Goal: Task Accomplishment & Management: Use online tool/utility

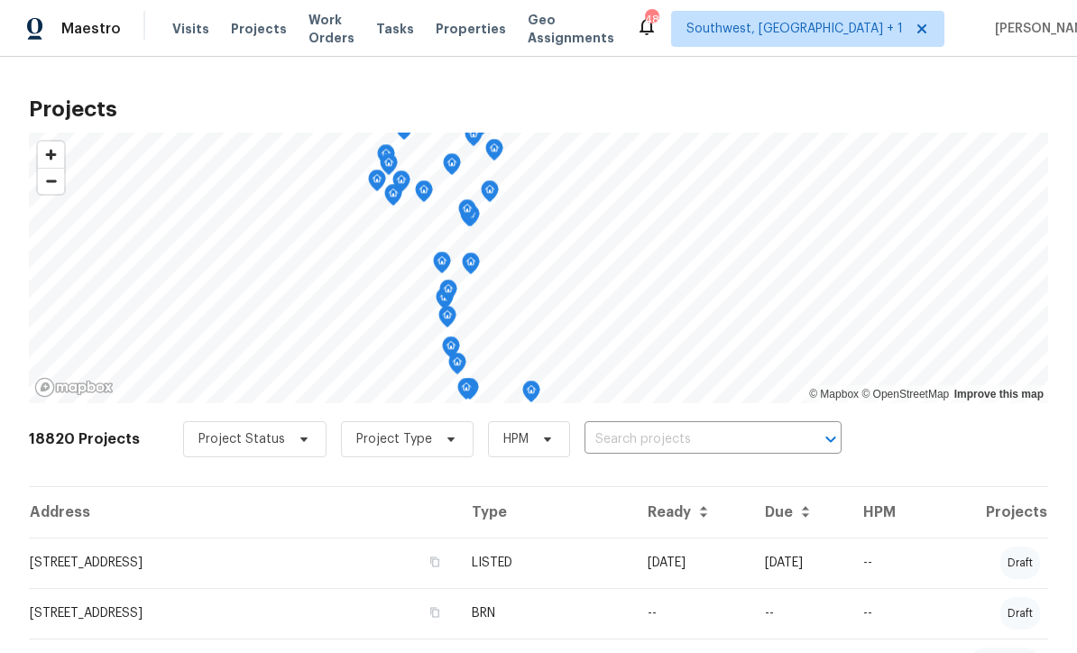
click at [655, 428] on input "text" at bounding box center [687, 440] width 207 height 28
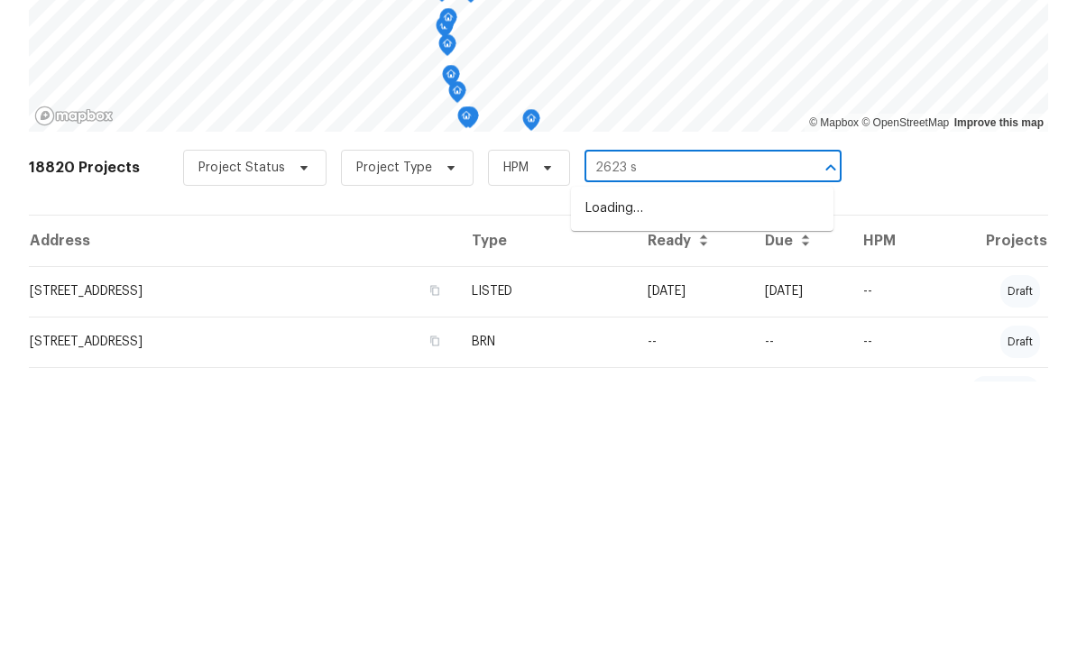
type input "2623 s"
click at [719, 465] on li "2623 S Biscayne Dr, North Port, FL 34287" at bounding box center [702, 480] width 262 height 30
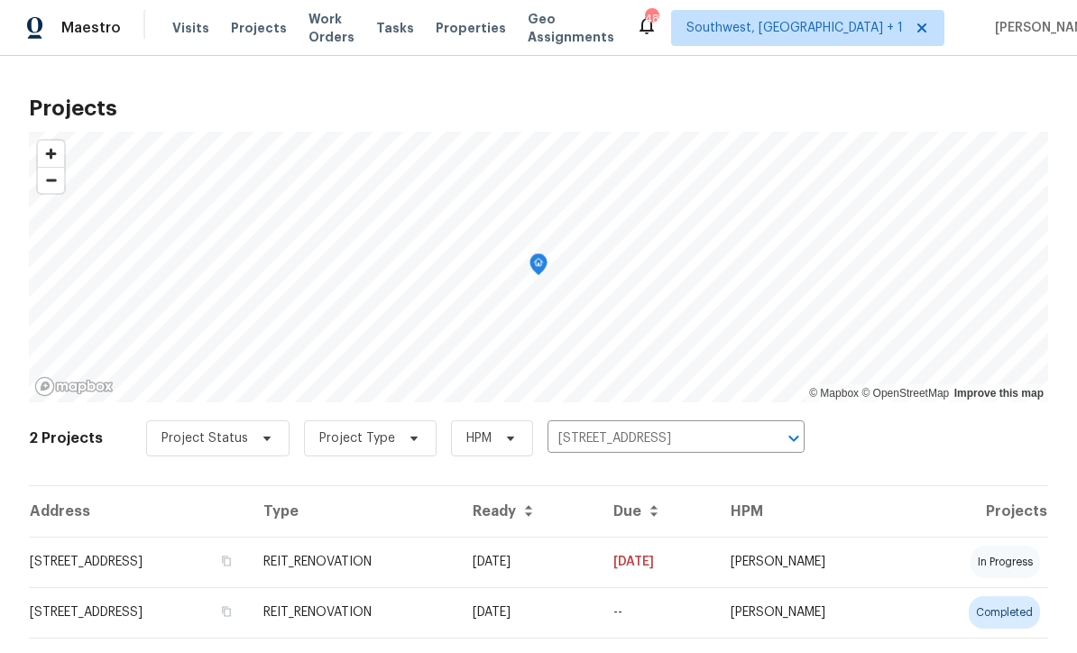
scroll to position [1, 0]
click at [599, 562] on td "08/19/25" at bounding box center [528, 563] width 141 height 51
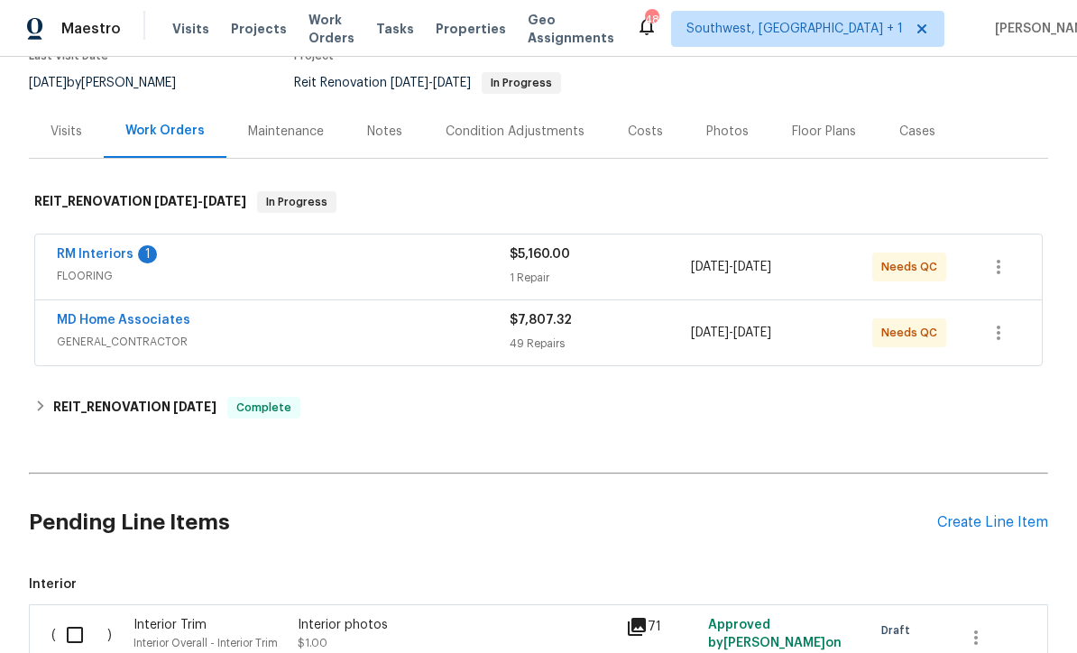
scroll to position [167, 0]
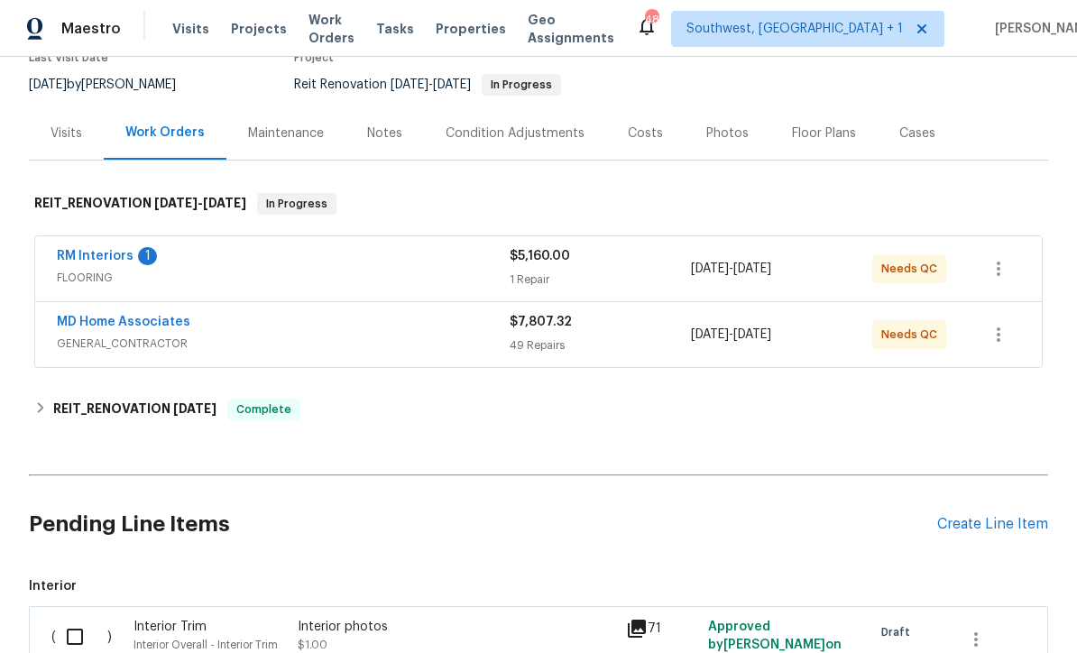
click at [106, 327] on link "MD Home Associates" at bounding box center [123, 322] width 133 height 13
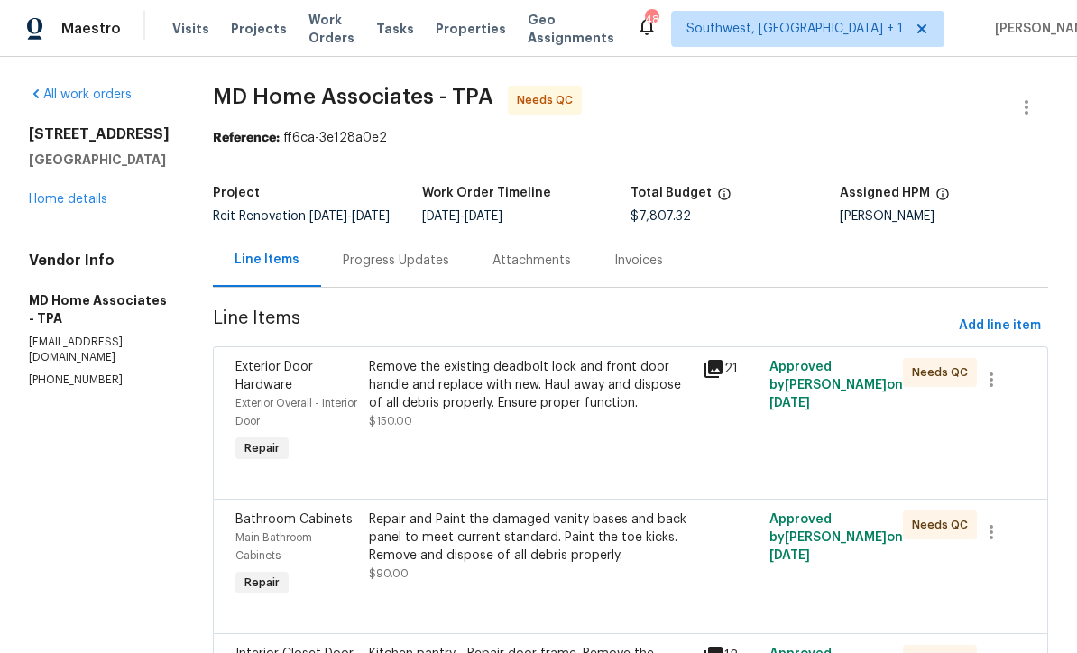
click at [724, 380] on icon at bounding box center [714, 369] width 22 height 22
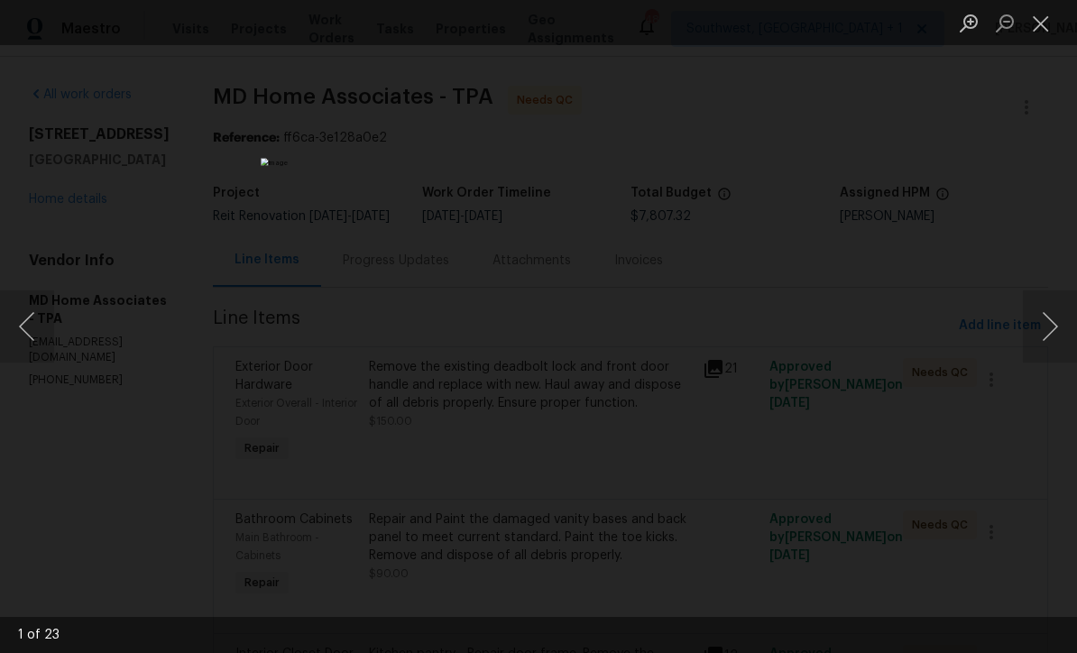
click at [1058, 330] on button "Next image" at bounding box center [1050, 326] width 54 height 72
click at [1052, 332] on button "Next image" at bounding box center [1050, 326] width 54 height 72
click at [1052, 329] on button "Next image" at bounding box center [1050, 326] width 54 height 72
click at [1050, 330] on button "Next image" at bounding box center [1050, 326] width 54 height 72
click at [1051, 328] on button "Next image" at bounding box center [1050, 326] width 54 height 72
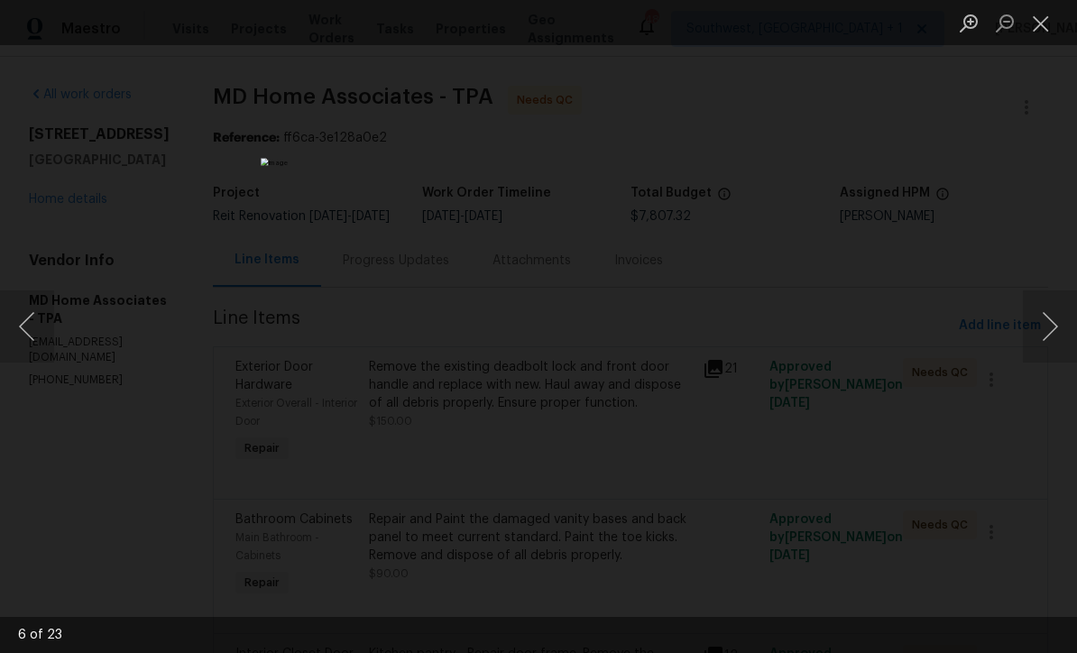
click at [1054, 329] on button "Next image" at bounding box center [1050, 326] width 54 height 72
click at [1051, 331] on button "Next image" at bounding box center [1050, 326] width 54 height 72
click at [1045, 333] on button "Next image" at bounding box center [1050, 326] width 54 height 72
click at [1050, 331] on button "Next image" at bounding box center [1050, 326] width 54 height 72
click at [1054, 328] on button "Next image" at bounding box center [1050, 326] width 54 height 72
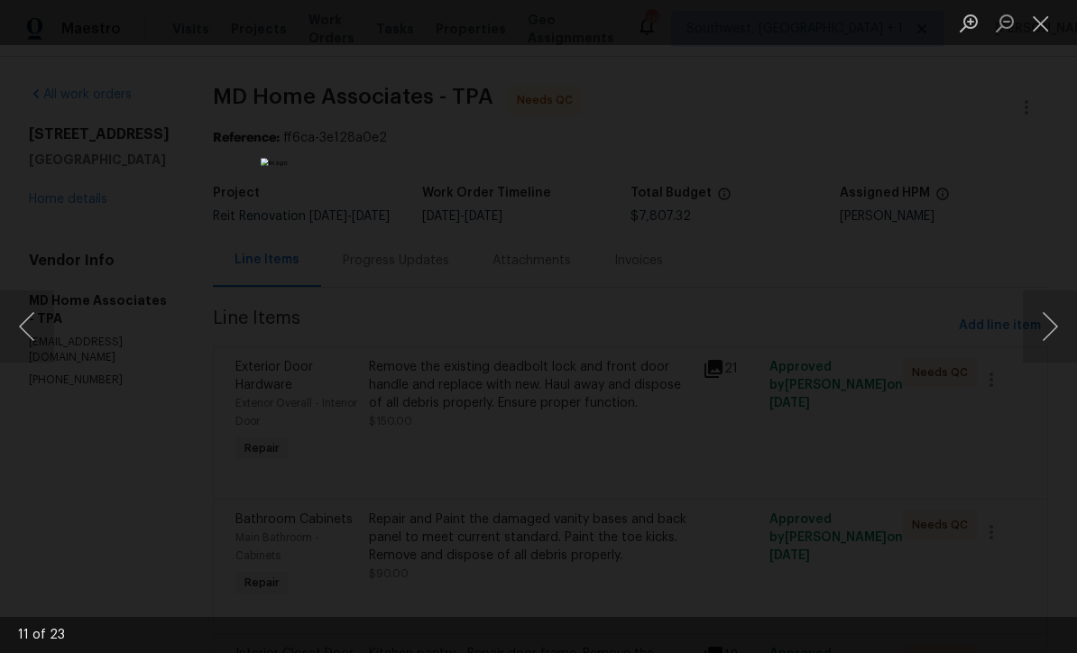
click at [1054, 330] on button "Next image" at bounding box center [1050, 326] width 54 height 72
click at [1053, 331] on button "Next image" at bounding box center [1050, 326] width 54 height 72
click at [1052, 332] on button "Next image" at bounding box center [1050, 326] width 54 height 72
click at [30, 339] on button "Previous image" at bounding box center [27, 326] width 54 height 72
click at [1049, 330] on button "Next image" at bounding box center [1050, 326] width 54 height 72
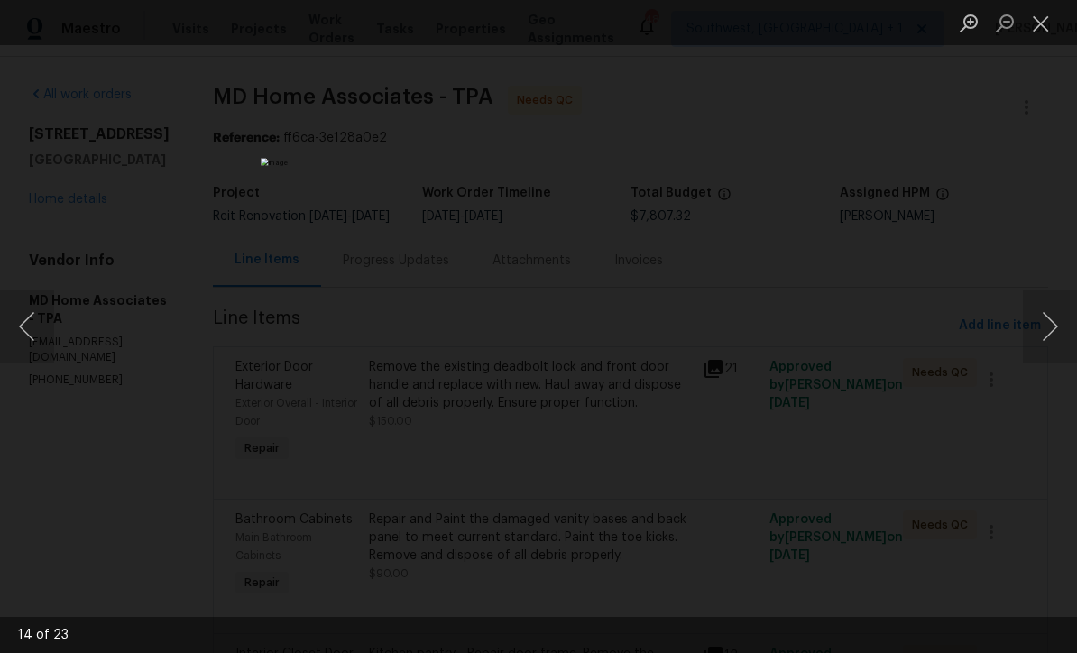
click at [1050, 338] on button "Next image" at bounding box center [1050, 326] width 54 height 72
click at [1048, 338] on button "Next image" at bounding box center [1050, 326] width 54 height 72
click at [1050, 336] on button "Next image" at bounding box center [1050, 326] width 54 height 72
click at [1044, 340] on button "Next image" at bounding box center [1050, 326] width 54 height 72
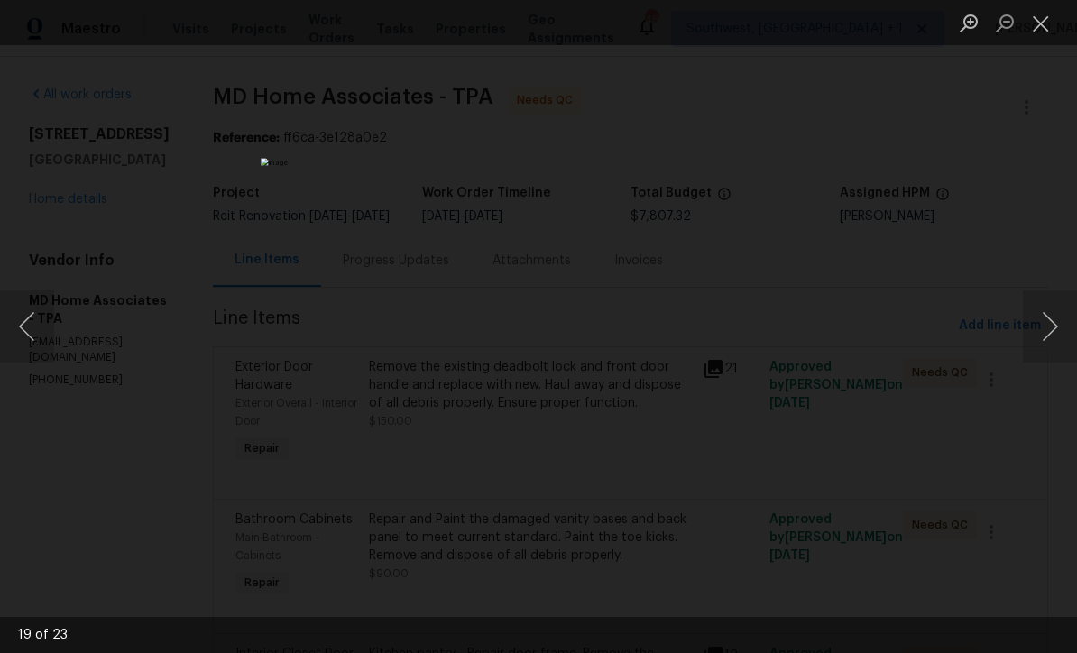
click at [1040, 345] on button "Next image" at bounding box center [1050, 326] width 54 height 72
click at [1044, 344] on button "Next image" at bounding box center [1050, 326] width 54 height 72
click at [1044, 346] on button "Next image" at bounding box center [1050, 326] width 54 height 72
click at [1053, 338] on button "Next image" at bounding box center [1050, 326] width 54 height 72
click at [1052, 341] on button "Next image" at bounding box center [1050, 326] width 54 height 72
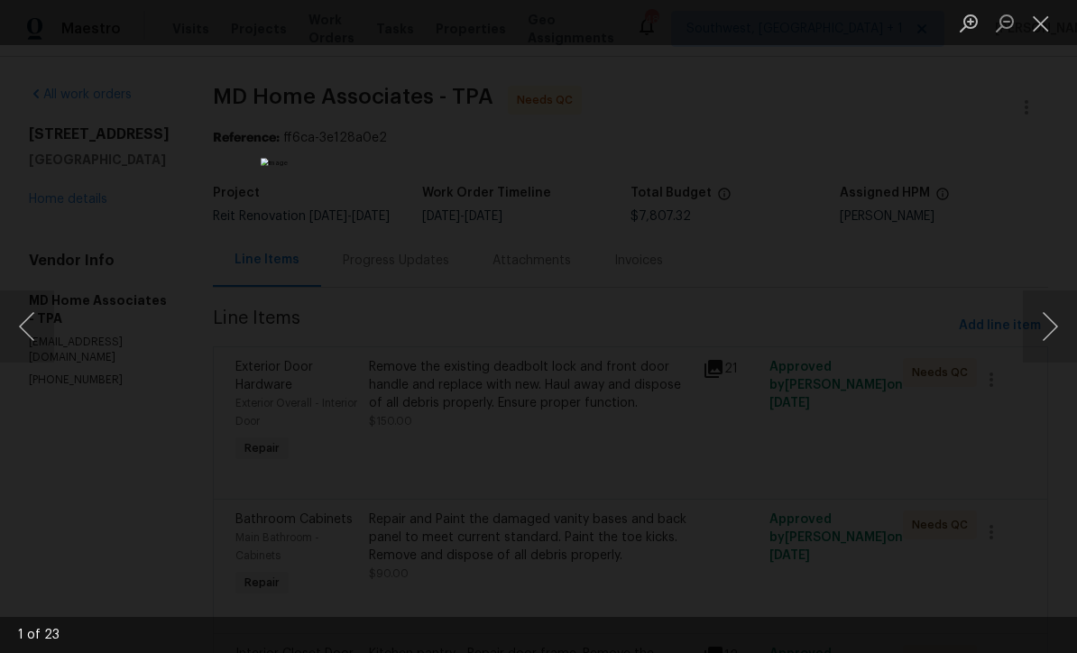
click at [1049, 341] on button "Next image" at bounding box center [1050, 326] width 54 height 72
click at [1052, 341] on button "Next image" at bounding box center [1050, 326] width 54 height 72
click at [1035, 32] on button "Close lightbox" at bounding box center [1041, 23] width 36 height 32
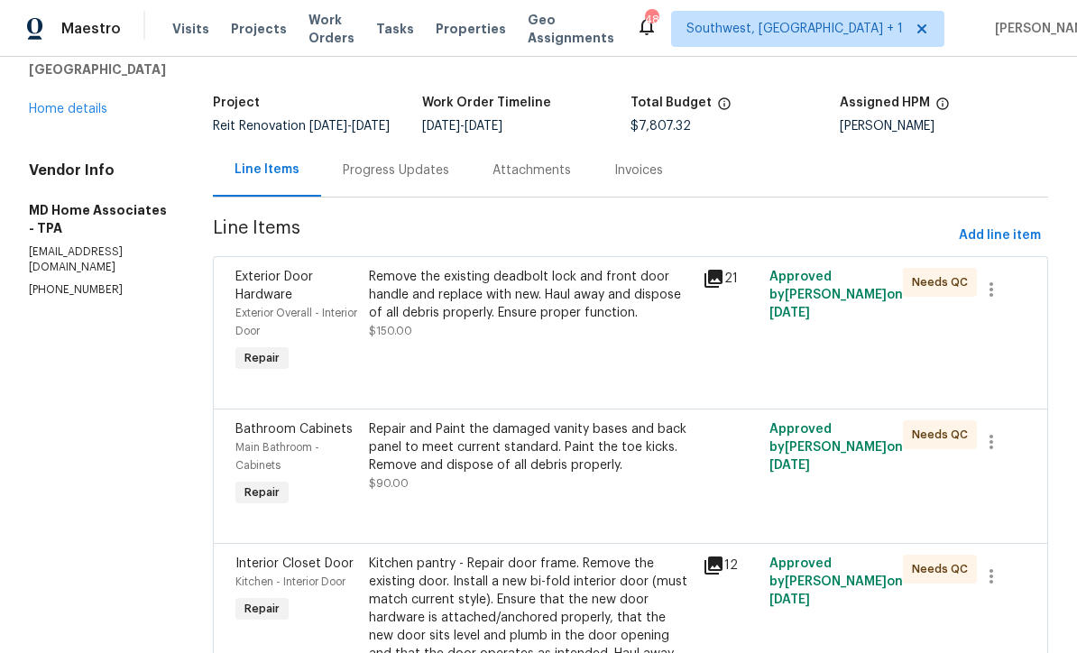
scroll to position [110, 0]
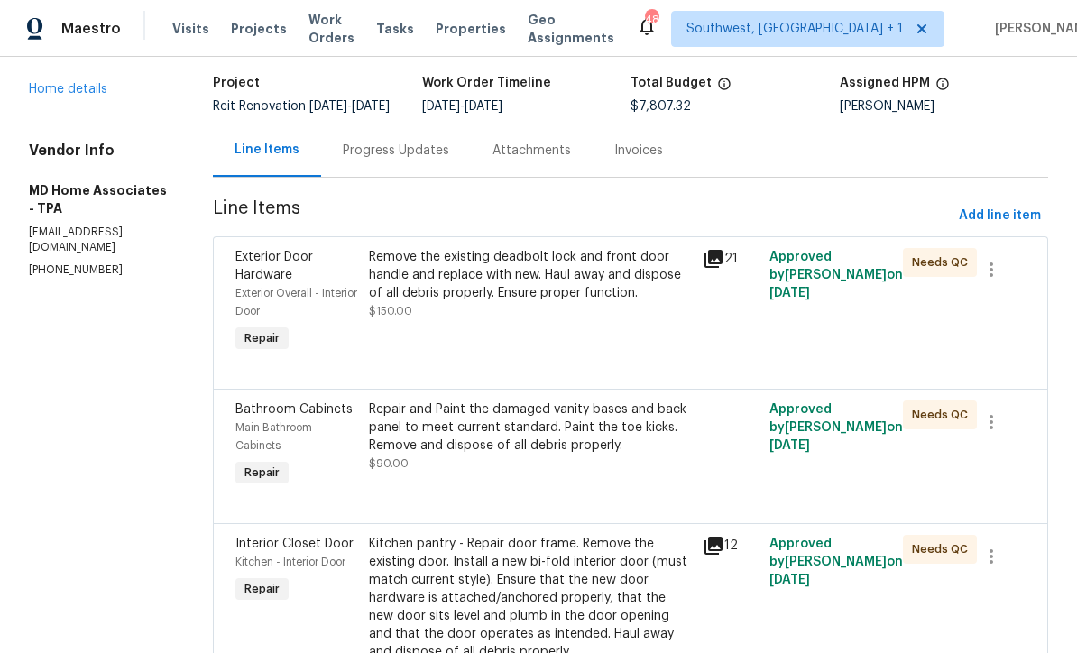
click at [608, 349] on div "Remove the existing deadbolt lock and front door handle and replace with new. H…" at bounding box center [530, 302] width 334 height 119
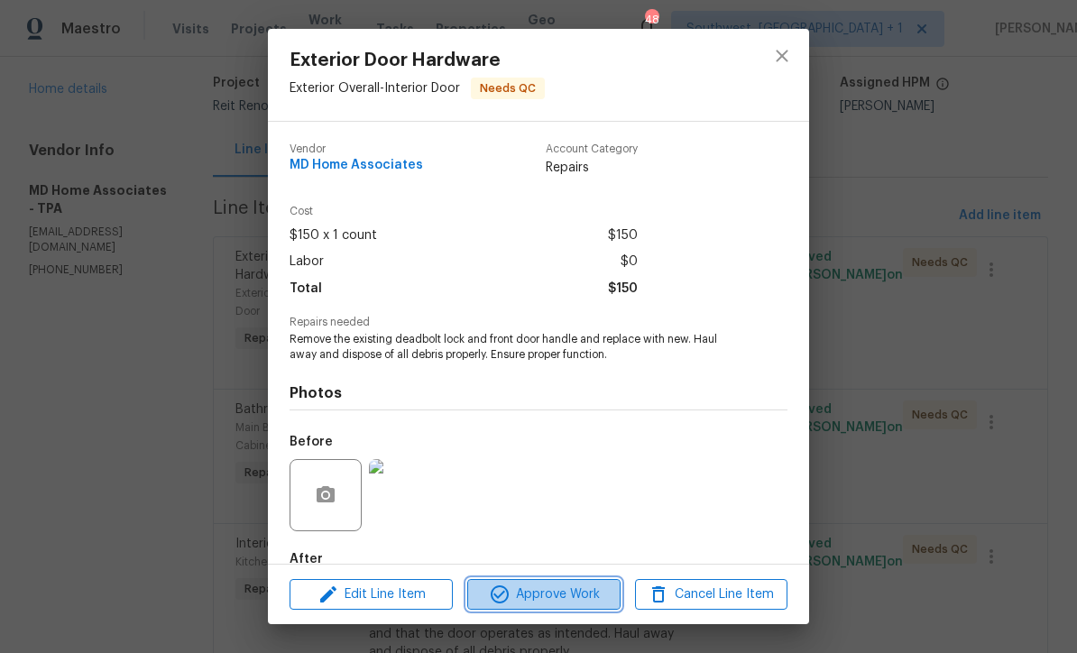
click at [581, 597] on span "Approve Work" at bounding box center [544, 595] width 142 height 23
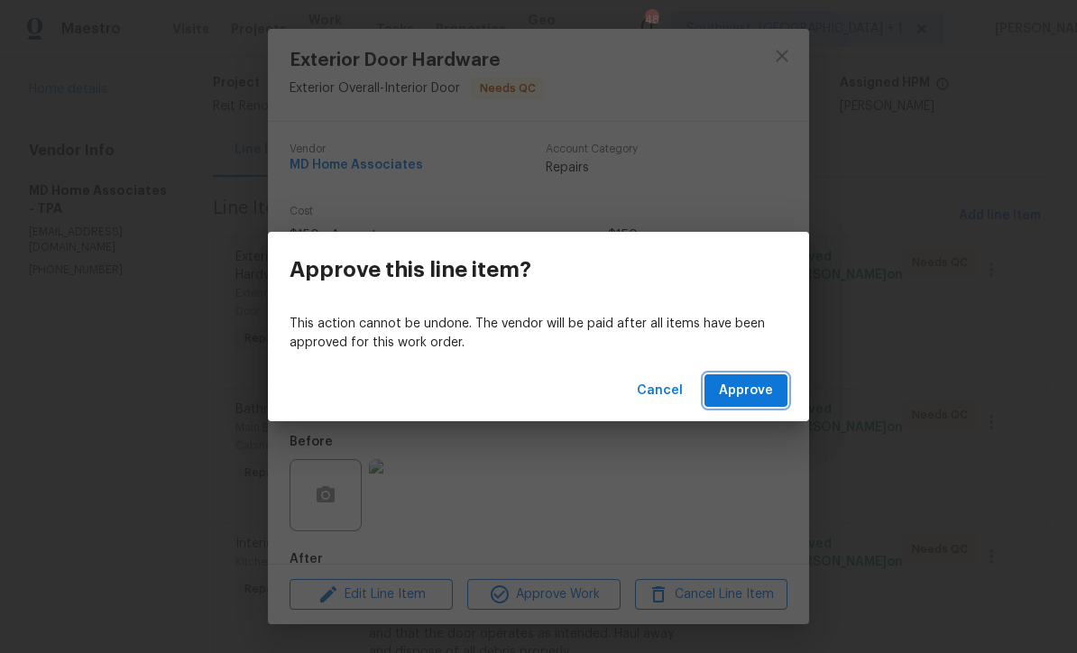
click at [757, 391] on span "Approve" at bounding box center [746, 391] width 54 height 23
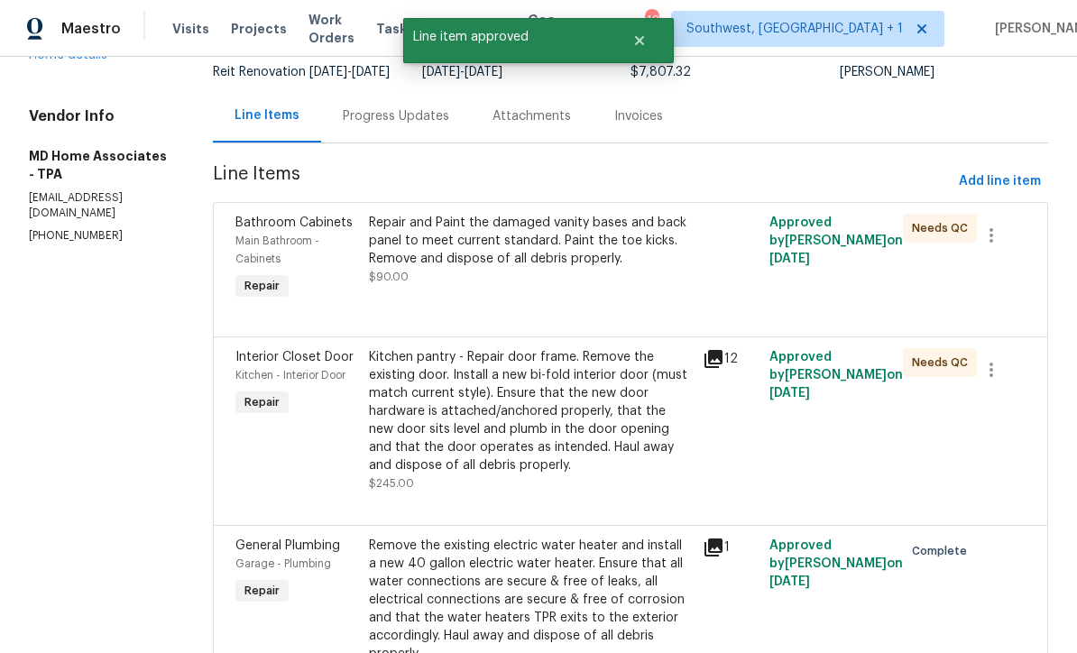
scroll to position [143, 0]
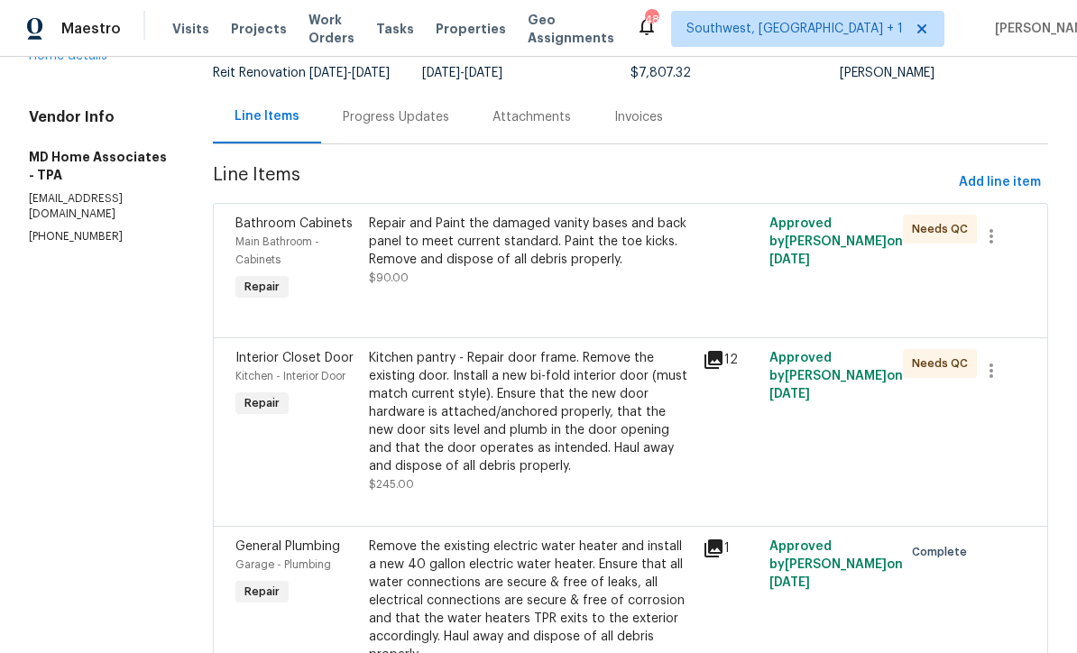
click at [597, 310] on div "Repair and Paint the damaged vanity bases and back panel to meet current standa…" at bounding box center [530, 259] width 334 height 101
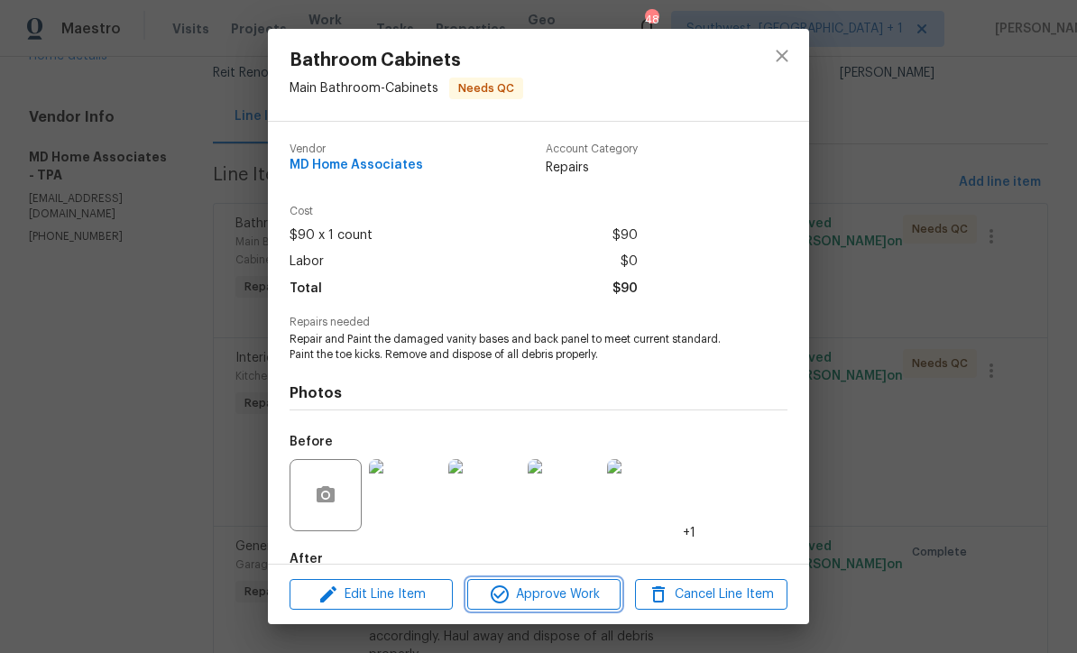
click at [586, 602] on span "Approve Work" at bounding box center [544, 595] width 142 height 23
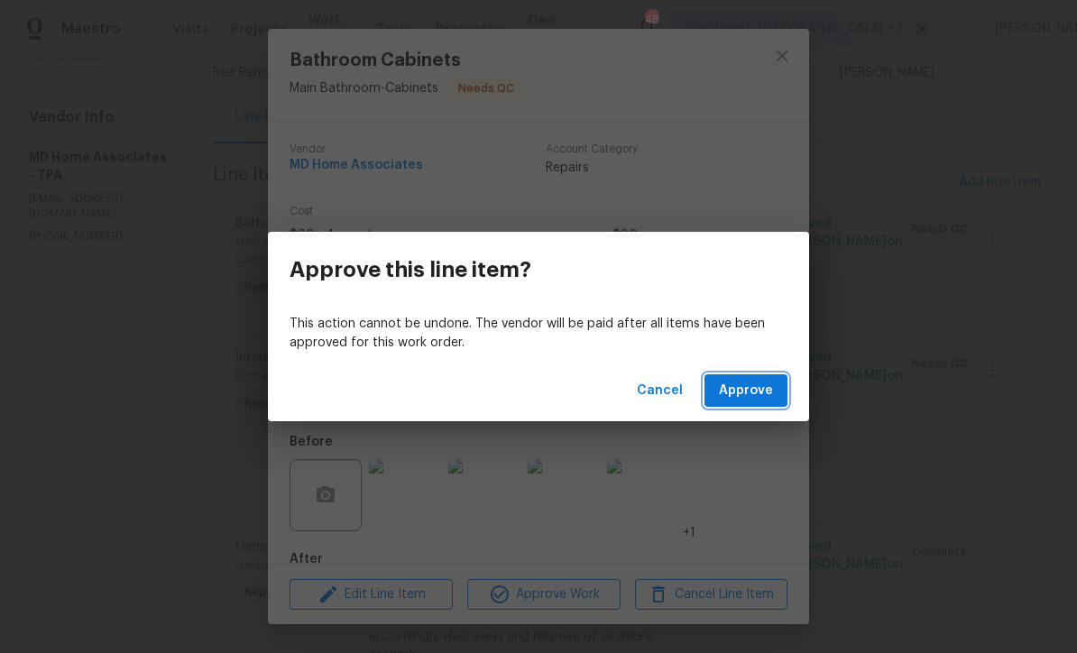
click at [758, 393] on span "Approve" at bounding box center [746, 391] width 54 height 23
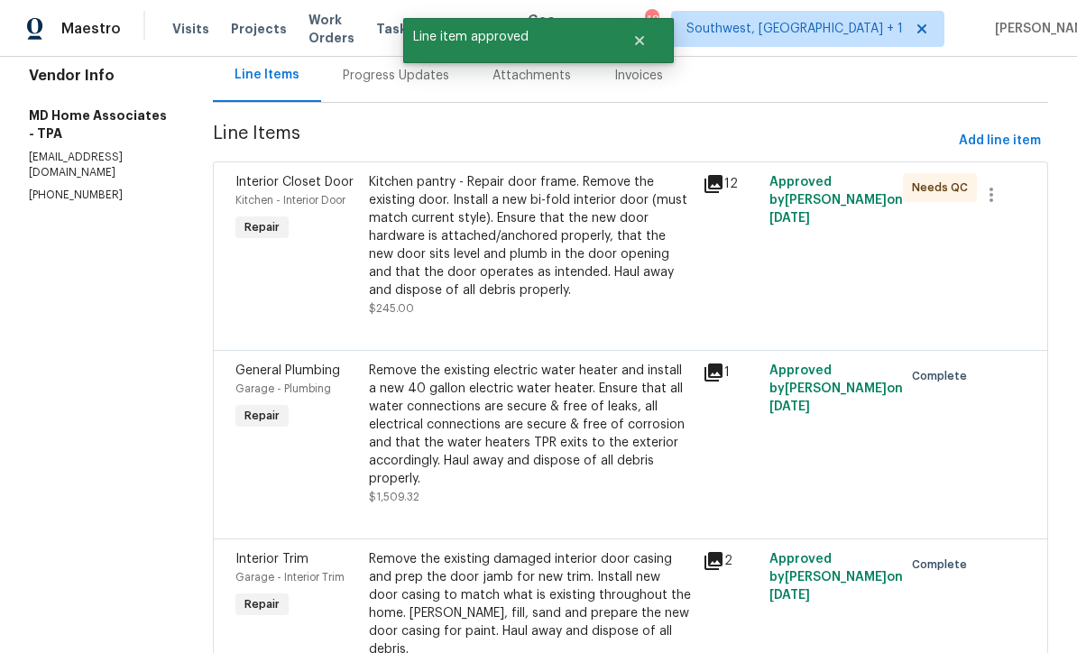
scroll to position [183, 0]
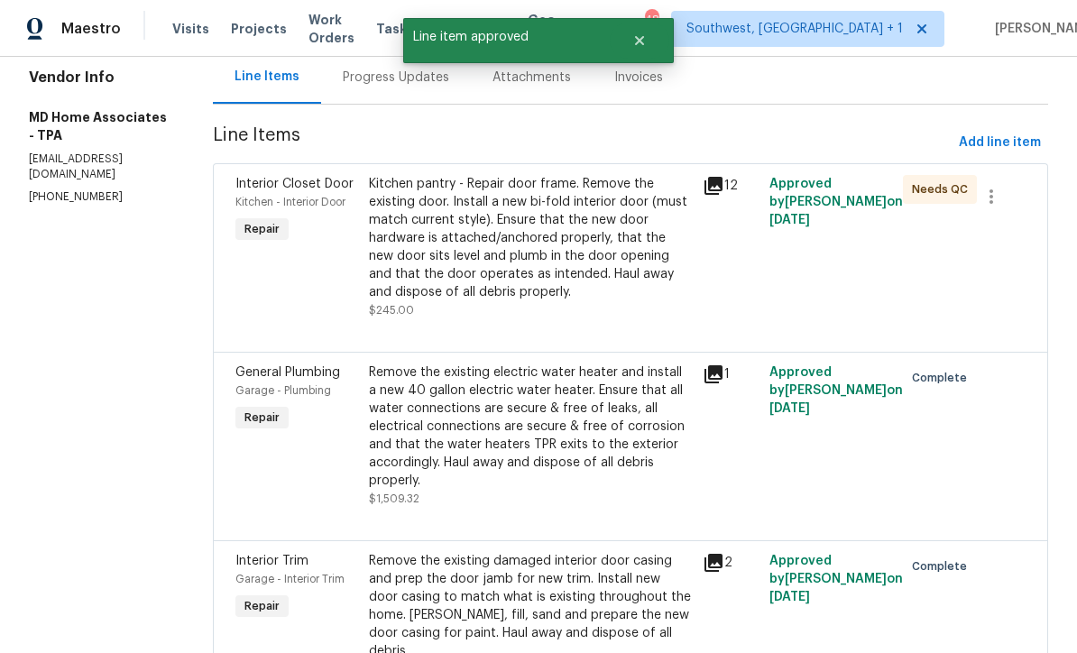
click at [621, 278] on div "Kitchen pantry - Repair door frame. Remove the existing door. Install a new bi-…" at bounding box center [530, 238] width 323 height 126
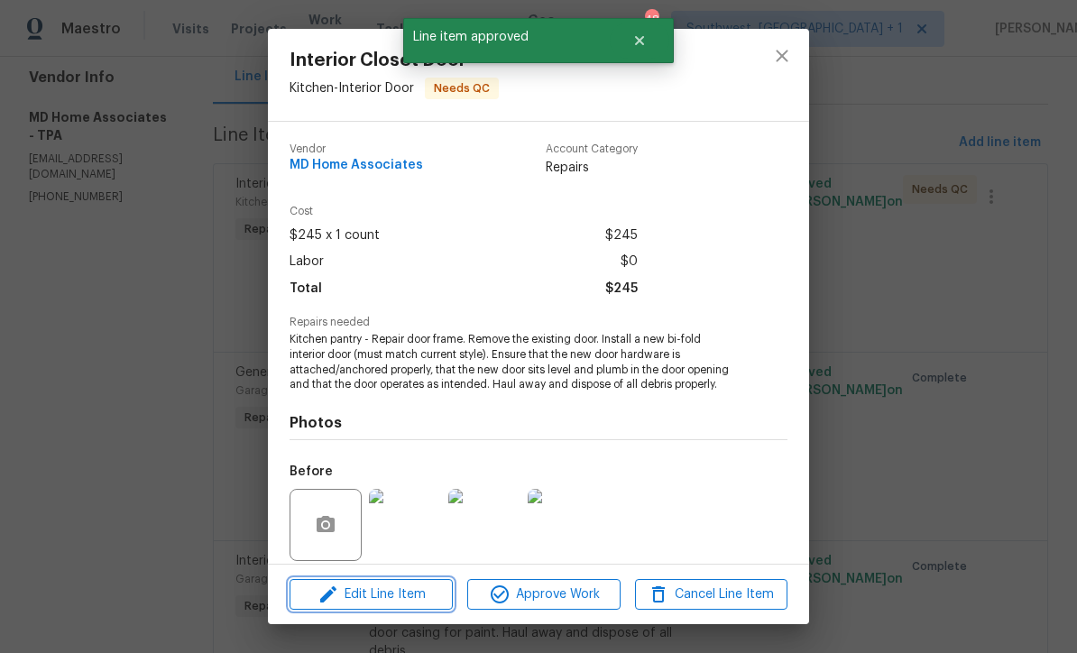
click at [409, 603] on span "Edit Line Item" at bounding box center [371, 595] width 152 height 23
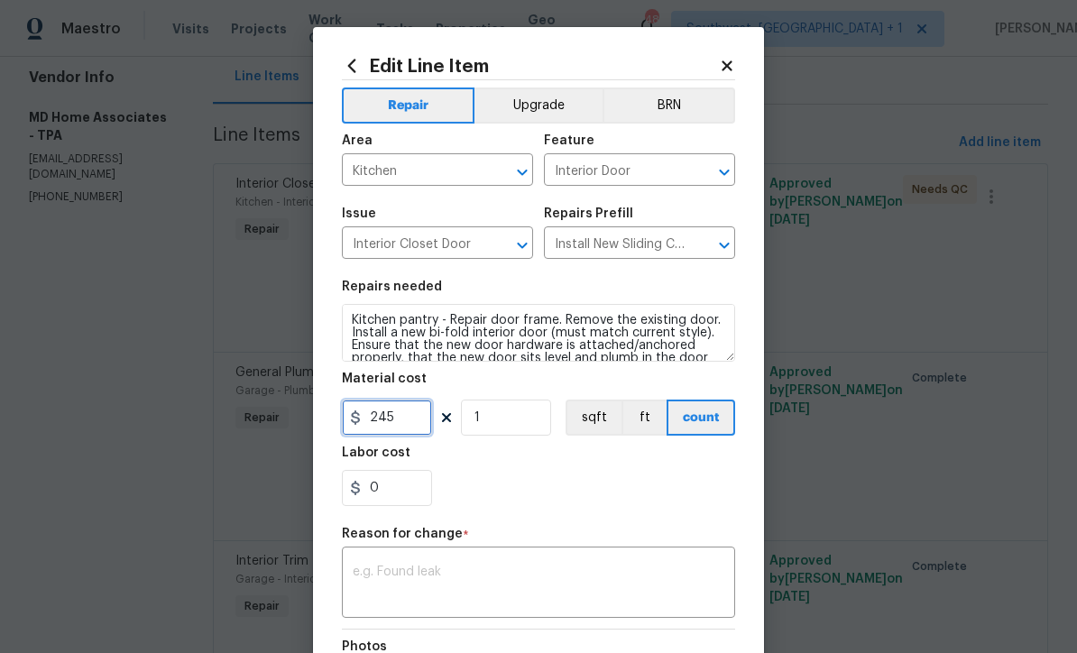
click at [423, 429] on input "245" at bounding box center [387, 418] width 90 height 36
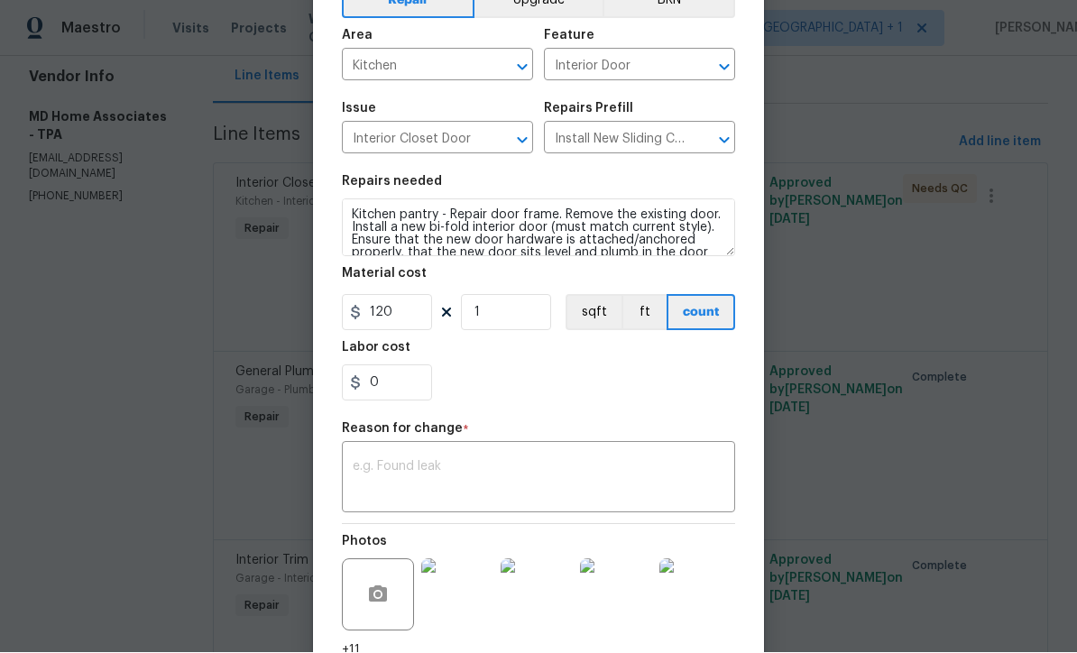
scroll to position [106, 0]
type input "120"
click at [608, 485] on textarea at bounding box center [539, 479] width 372 height 38
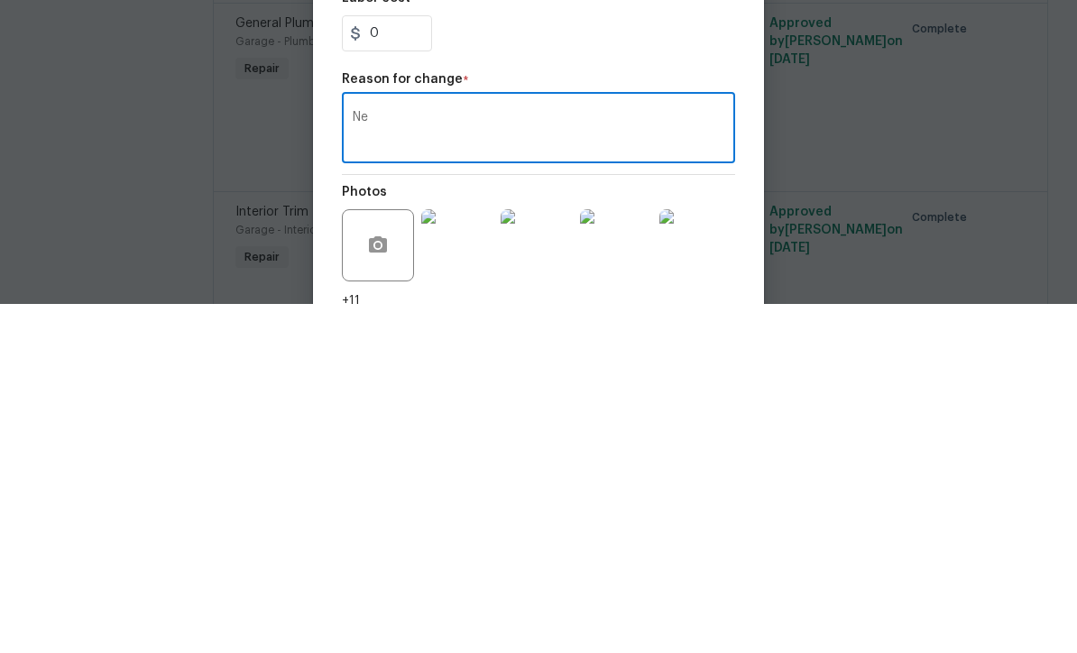
type textarea "N"
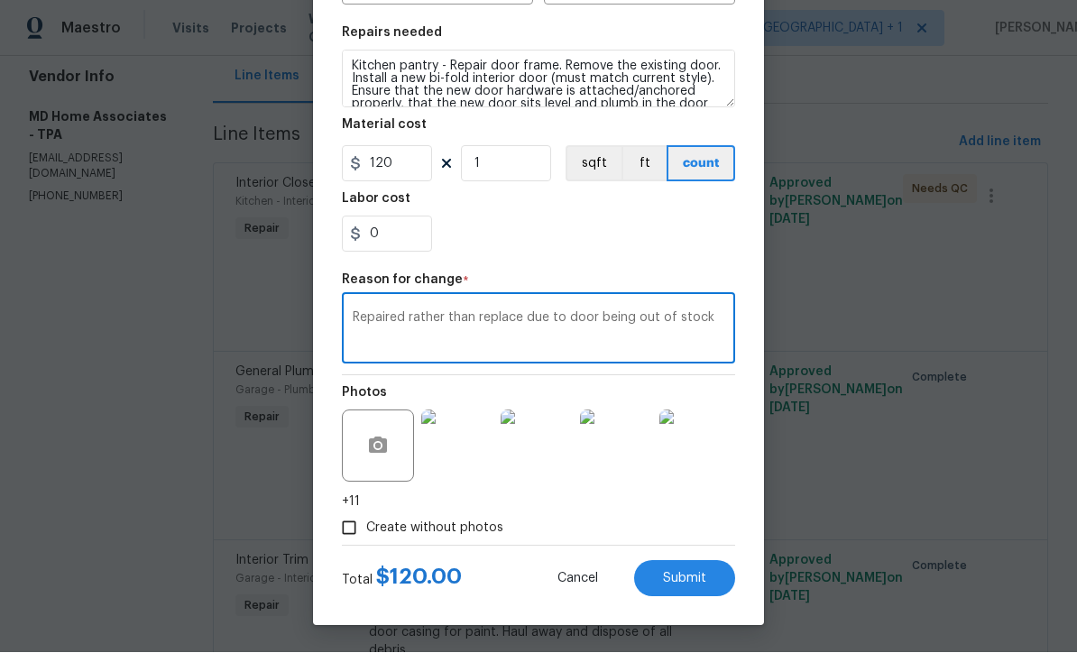
scroll to position [257, 0]
type textarea "Repaired rather than replace due to door being out of stock"
click at [701, 586] on button "Submit" at bounding box center [684, 579] width 101 height 36
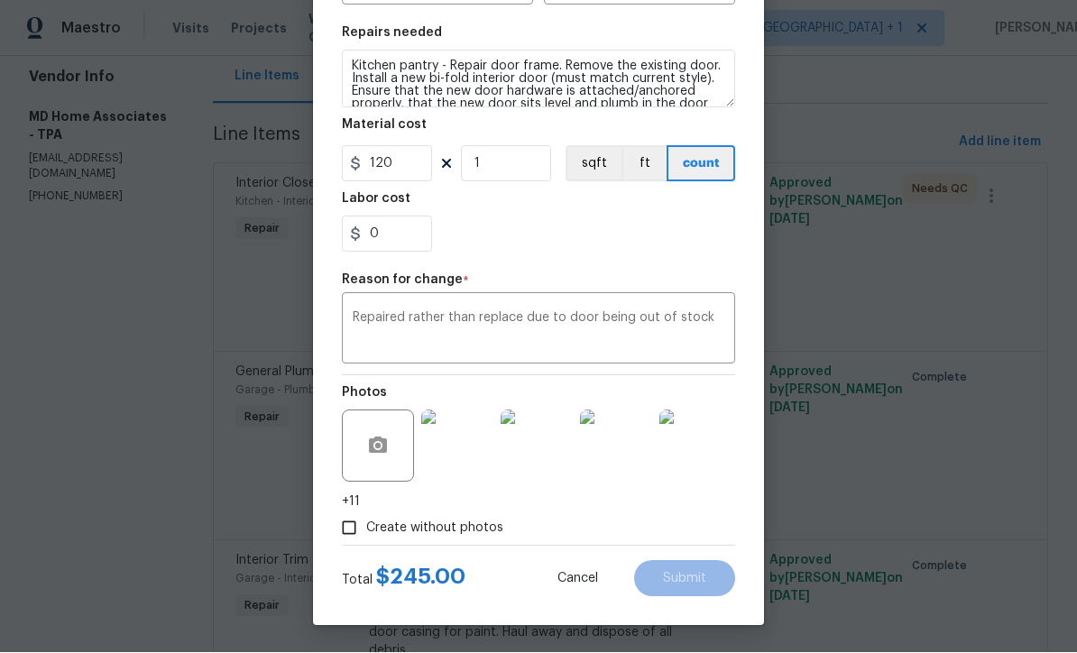
type input "245"
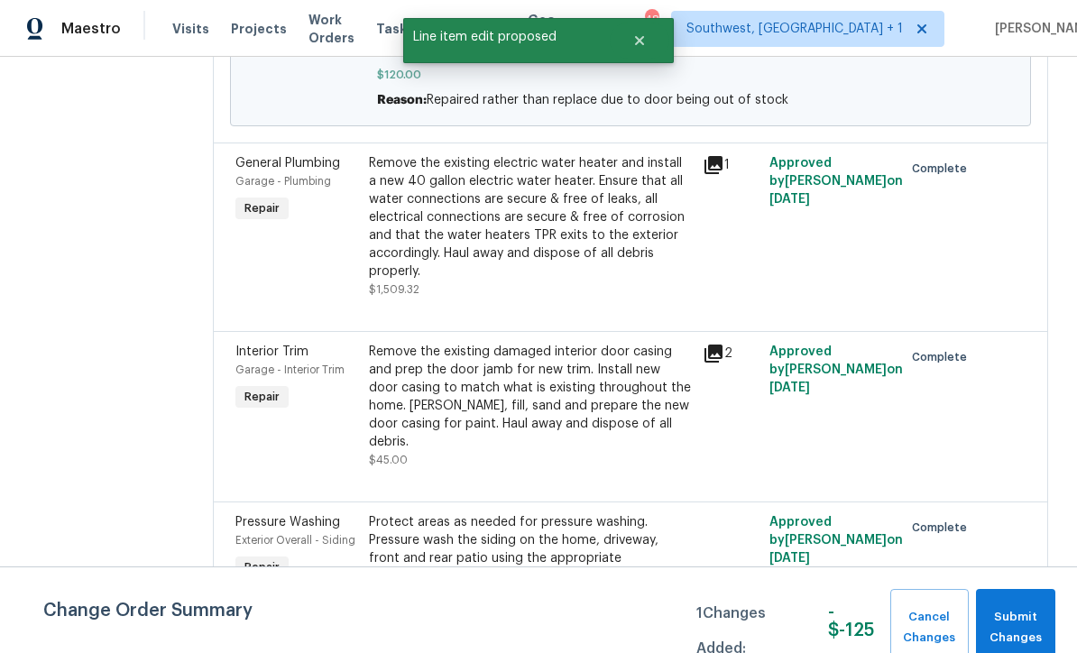
scroll to position [557, 0]
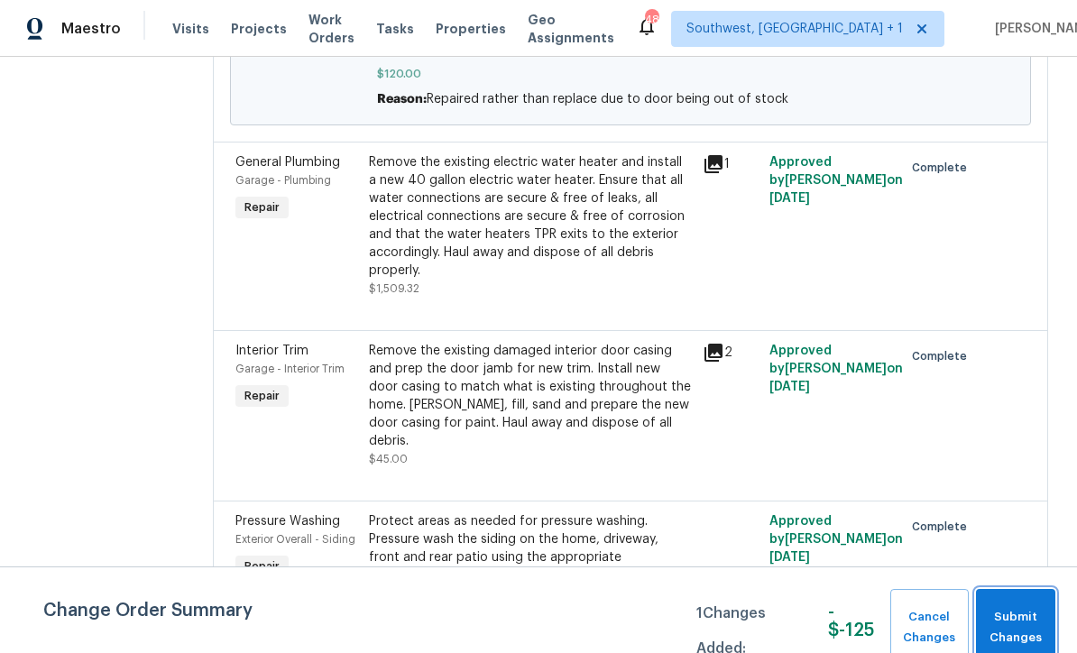
click at [1024, 625] on span "Submit Changes" at bounding box center [1015, 627] width 61 height 41
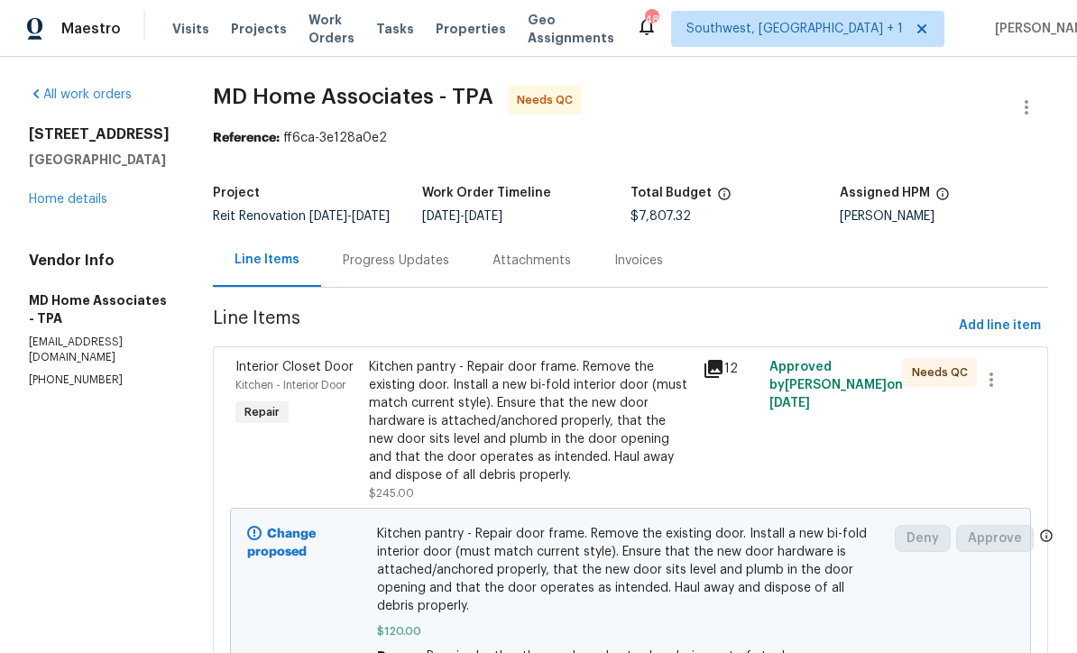
scroll to position [0, 0]
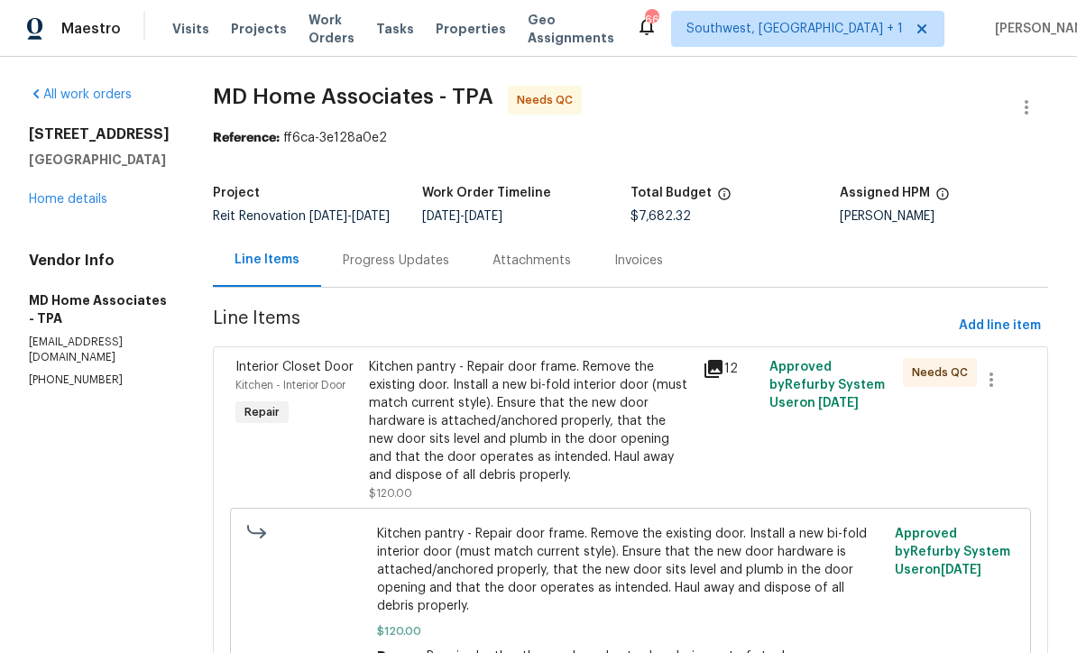
click at [50, 193] on link "Home details" at bounding box center [68, 199] width 78 height 13
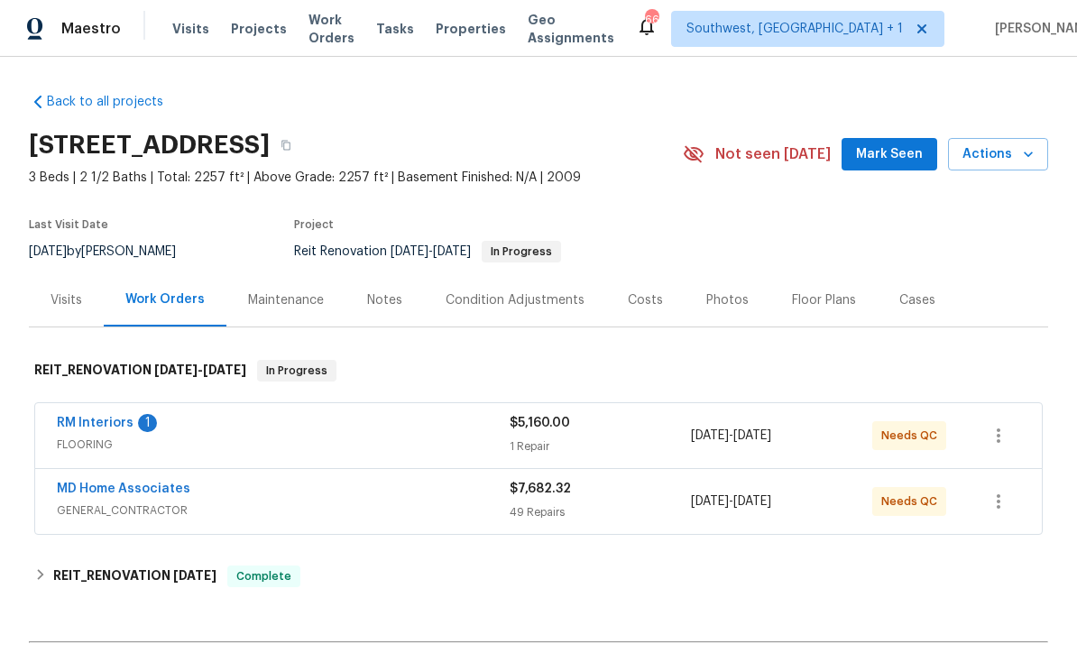
click at [81, 419] on link "RM Interiors" at bounding box center [95, 423] width 77 height 13
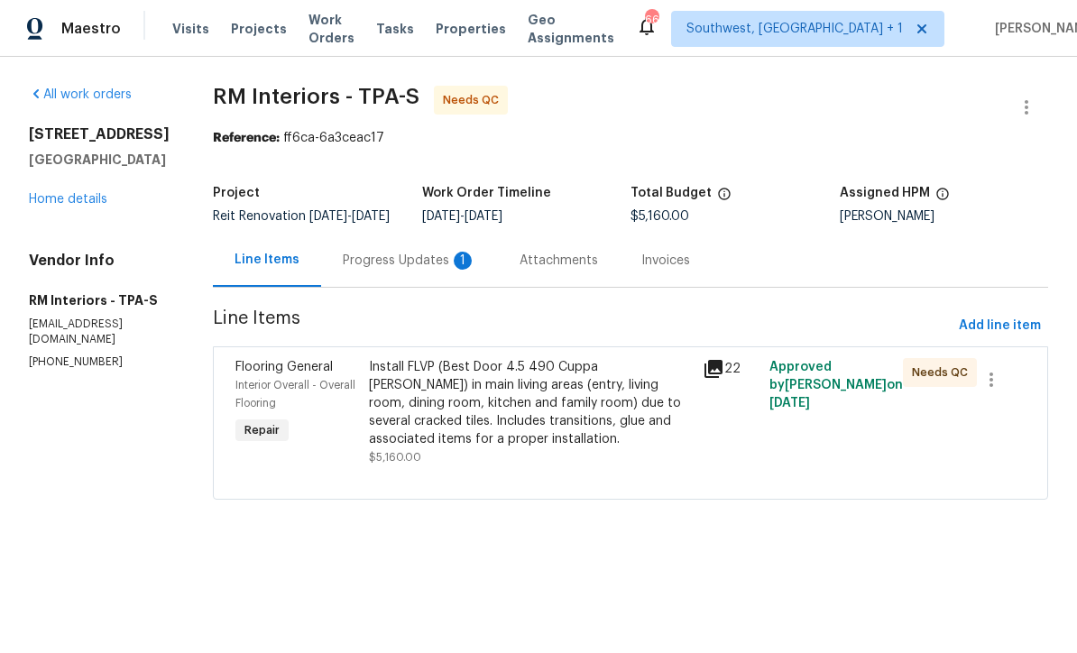
click at [399, 287] on div "Progress Updates 1" at bounding box center [409, 260] width 177 height 53
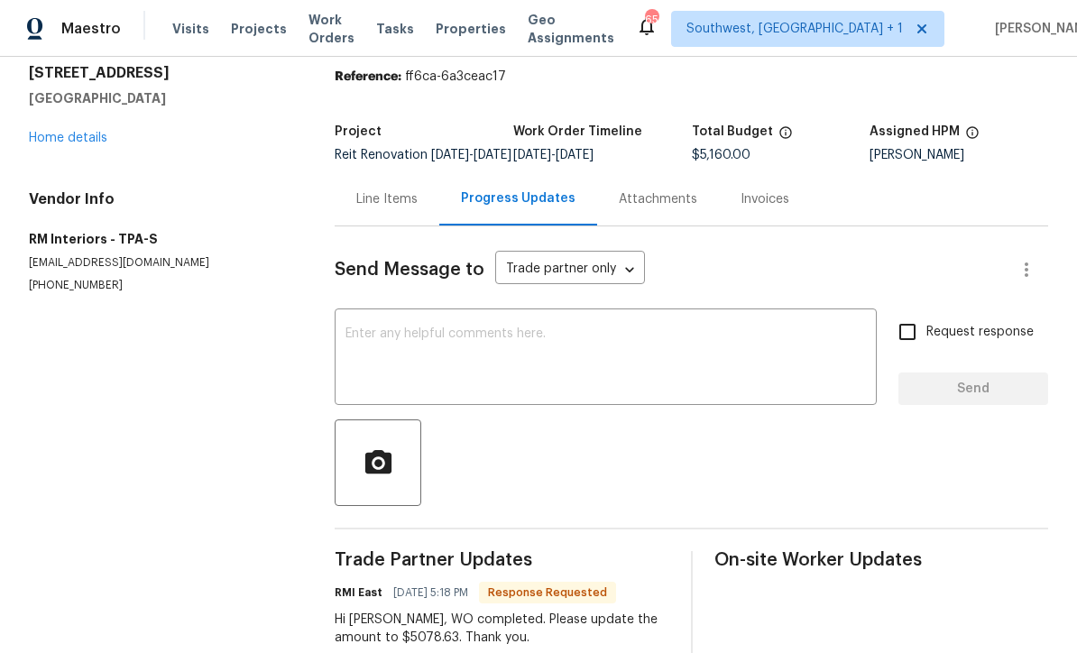
scroll to position [60, 0]
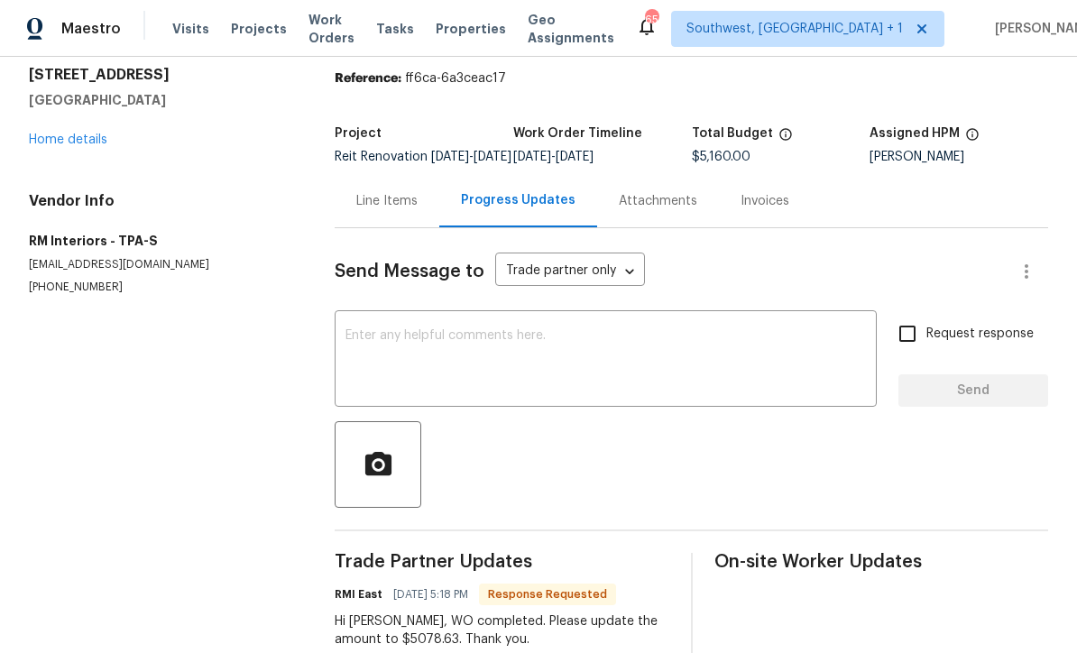
click at [379, 225] on div "Line Items" at bounding box center [387, 200] width 105 height 53
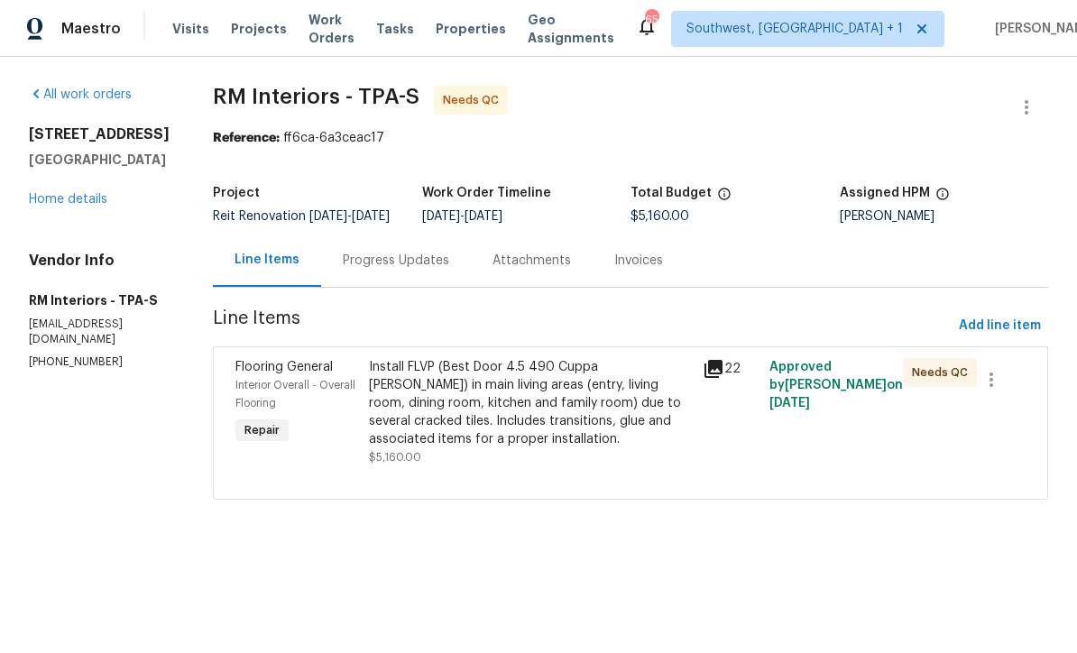
click at [593, 423] on div "Install FLVP (Best Door 4.5 490 Cuppa [PERSON_NAME]) in main living areas (entr…" at bounding box center [530, 403] width 323 height 90
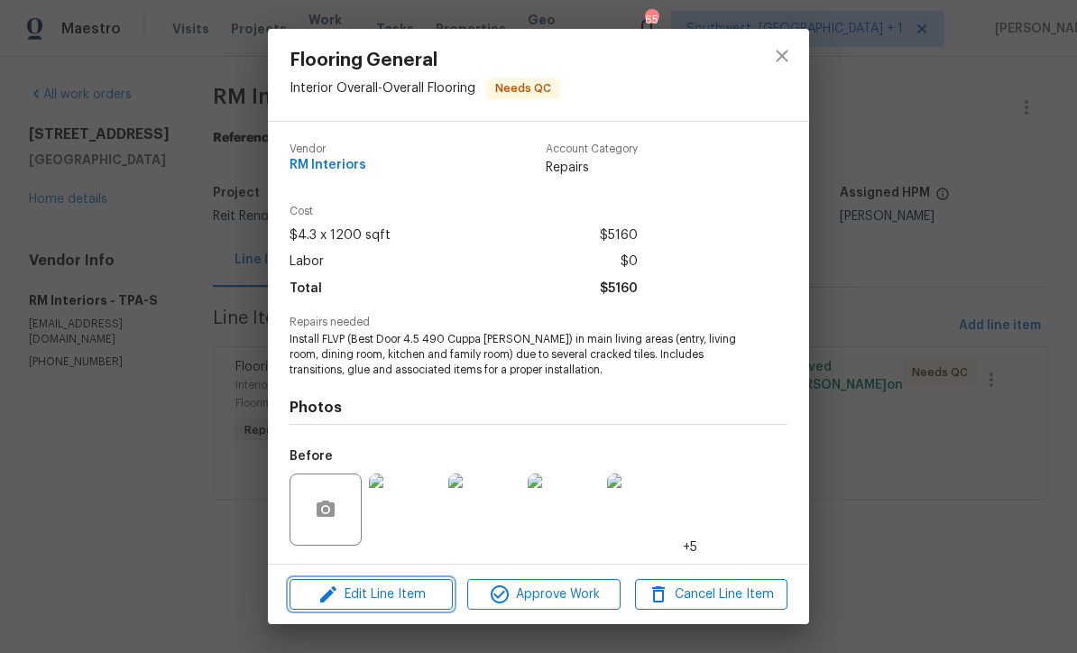
click at [419, 602] on span "Edit Line Item" at bounding box center [371, 595] width 152 height 23
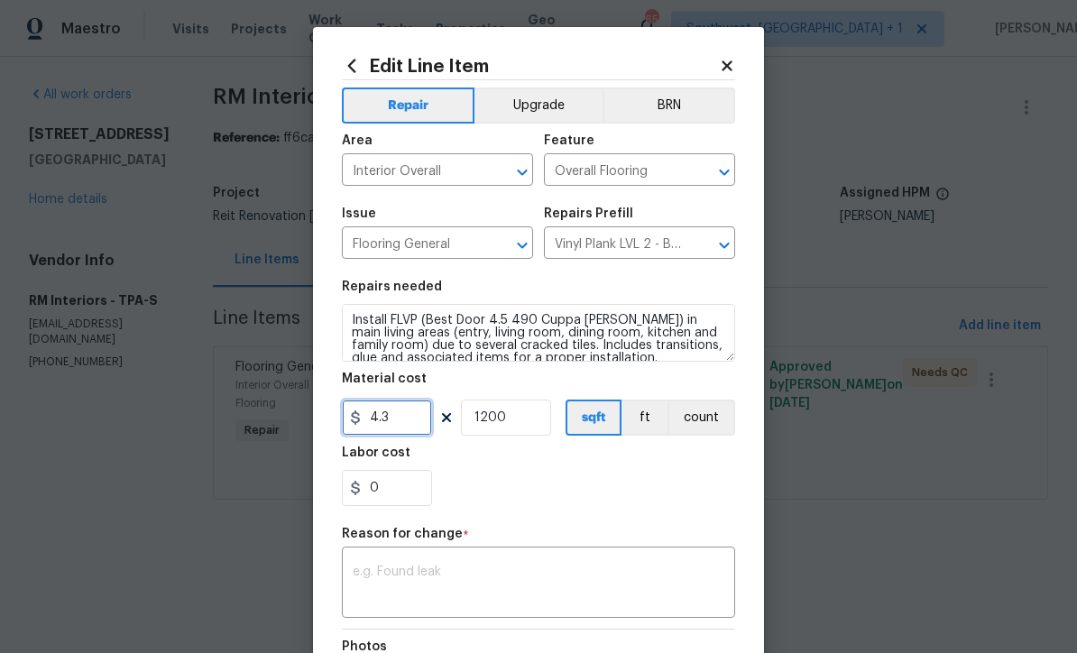
click at [419, 426] on input "4.3" at bounding box center [387, 418] width 90 height 36
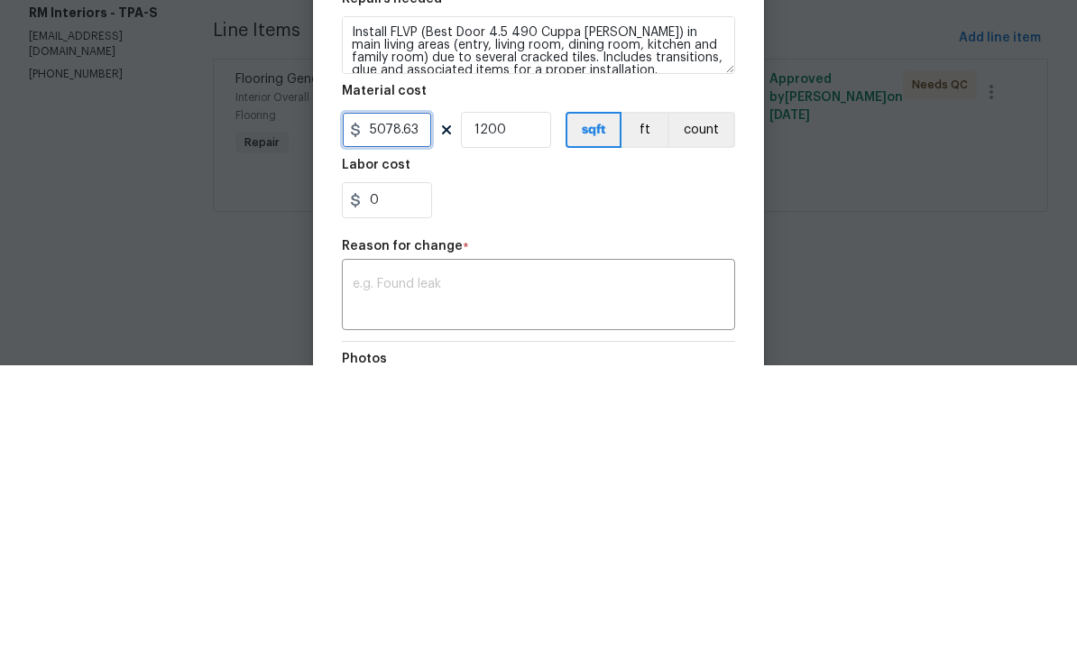
type input "5078.63"
click at [561, 400] on div "5078.63 1200 sqft ft count" at bounding box center [538, 418] width 393 height 36
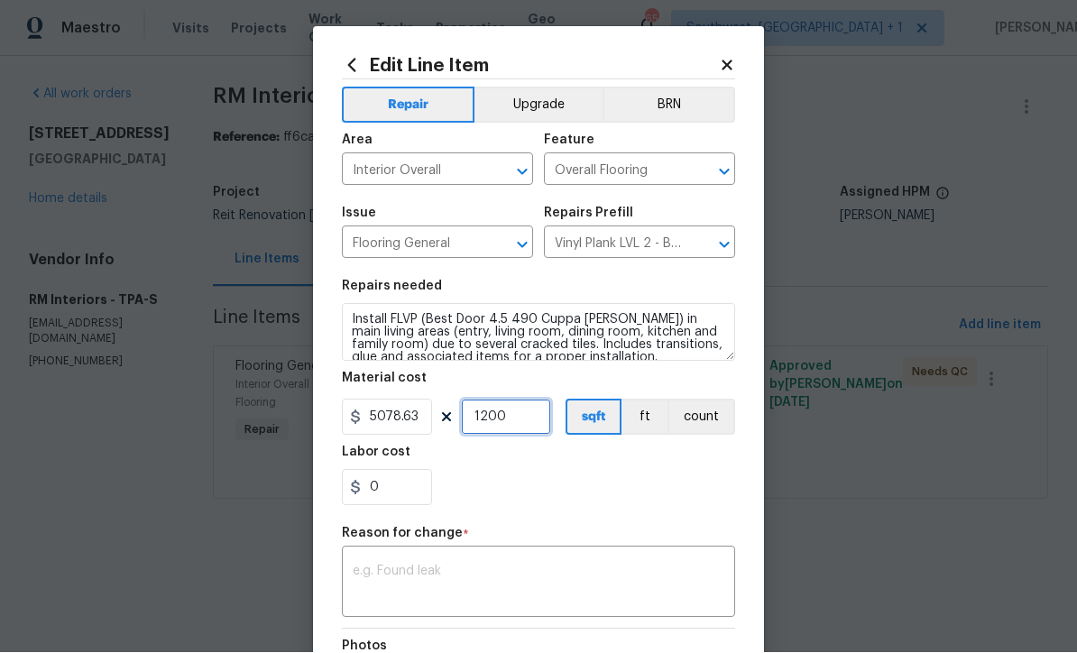
click at [511, 436] on input "1200" at bounding box center [506, 418] width 90 height 36
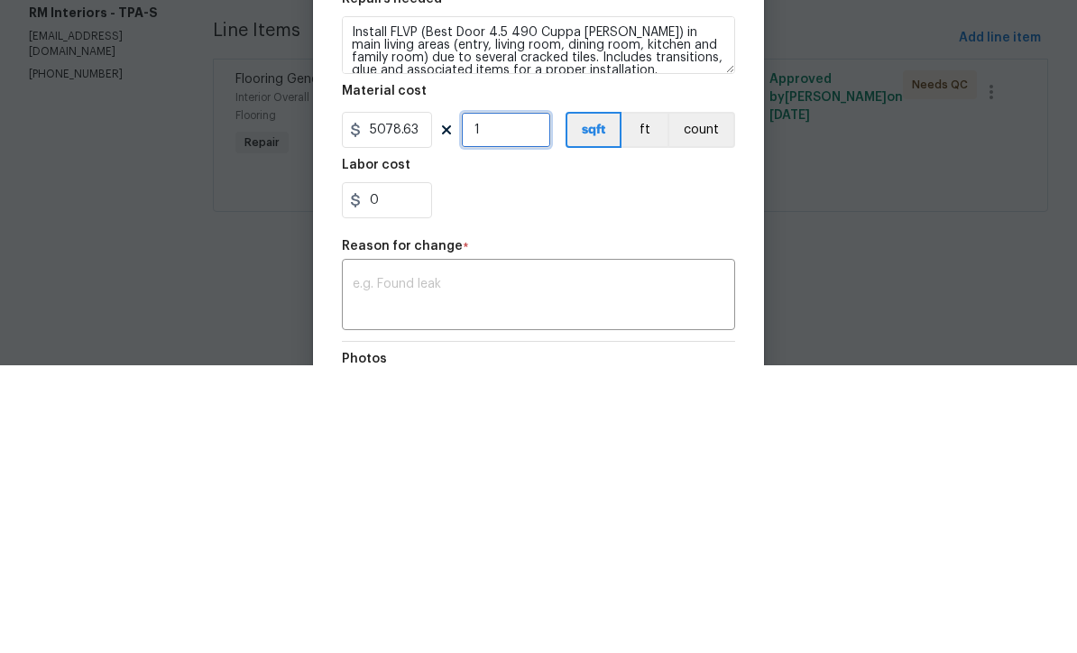
type input "1"
click at [710, 400] on button "count" at bounding box center [701, 418] width 68 height 36
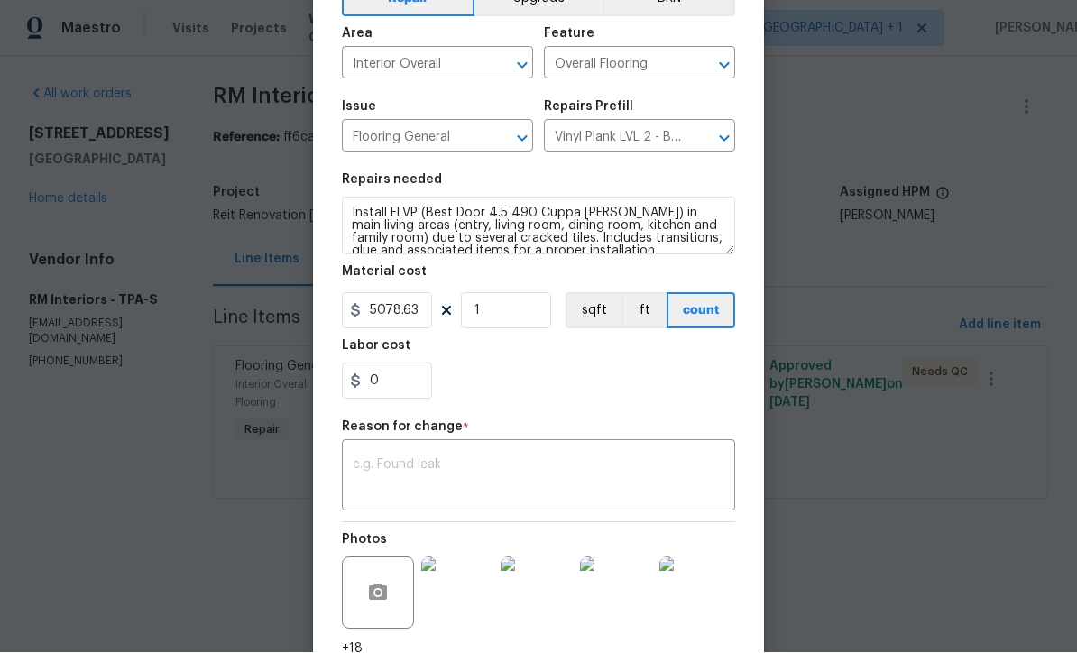
scroll to position [109, 0]
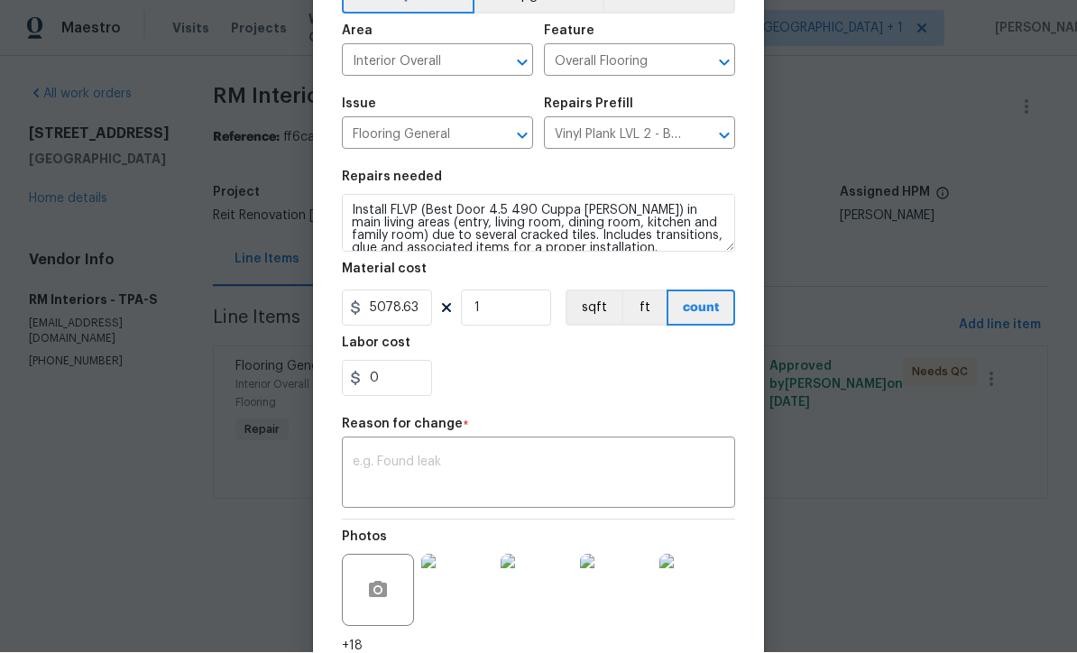
click at [576, 477] on textarea at bounding box center [539, 475] width 372 height 38
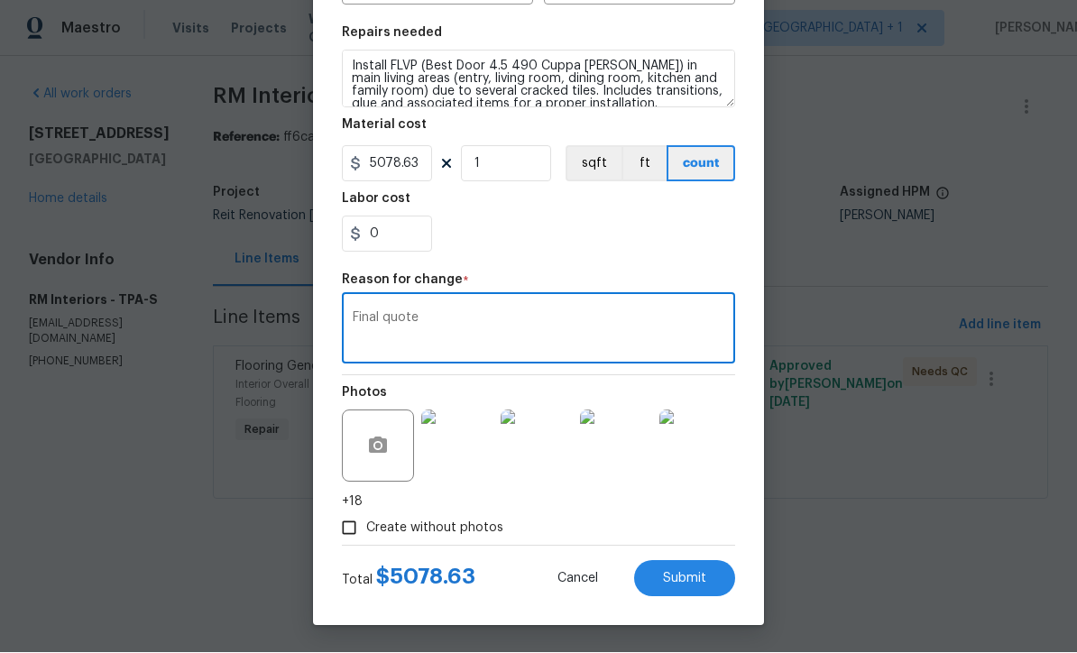
scroll to position [257, 0]
type textarea "Final quote"
click at [696, 589] on button "Submit" at bounding box center [684, 579] width 101 height 36
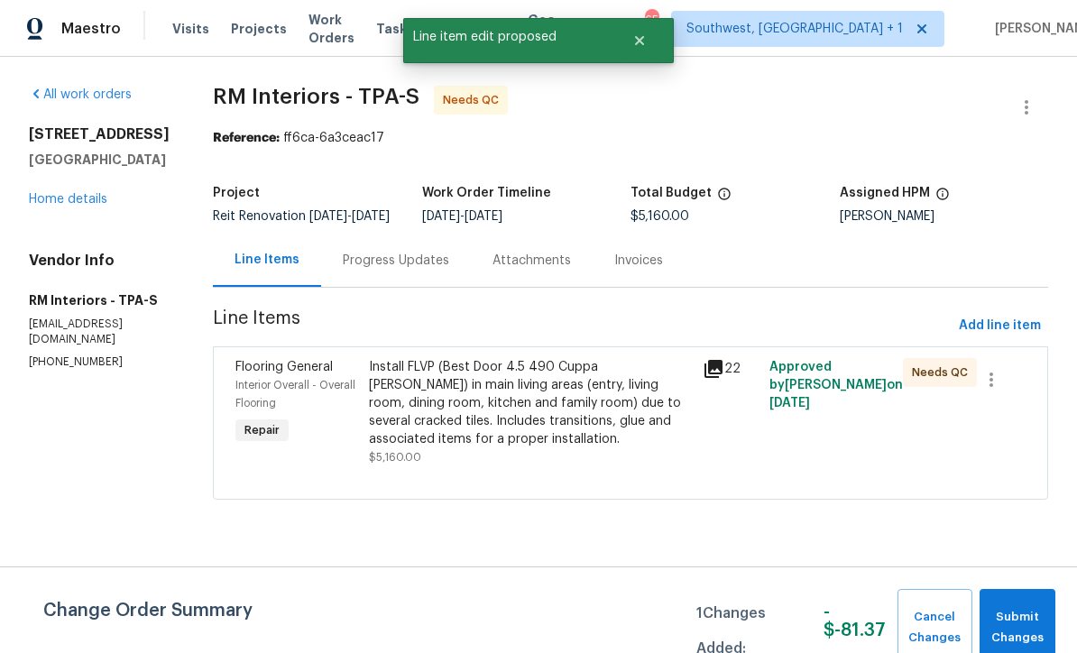
scroll to position [0, 0]
click at [1023, 628] on span "Submit Changes" at bounding box center [1018, 627] width 58 height 41
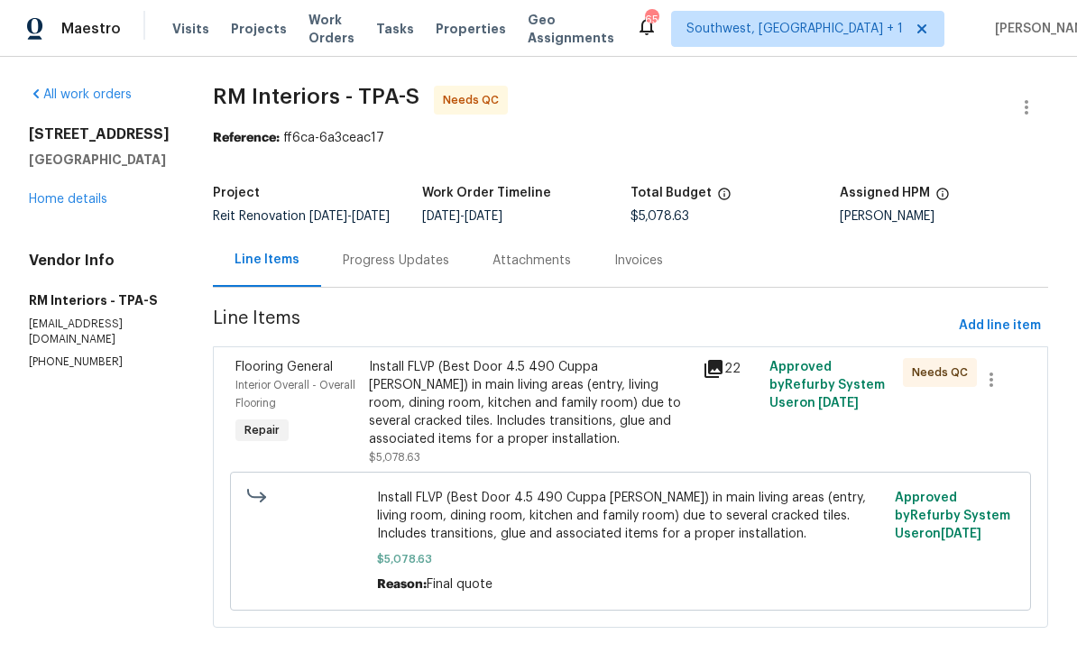
click at [610, 428] on div "Install FLVP (Best Door 4.5 490 Cuppa [PERSON_NAME]) in main living areas (entr…" at bounding box center [530, 403] width 323 height 90
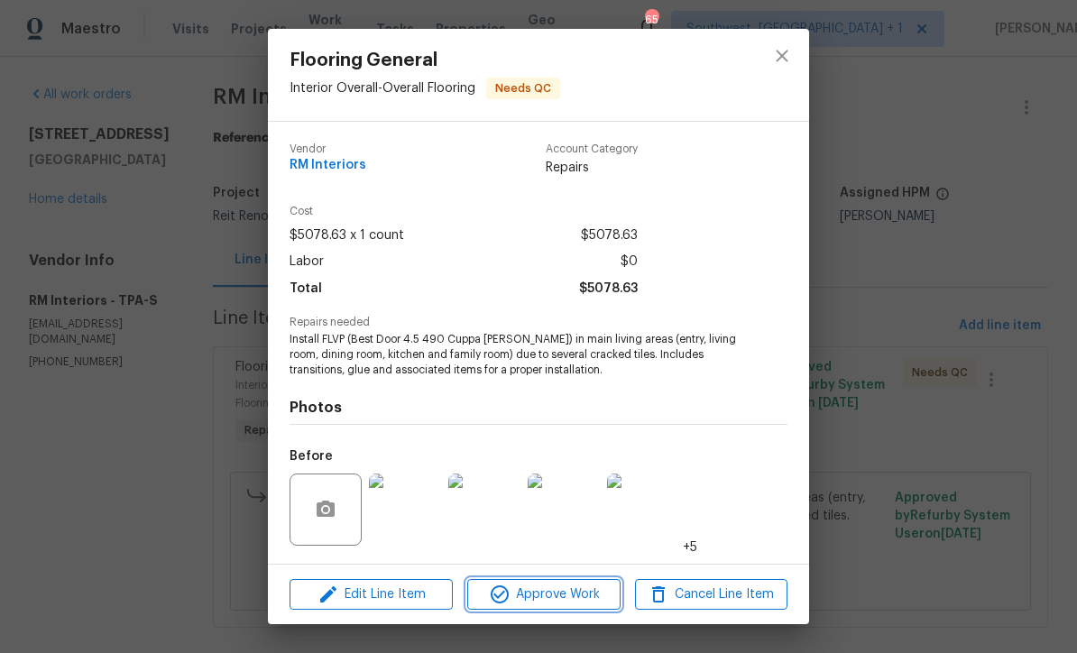
click at [577, 603] on span "Approve Work" at bounding box center [544, 595] width 142 height 23
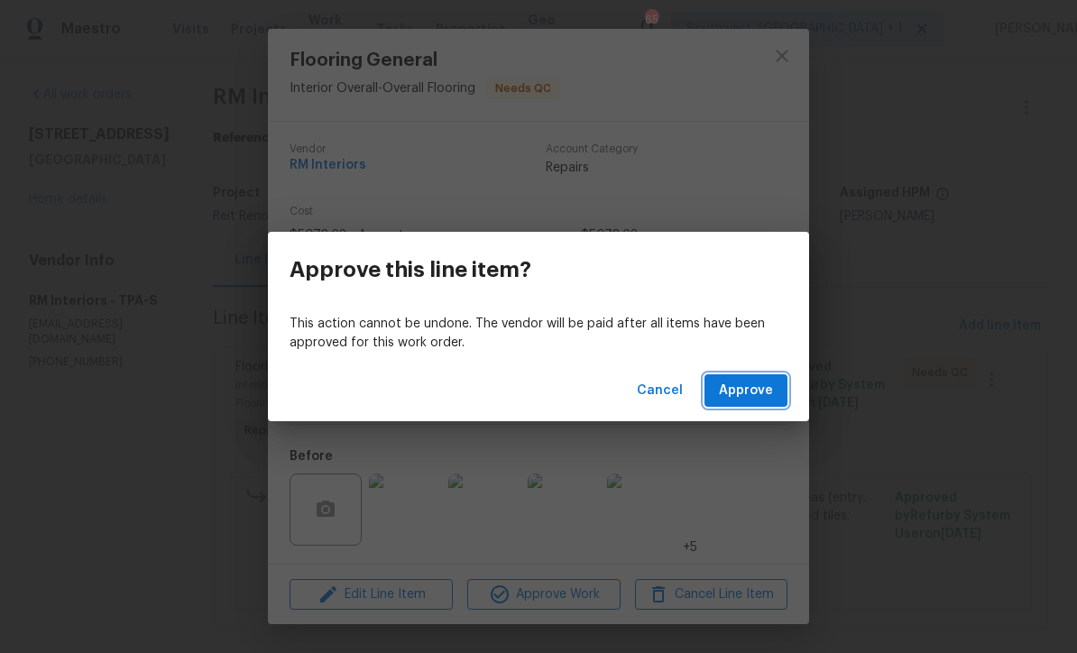
click at [756, 391] on span "Approve" at bounding box center [746, 391] width 54 height 23
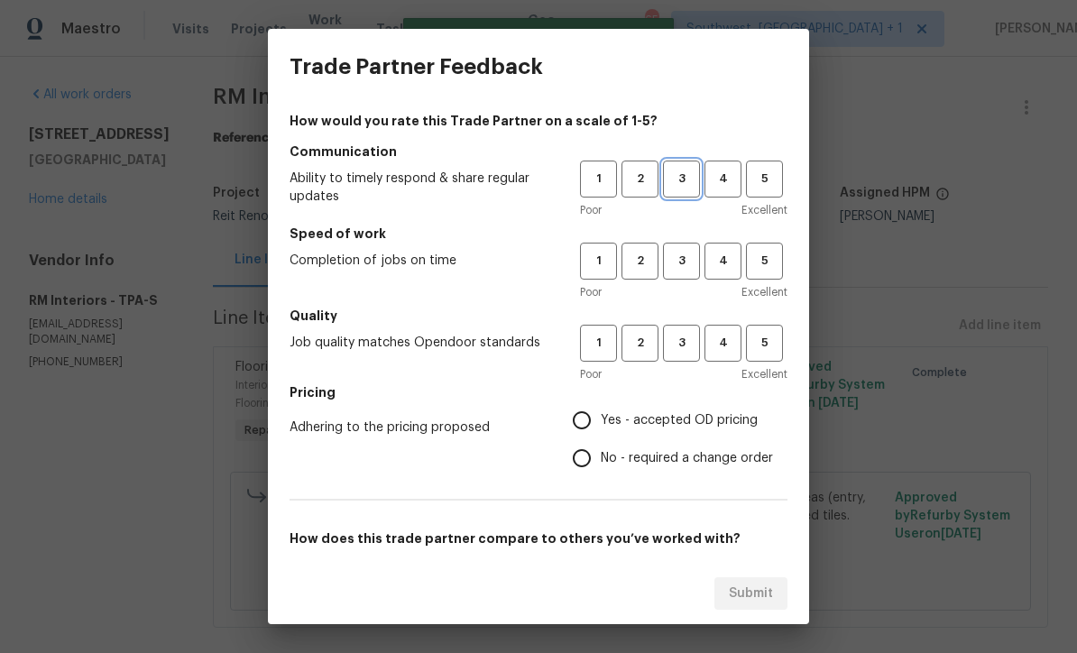
click at [687, 182] on span "3" at bounding box center [681, 179] width 33 height 21
click at [684, 249] on button "3" at bounding box center [681, 261] width 37 height 37
click at [690, 342] on span "3" at bounding box center [681, 343] width 33 height 21
click at [590, 420] on input "Yes - accepted OD pricing" at bounding box center [582, 420] width 38 height 38
radio input "true"
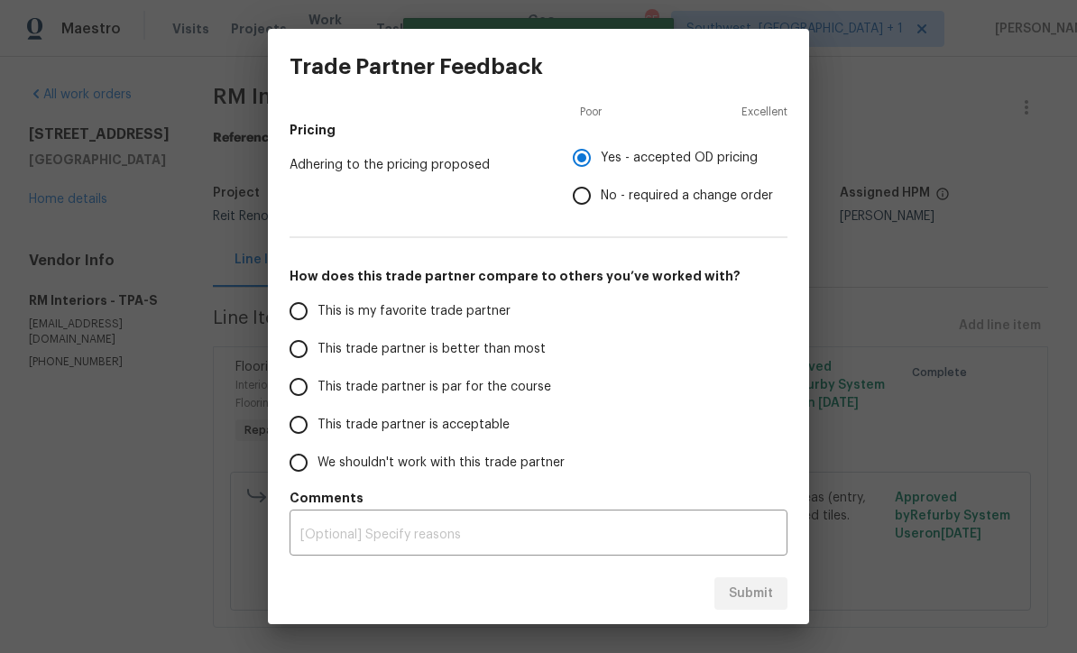
scroll to position [256, 0]
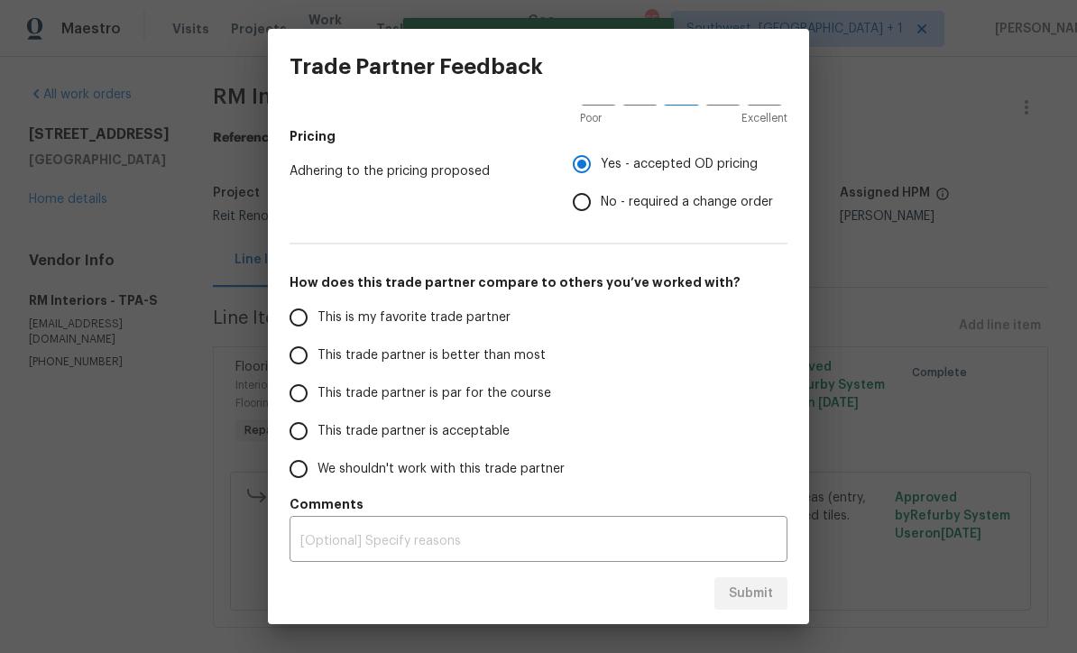
click at [304, 391] on input "This trade partner is par for the course" at bounding box center [299, 393] width 38 height 38
click at [749, 593] on span "Submit" at bounding box center [751, 594] width 44 height 23
radio input "true"
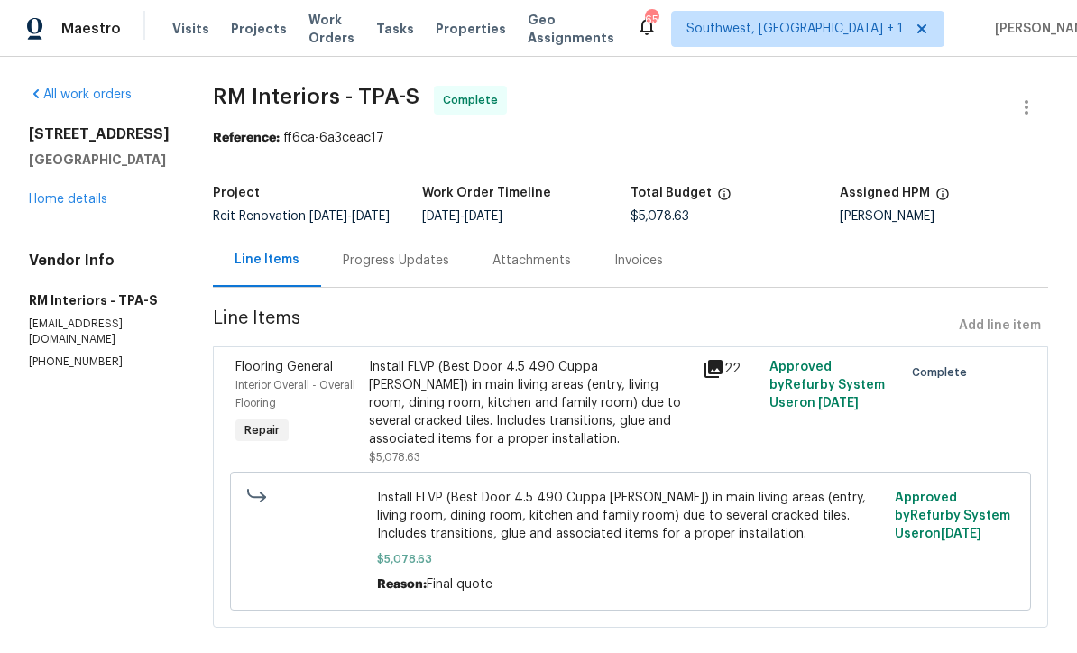
click at [64, 206] on link "Home details" at bounding box center [68, 199] width 78 height 13
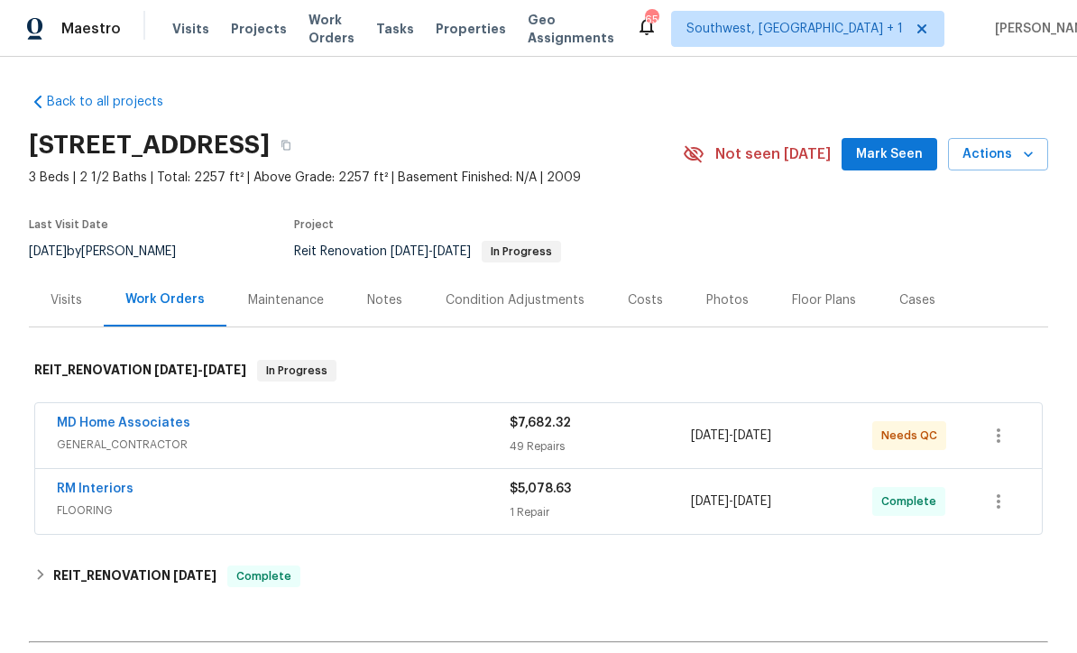
click at [639, 437] on div "49 Repairs" at bounding box center [600, 446] width 181 height 18
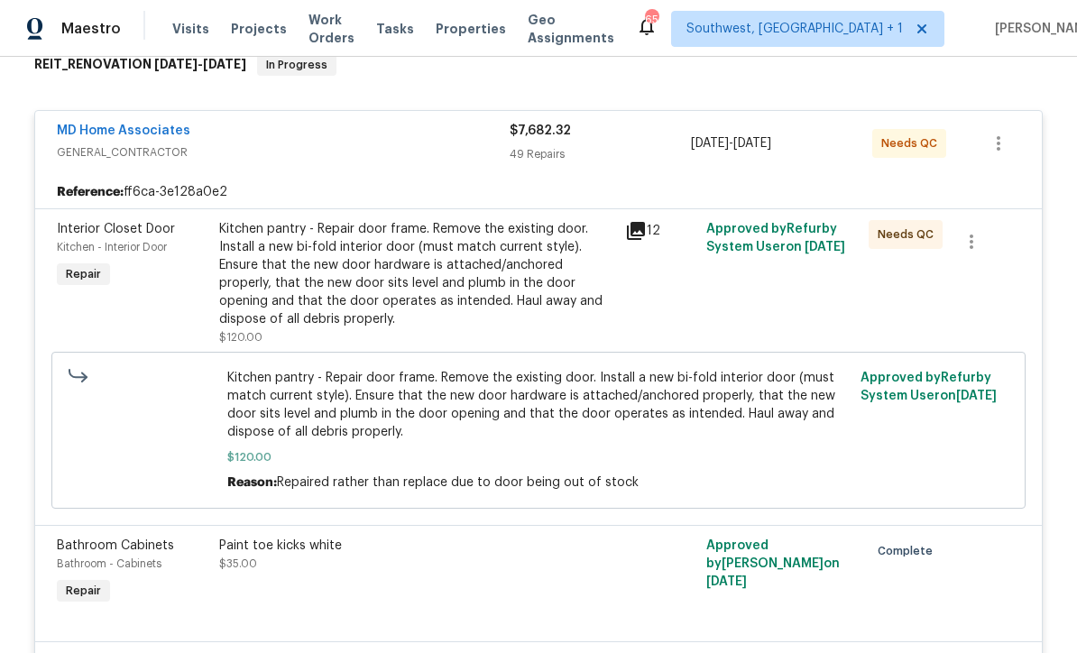
scroll to position [336, 0]
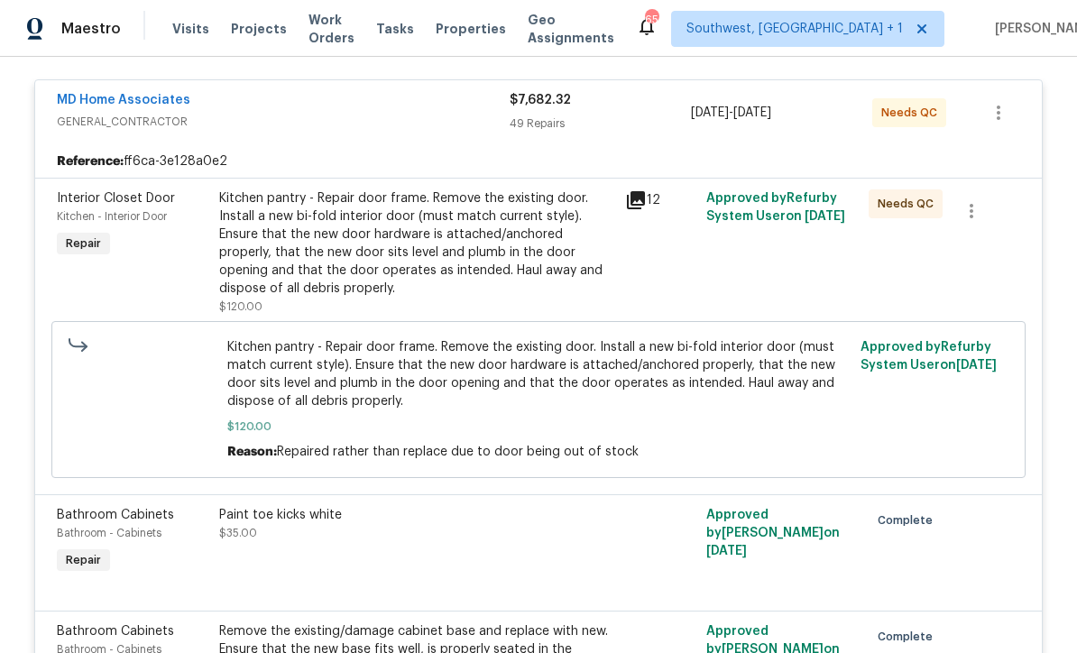
click at [503, 281] on div "Kitchen pantry - Repair door frame. Remove the existing door. Install a new bi-…" at bounding box center [416, 243] width 395 height 108
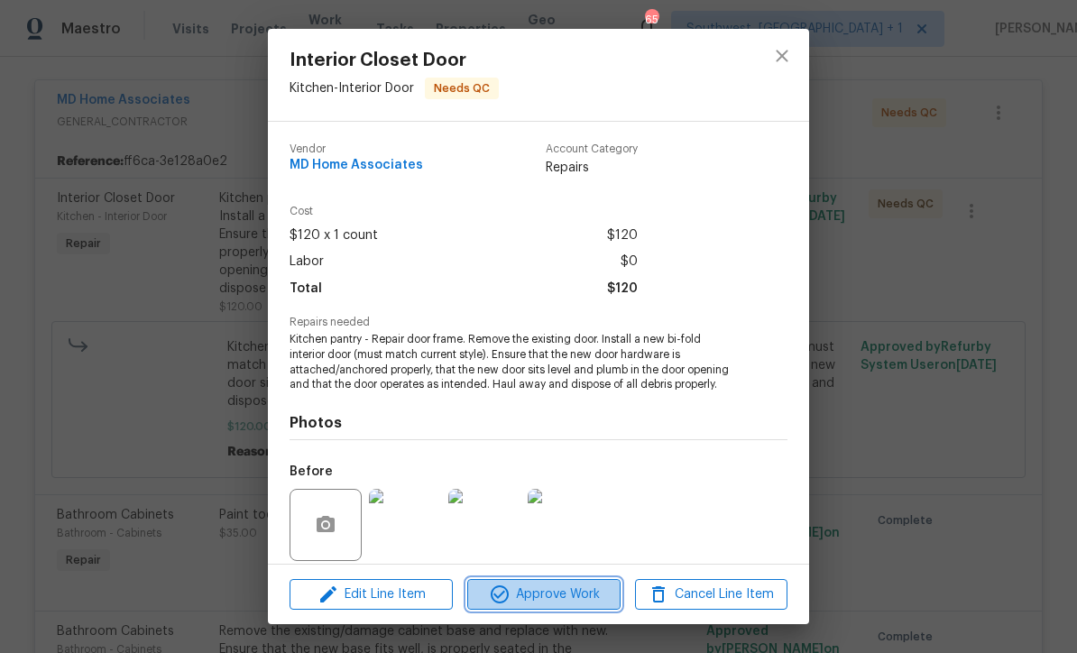
click at [577, 600] on span "Approve Work" at bounding box center [544, 595] width 142 height 23
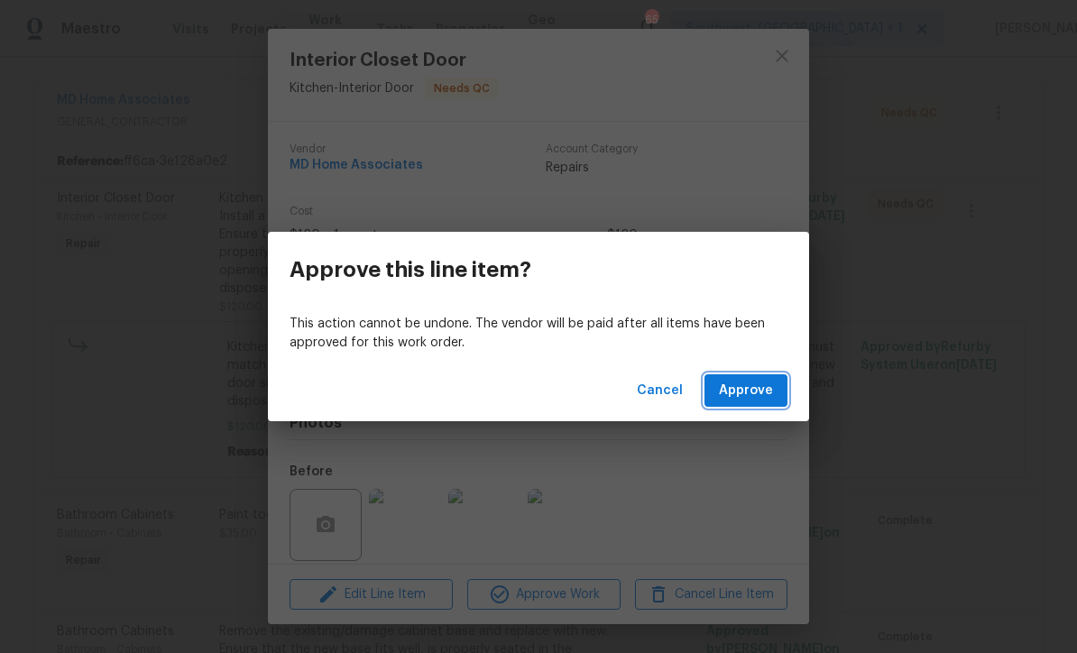
click at [754, 394] on span "Approve" at bounding box center [746, 391] width 54 height 23
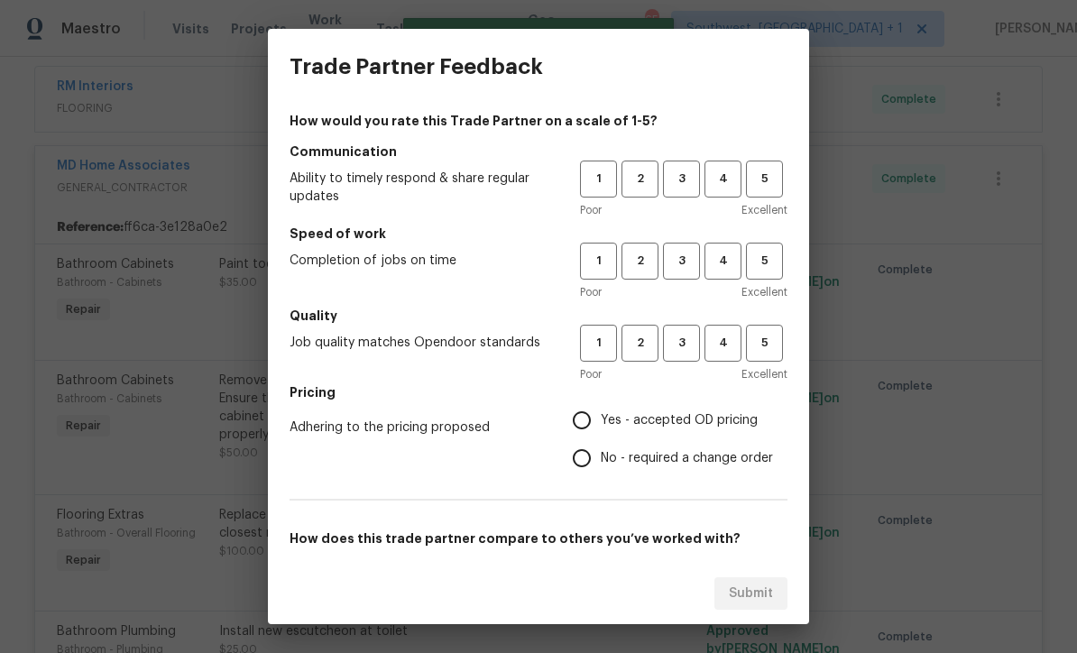
click at [675, 179] on span "3" at bounding box center [681, 179] width 33 height 21
click at [692, 263] on span "3" at bounding box center [681, 261] width 33 height 21
click at [688, 354] on button "3" at bounding box center [681, 343] width 37 height 37
click at [590, 420] on input "Yes - accepted OD pricing" at bounding box center [582, 420] width 38 height 38
radio input "true"
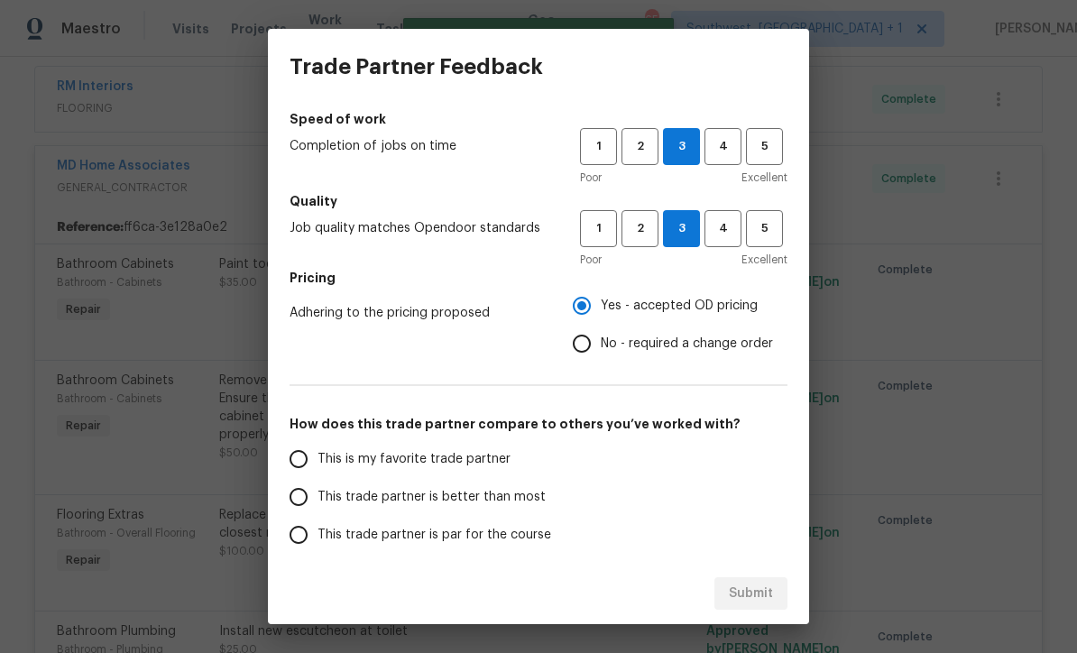
scroll to position [122, 0]
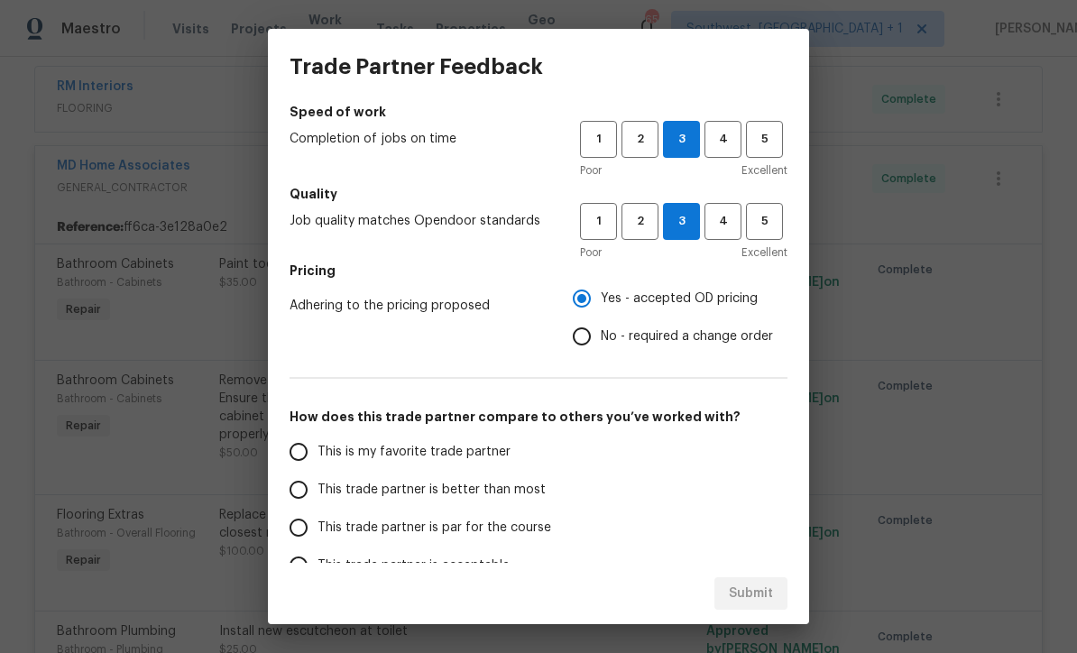
click at [299, 534] on input "This trade partner is par for the course" at bounding box center [299, 528] width 38 height 38
click at [754, 600] on span "Submit" at bounding box center [751, 594] width 44 height 23
radio input "true"
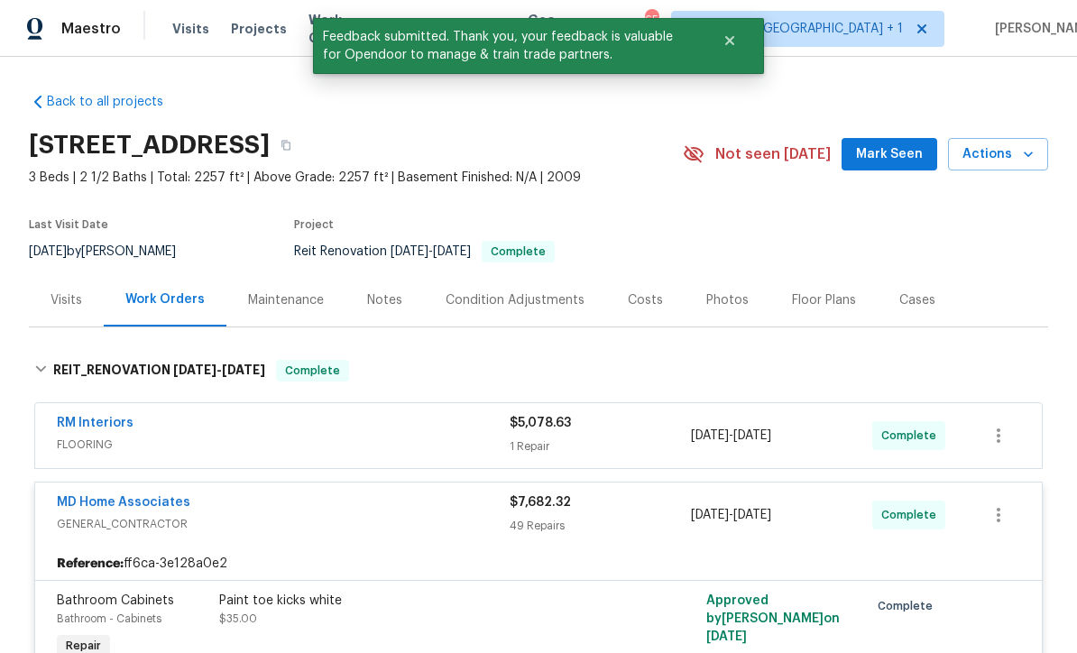
scroll to position [-1, 0]
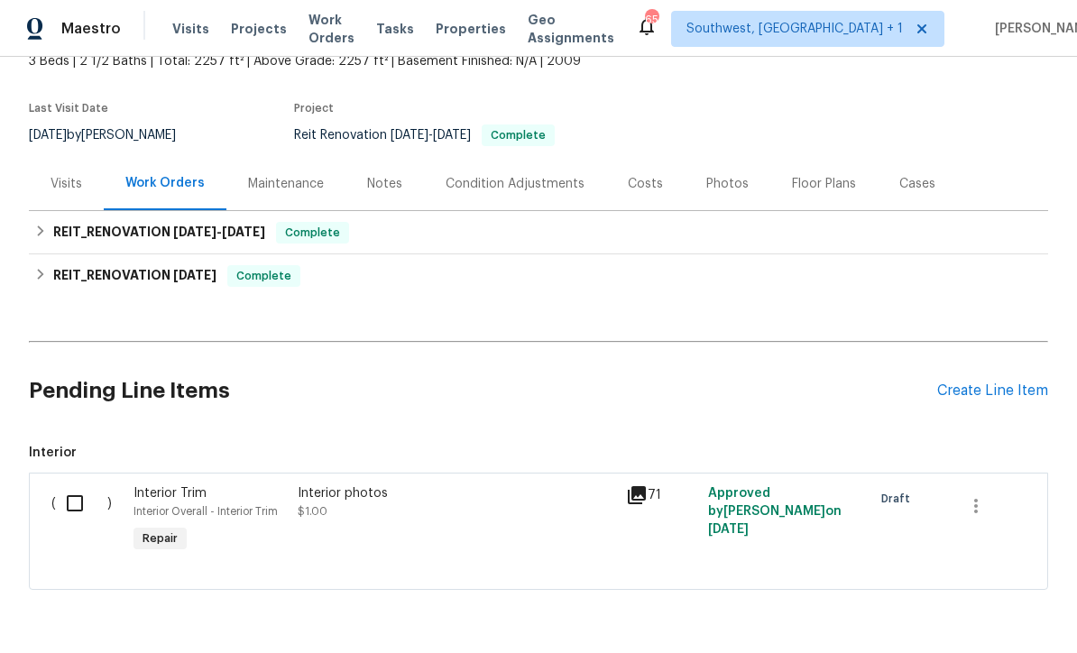
scroll to position [116, 0]
click at [172, 33] on span "Visits" at bounding box center [190, 29] width 37 height 18
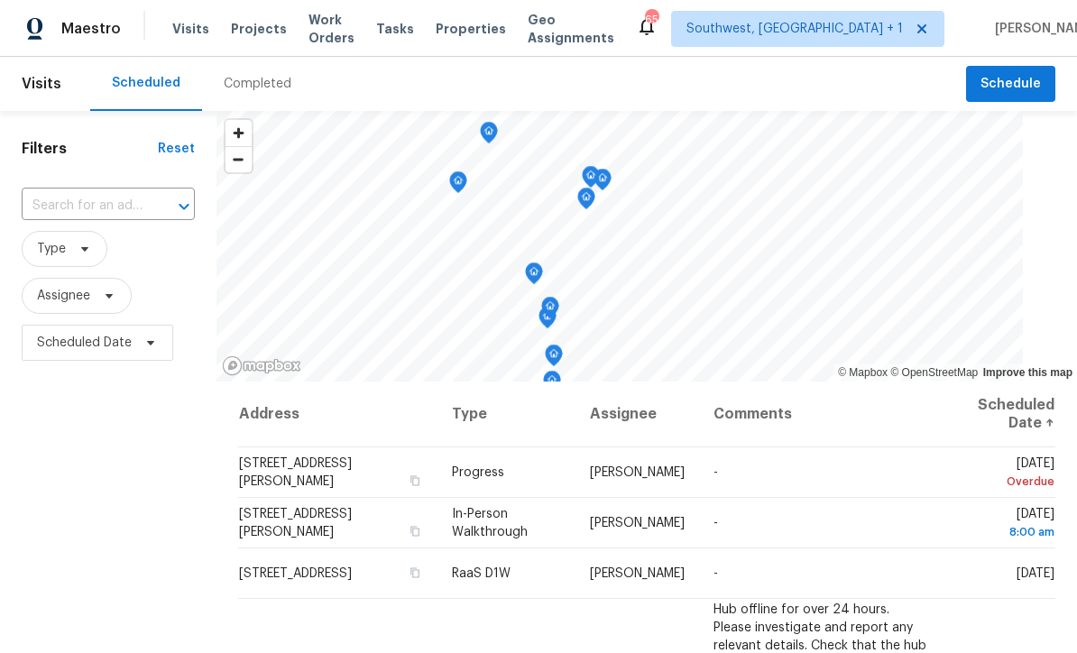
click at [123, 198] on input "text" at bounding box center [83, 206] width 123 height 28
type input "7526 fairlink"
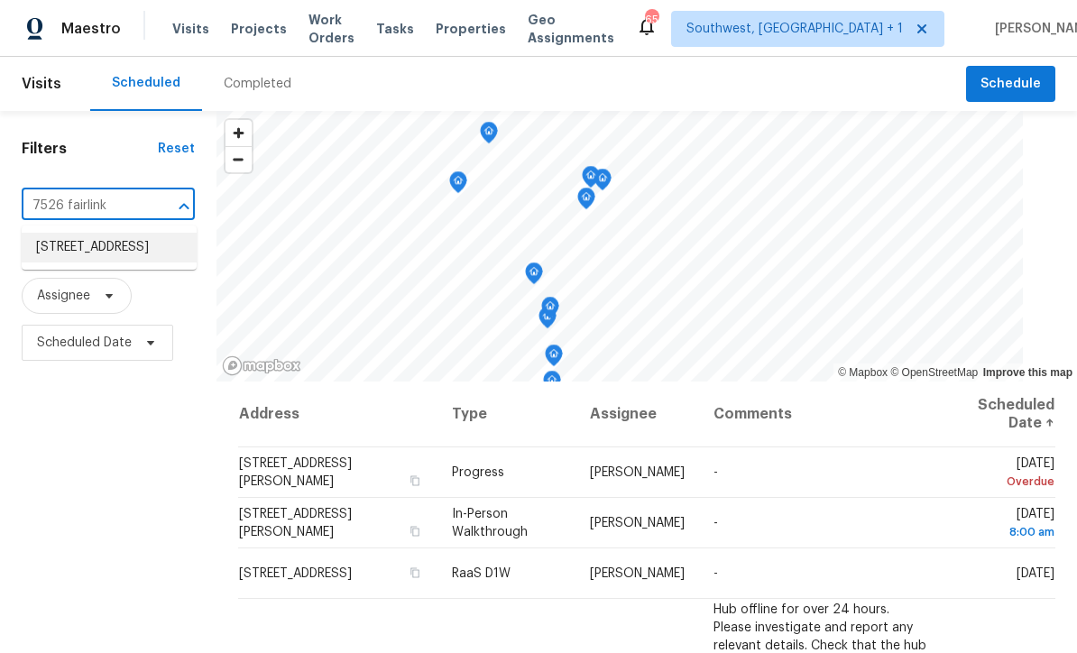
click at [55, 245] on li "[STREET_ADDRESS]" at bounding box center [109, 248] width 175 height 30
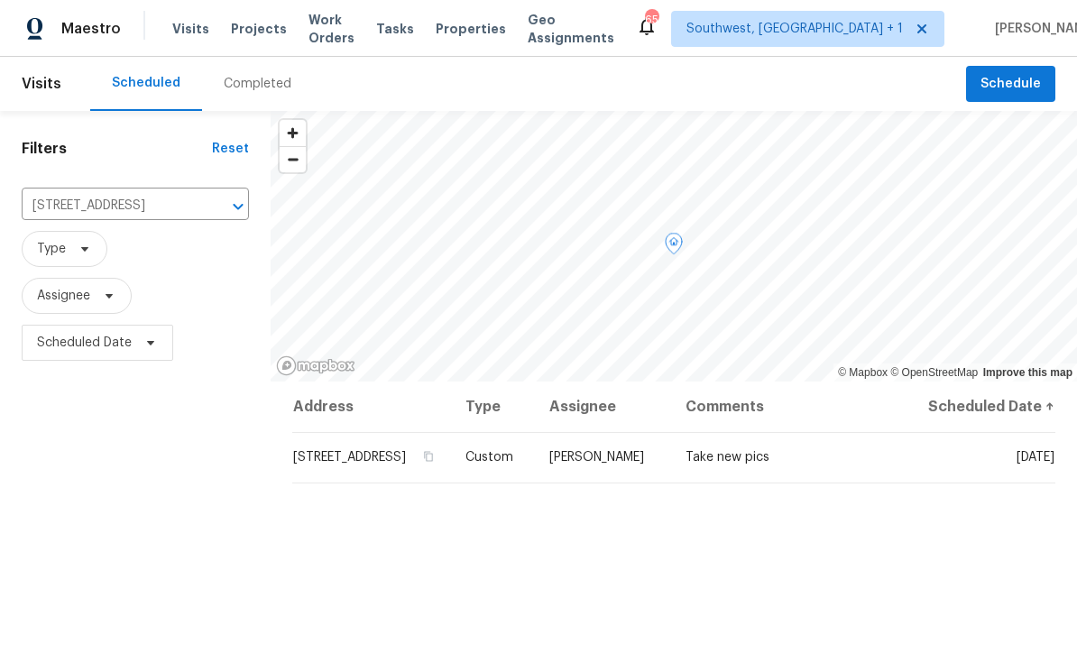
click at [0, 0] on icon at bounding box center [0, 0] width 0 height 0
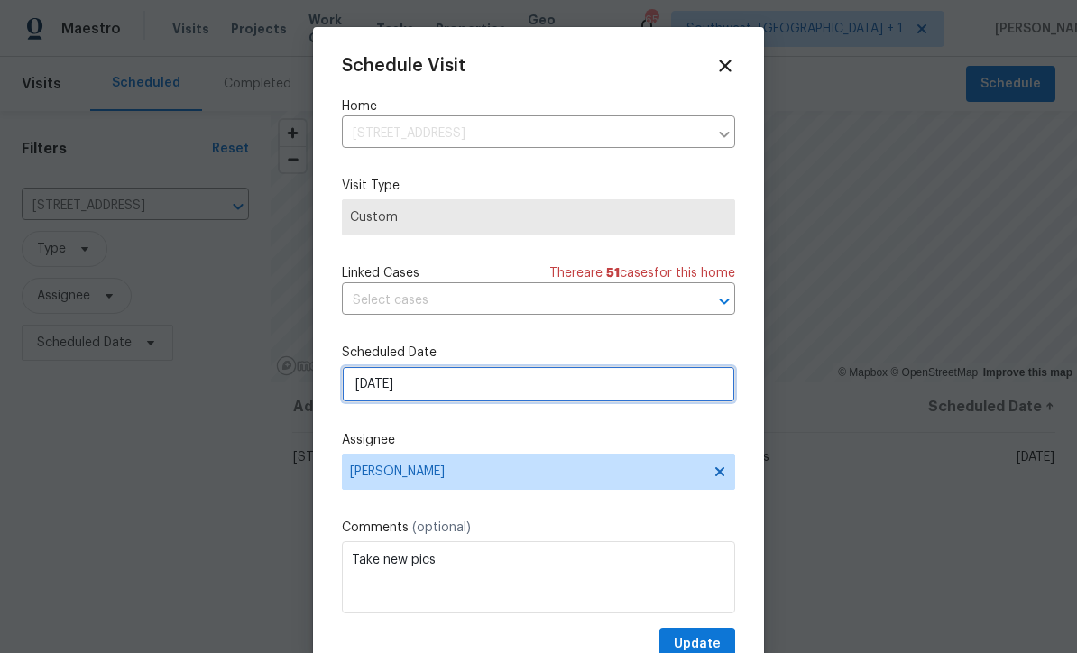
click at [504, 389] on input "[DATE]" at bounding box center [538, 384] width 393 height 36
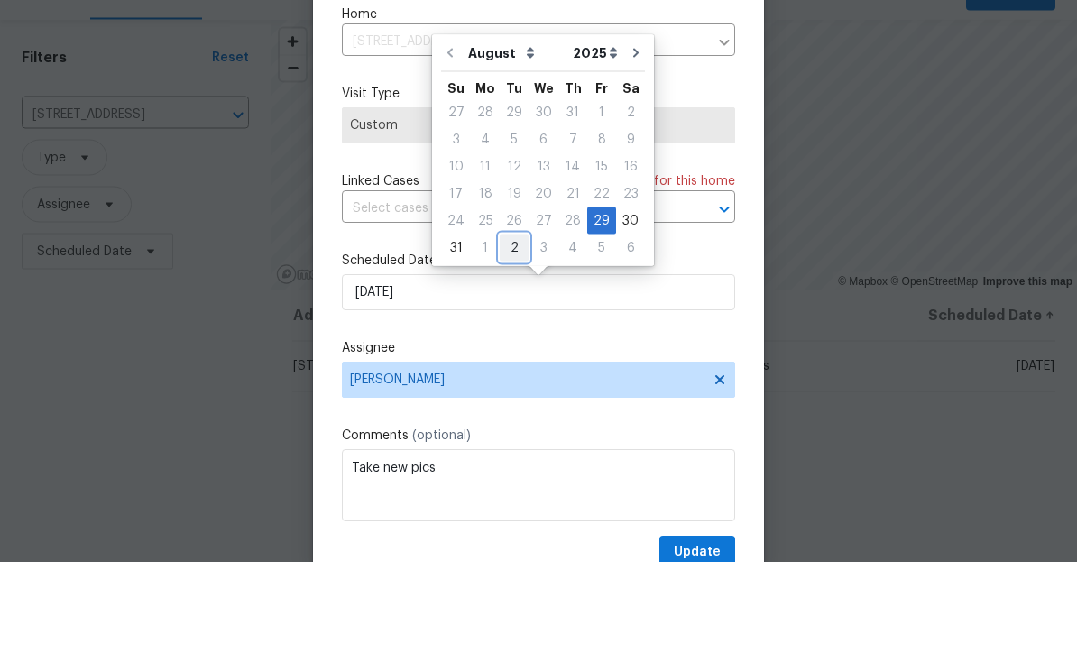
click at [505, 327] on div "2" at bounding box center [514, 339] width 29 height 25
type input "[DATE]"
select select "8"
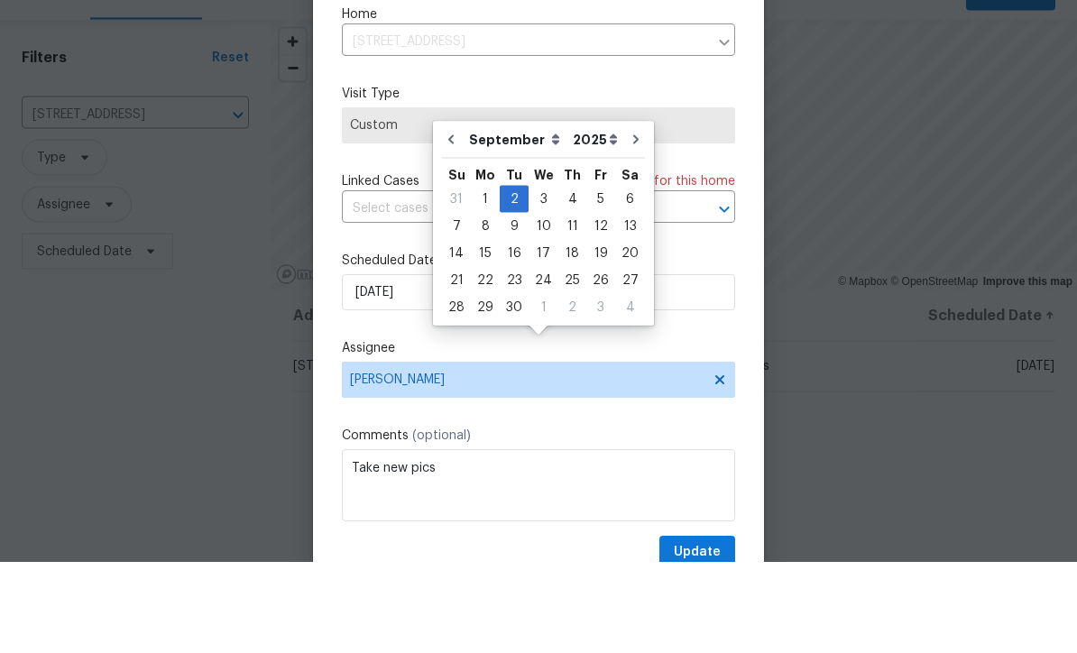
scroll to position [60, 0]
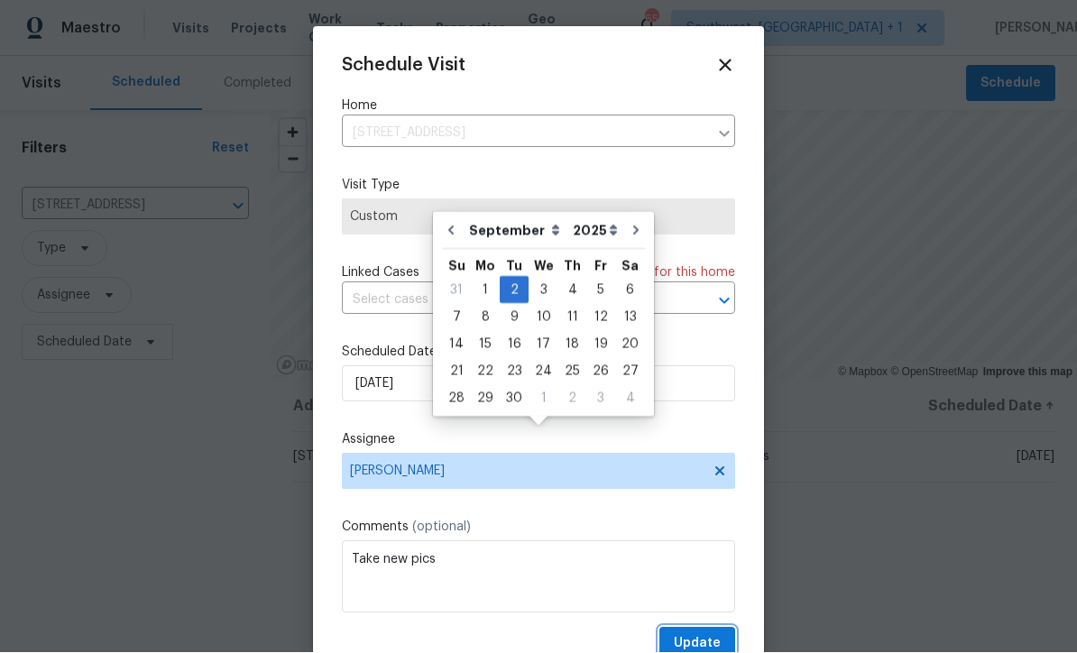
click at [701, 640] on span "Update" at bounding box center [697, 644] width 47 height 23
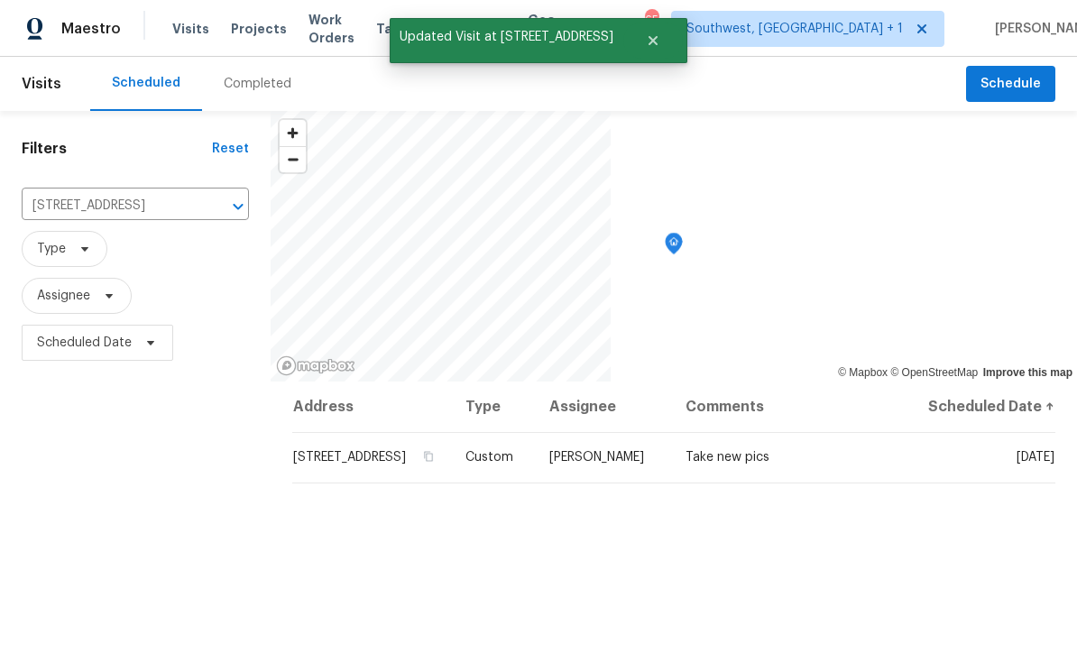
scroll to position [0, 0]
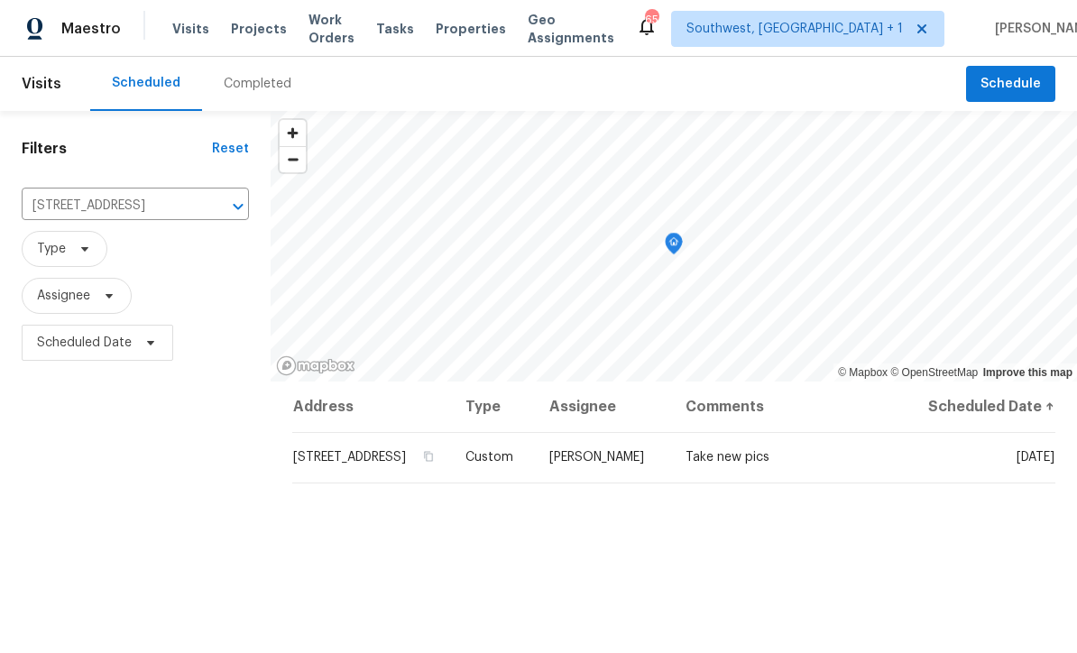
click at [239, 32] on span "Projects" at bounding box center [259, 29] width 56 height 18
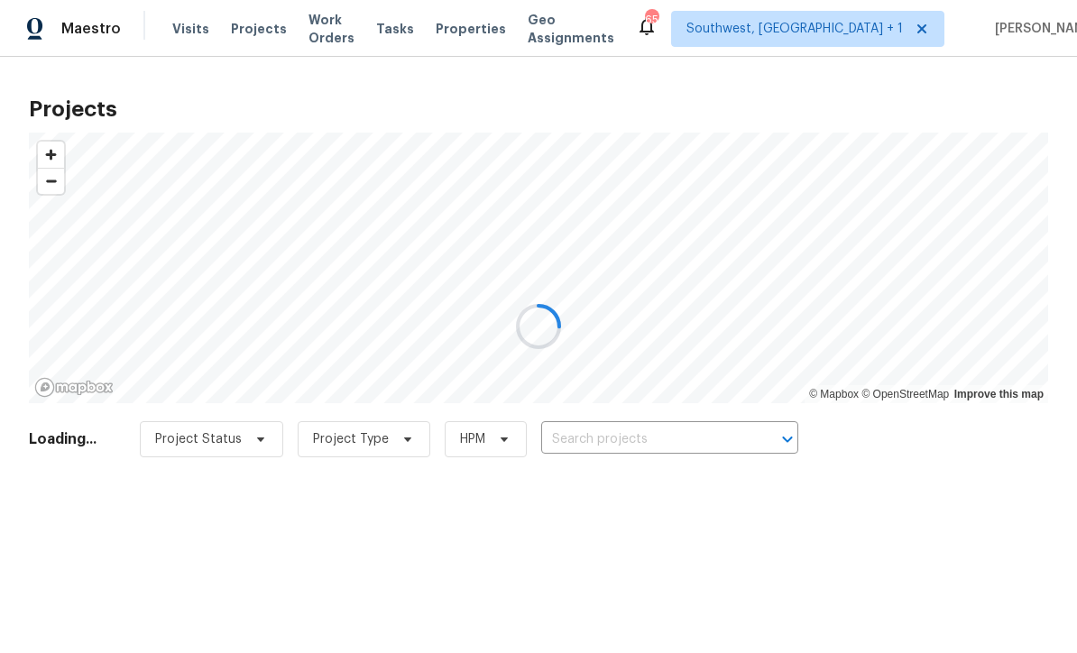
click at [617, 435] on div at bounding box center [538, 326] width 1077 height 653
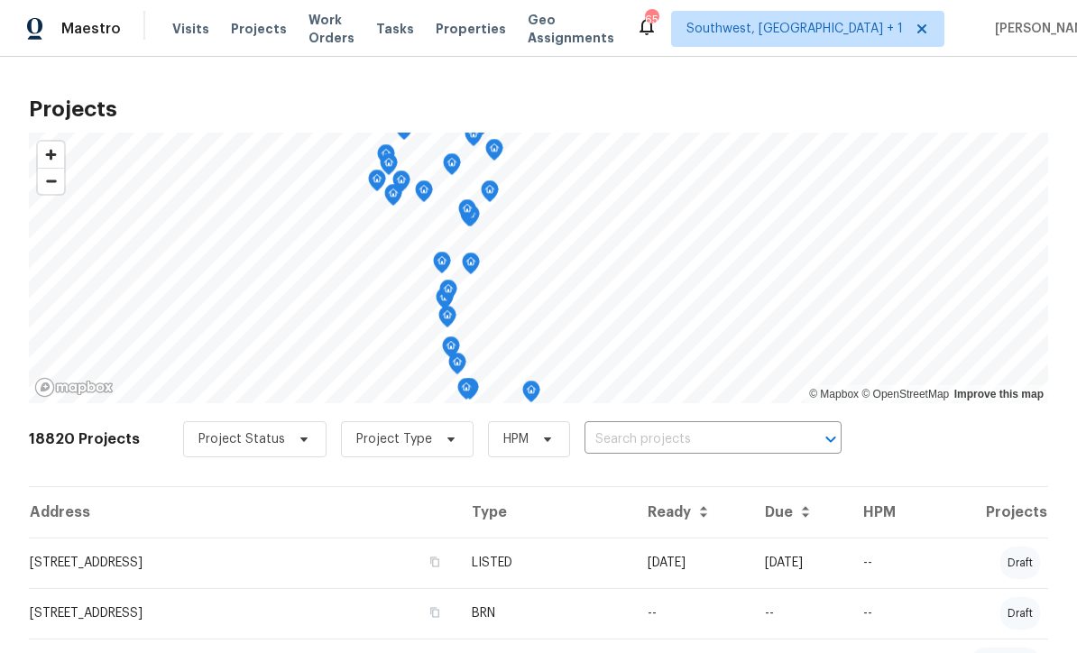
click at [659, 446] on input "text" at bounding box center [687, 440] width 207 height 28
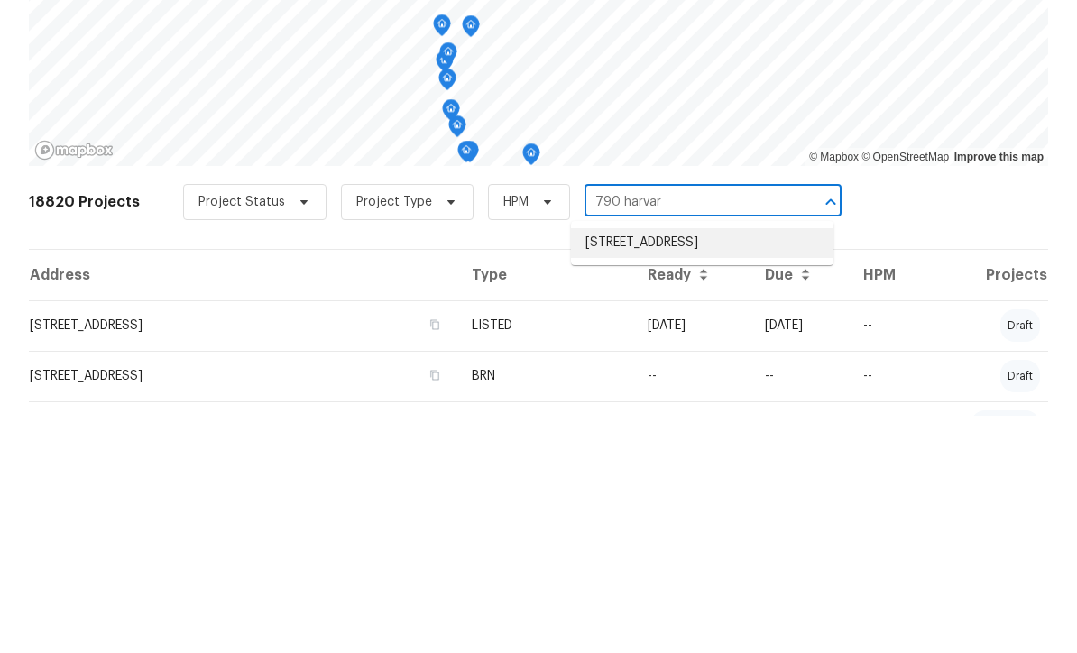
click at [709, 465] on li "[STREET_ADDRESS]" at bounding box center [702, 480] width 262 height 30
type input "[STREET_ADDRESS]"
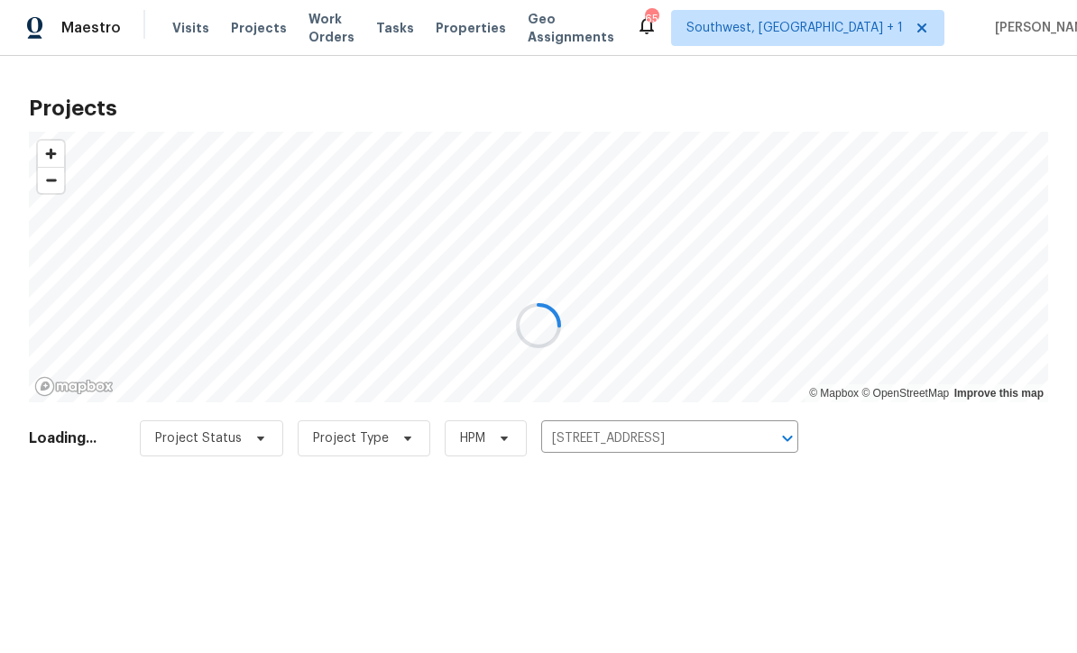
scroll to position [1, 0]
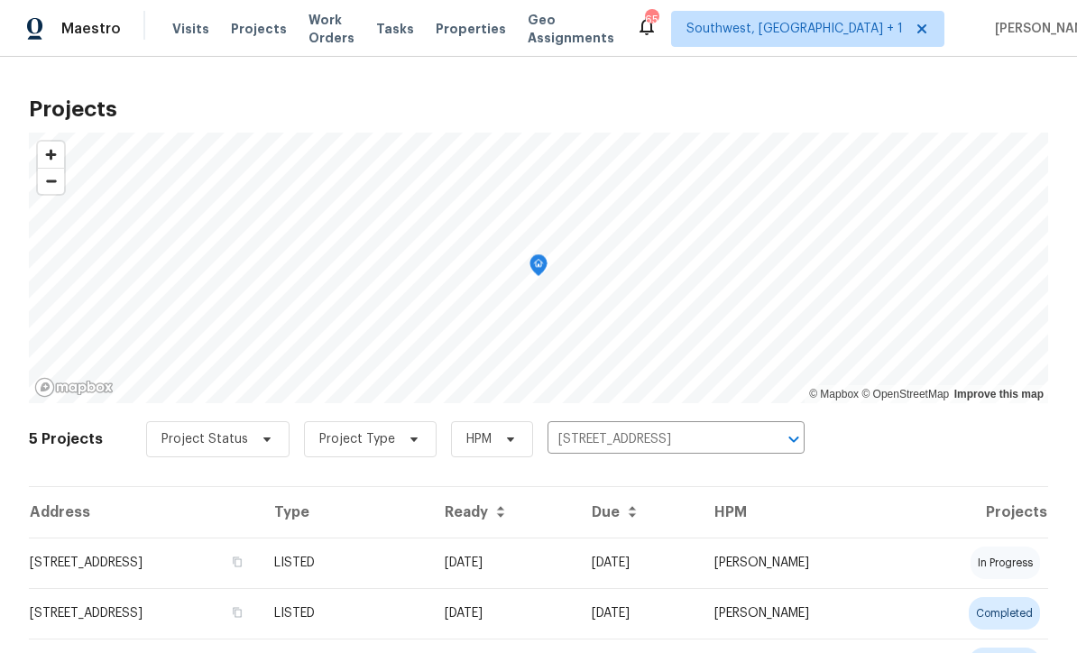
click at [577, 564] on td "03/30/25" at bounding box center [503, 563] width 147 height 51
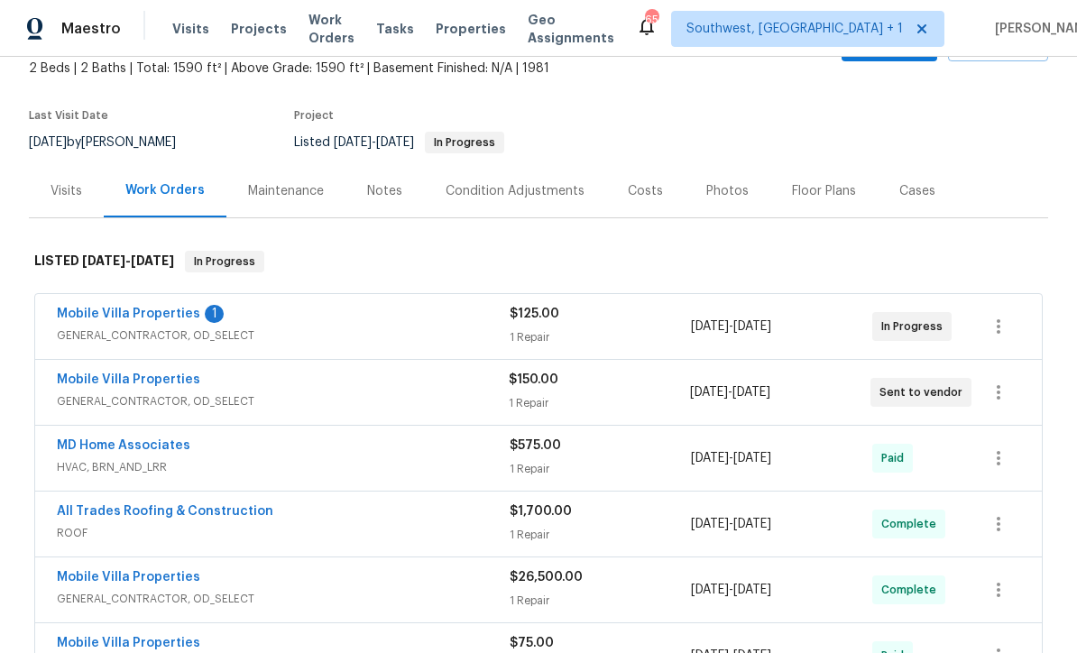
scroll to position [107, 0]
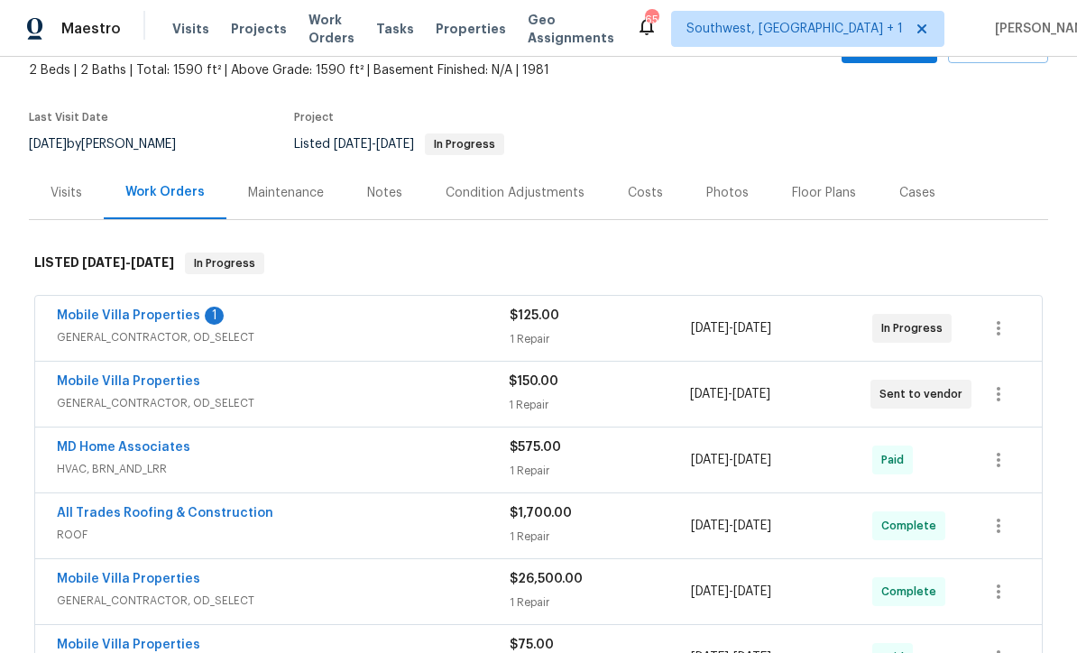
click at [95, 314] on link "Mobile Villa Properties" at bounding box center [128, 315] width 143 height 13
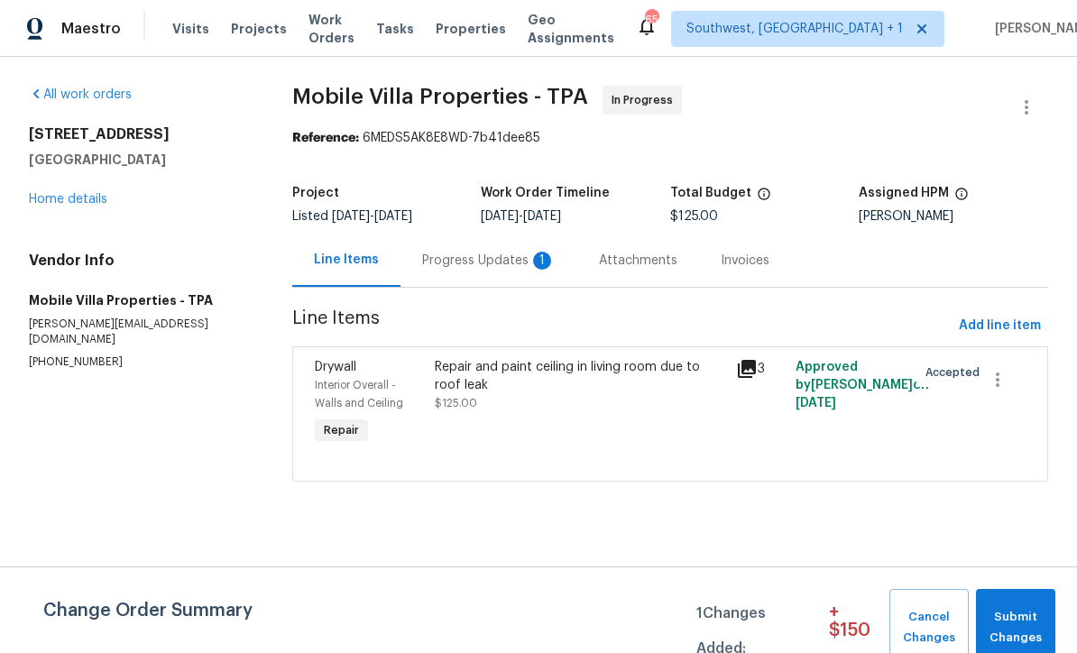
click at [475, 266] on div "Progress Updates 1" at bounding box center [488, 261] width 133 height 18
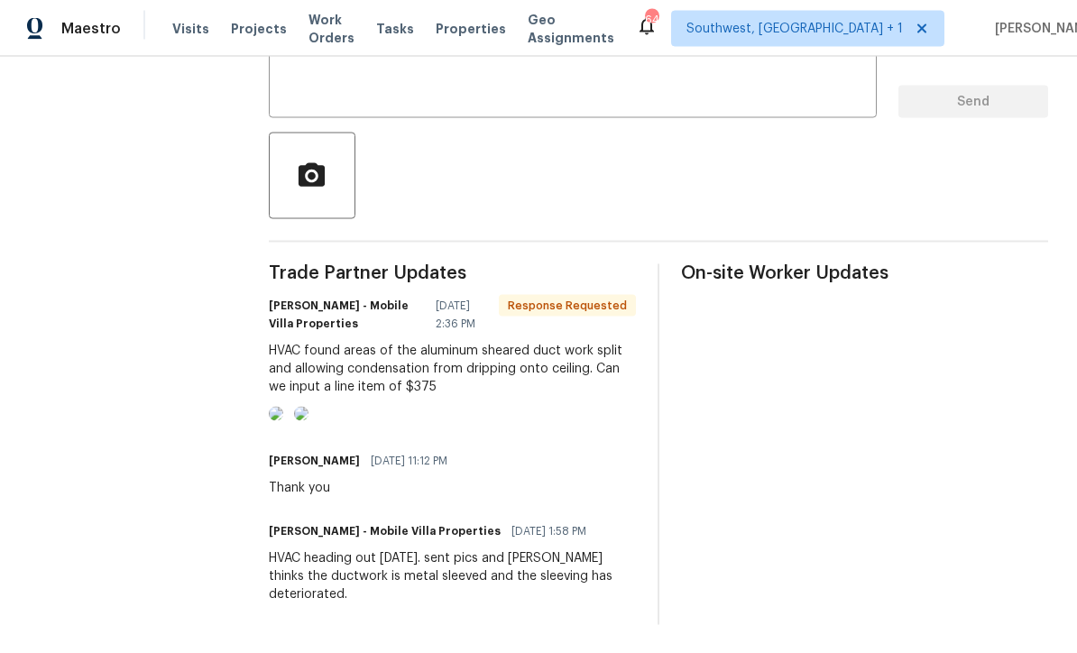
scroll to position [60, 0]
click at [283, 416] on img at bounding box center [276, 414] width 14 height 14
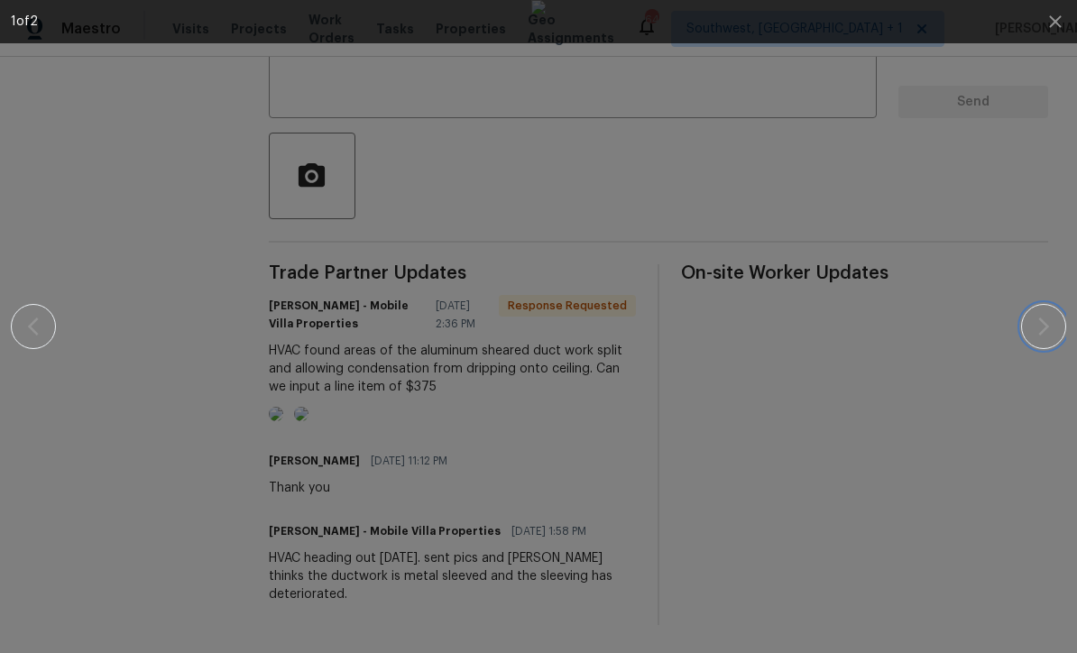
click at [1050, 327] on icon "button" at bounding box center [1044, 327] width 22 height 22
click at [1053, 332] on icon "button" at bounding box center [1044, 327] width 22 height 22
click at [1060, 329] on button "button" at bounding box center [1043, 326] width 45 height 45
click at [1061, 21] on icon "button" at bounding box center [1055, 22] width 22 height 22
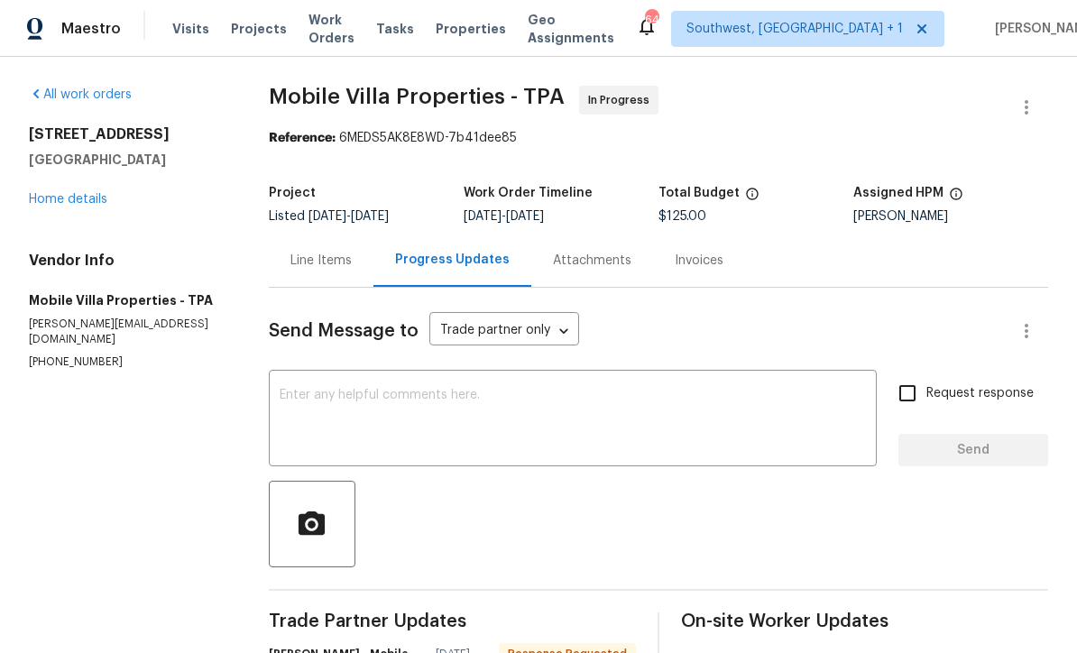
scroll to position [0, 0]
click at [330, 234] on div "Line Items" at bounding box center [321, 260] width 105 height 53
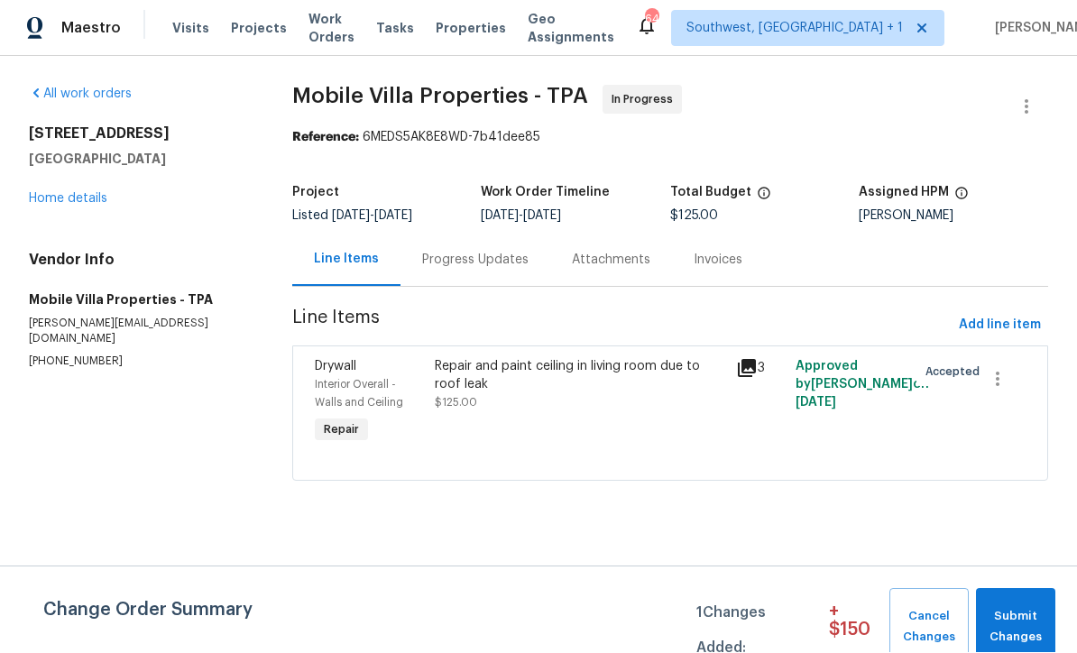
click at [47, 186] on div "790 Harvard St Englewood, FL 34223 Home details" at bounding box center [139, 166] width 220 height 83
click at [54, 193] on link "Home details" at bounding box center [68, 199] width 78 height 13
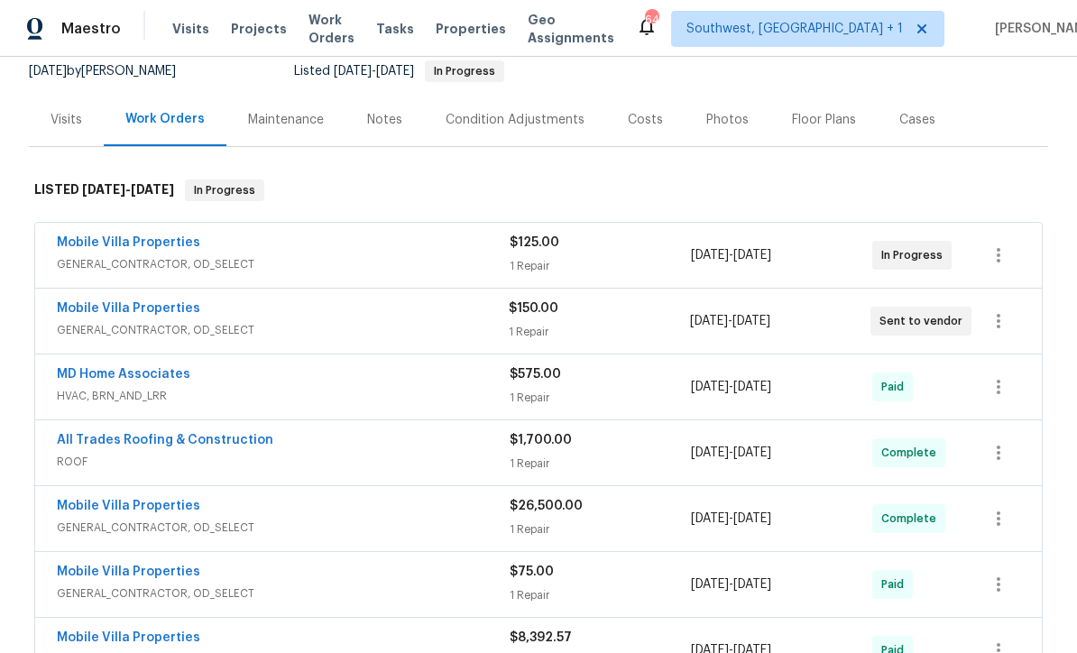
scroll to position [193, 0]
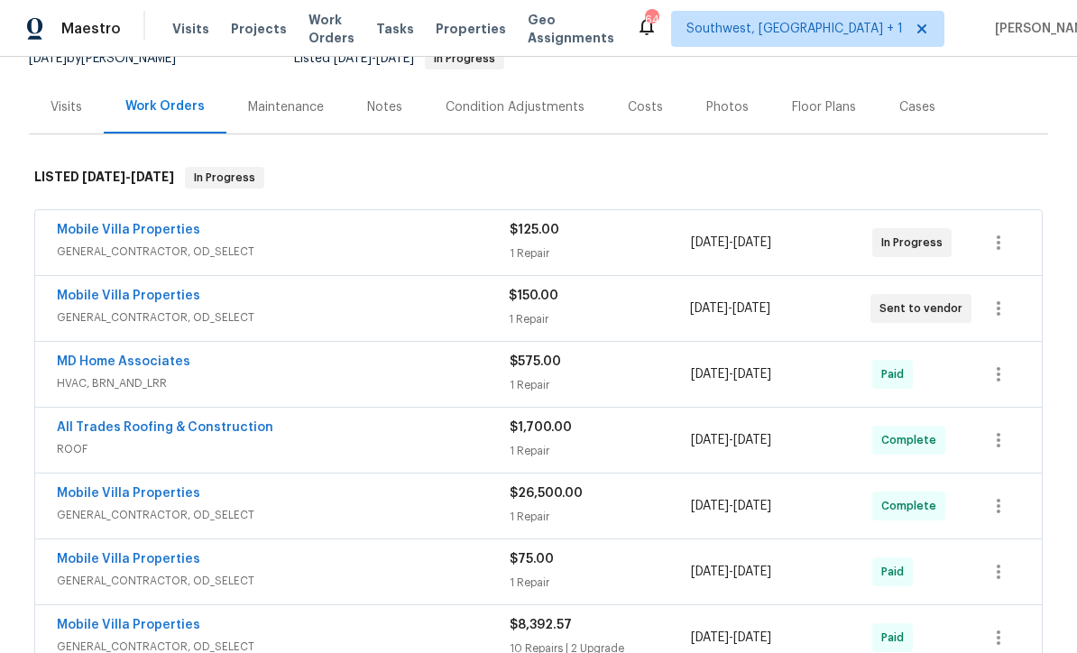
click at [80, 290] on link "Mobile Villa Properties" at bounding box center [128, 296] width 143 height 13
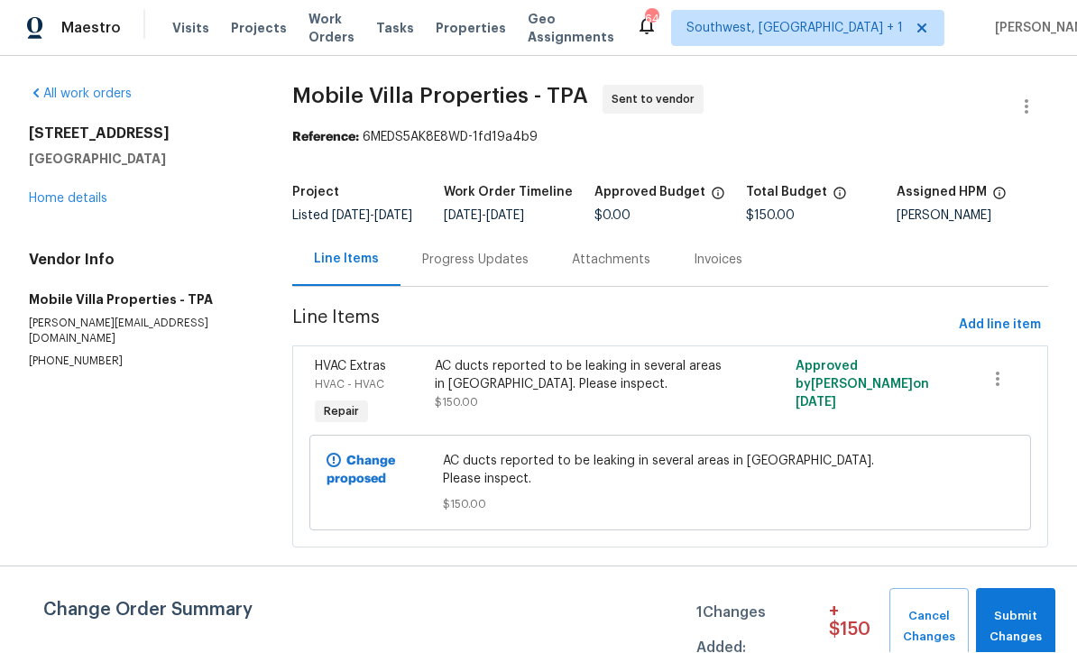
click at [503, 286] on div "Progress Updates" at bounding box center [475, 260] width 150 height 53
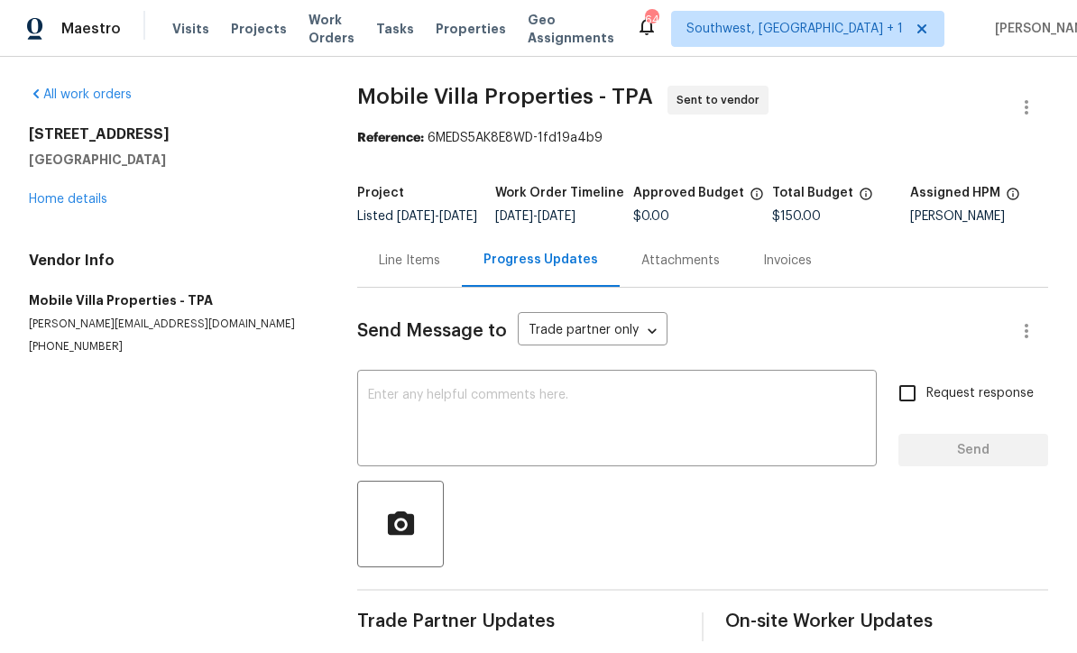
scroll to position [31, 0]
click at [408, 252] on div "Line Items" at bounding box center [409, 261] width 61 height 18
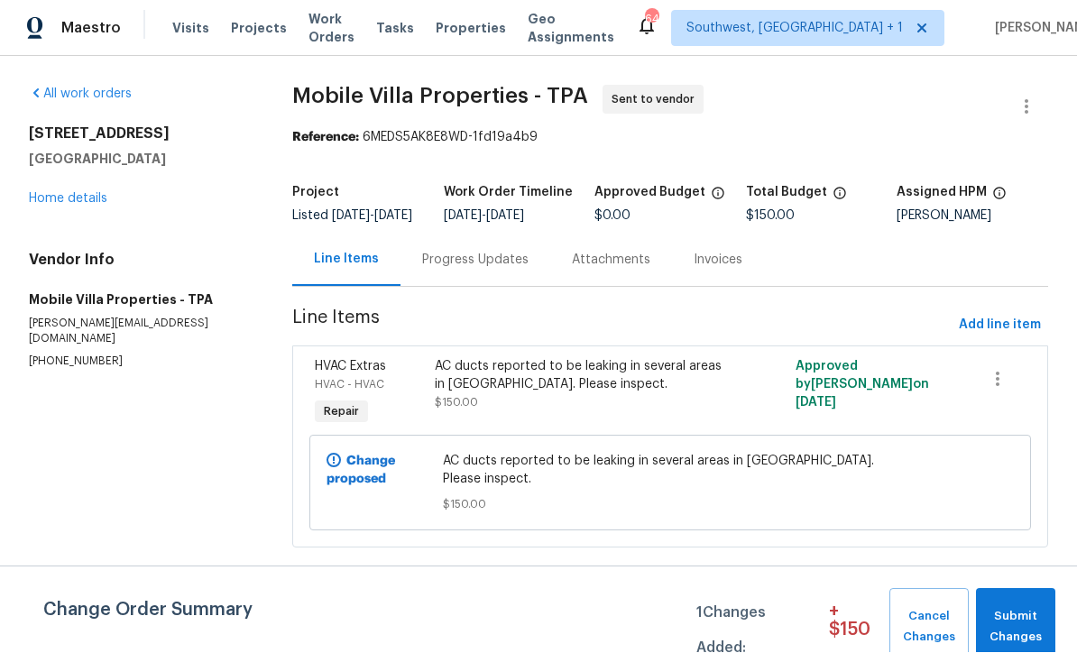
click at [595, 394] on div "AC ducts reported to be leaking in several areas in attic. Please inspect." at bounding box center [580, 376] width 290 height 36
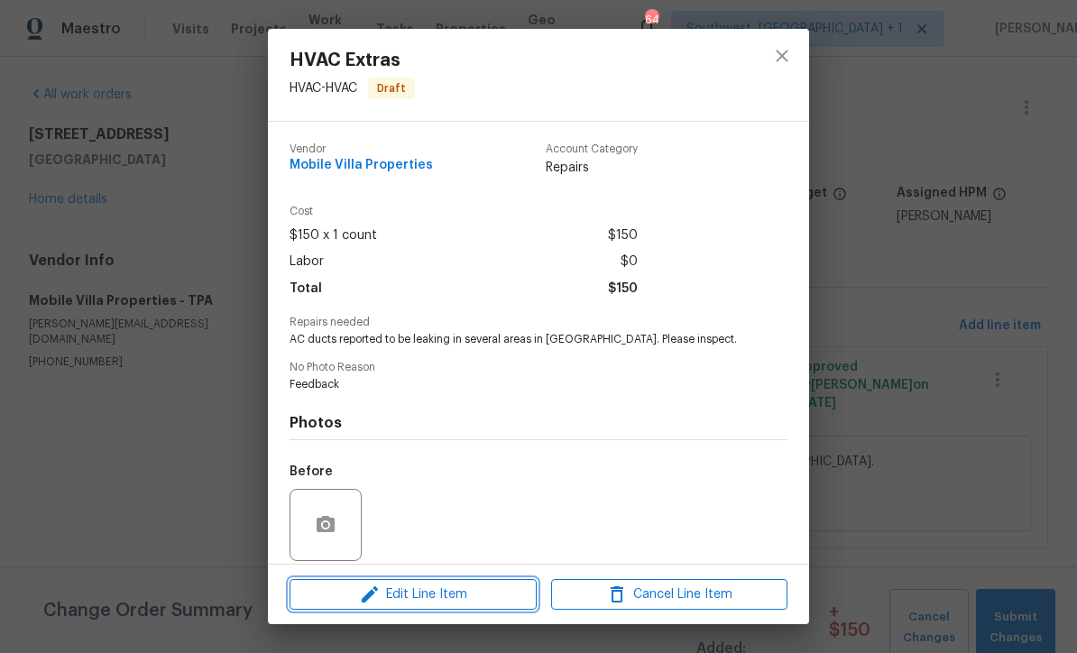
click at [475, 603] on span "Edit Line Item" at bounding box center [413, 595] width 236 height 23
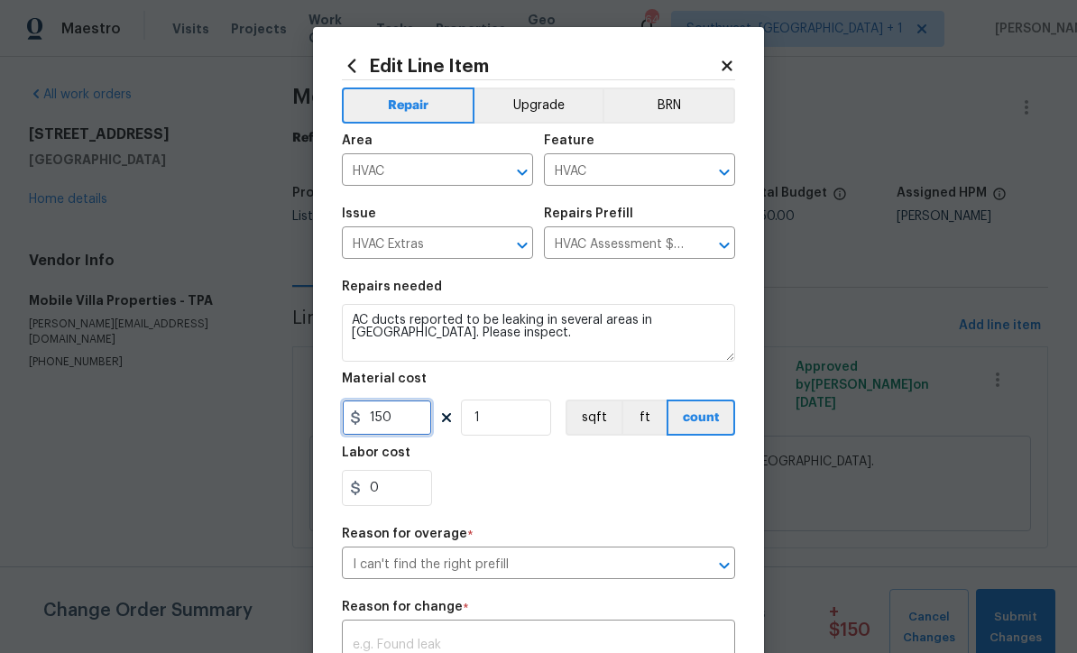
click at [426, 428] on input "150" at bounding box center [387, 418] width 90 height 36
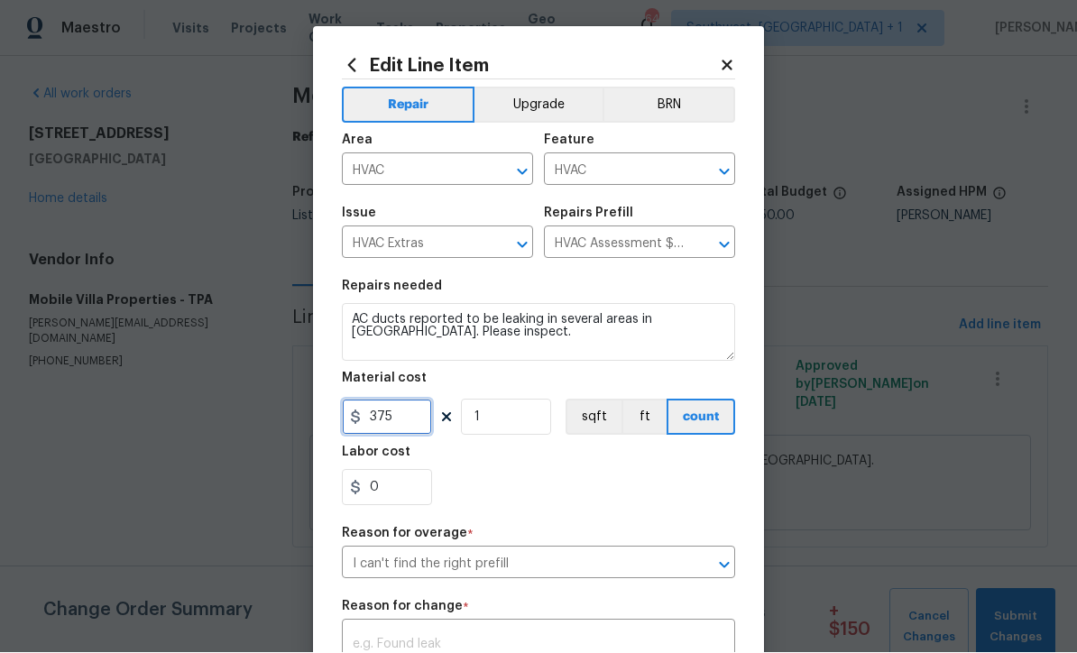
type input "375"
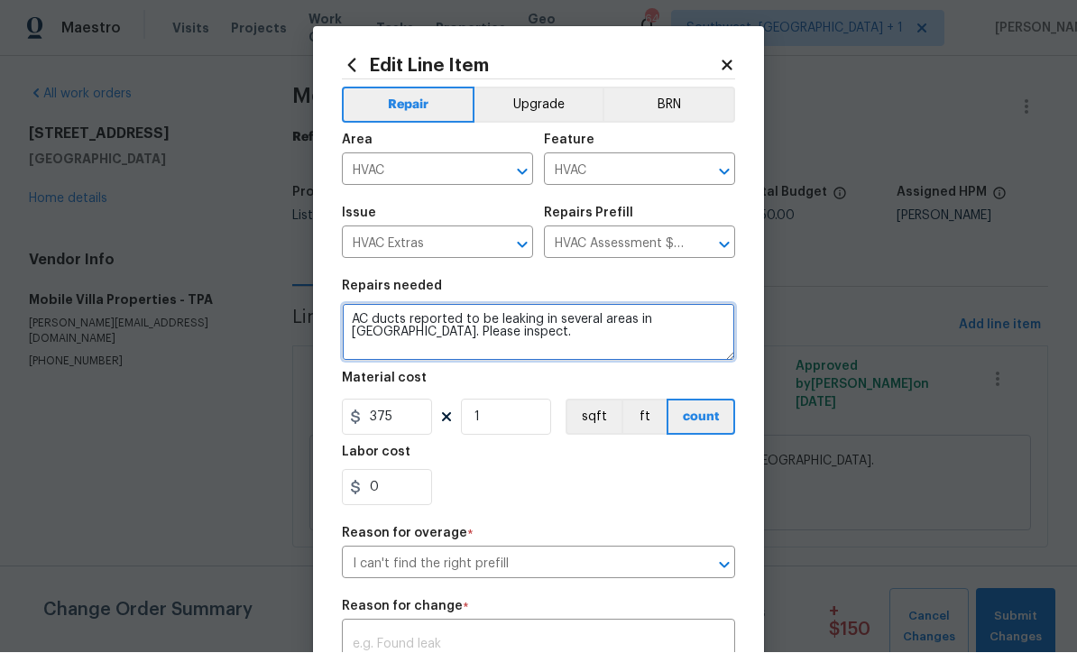
click at [349, 322] on textarea "AC ducts reported to be leaking in several areas in attic. Please inspect." at bounding box center [538, 333] width 393 height 58
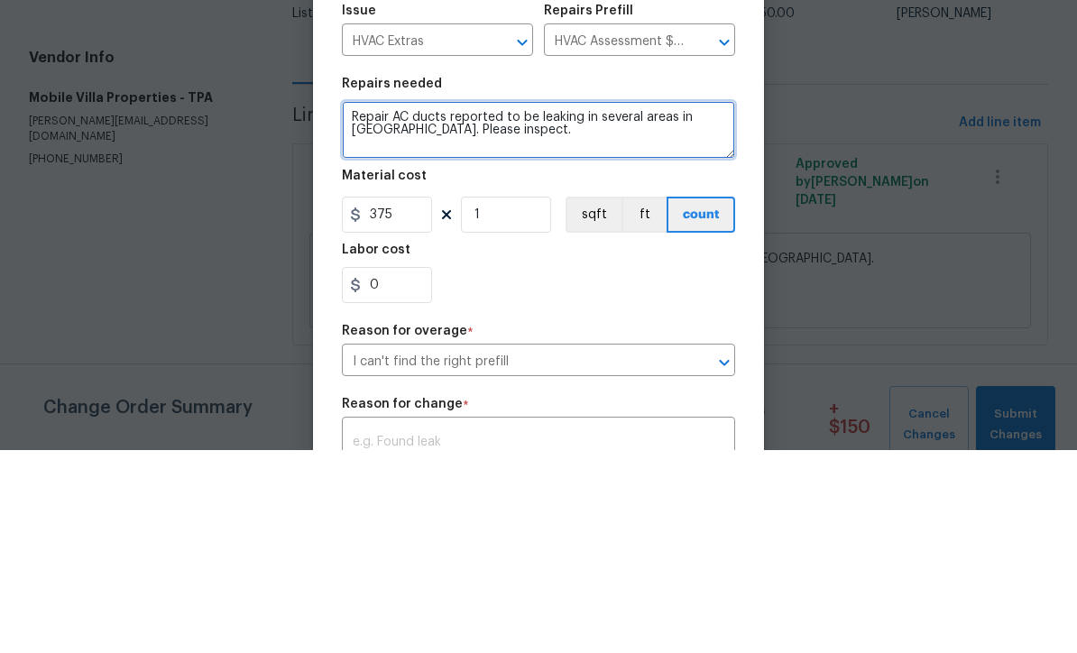
click at [541, 304] on textarea "Repair AC ducts reported to be leaking in several areas in attic. Please inspec…" at bounding box center [538, 333] width 393 height 58
click at [721, 304] on textarea "Repair AC ducts leaking in several areas in attic. Please inspect." at bounding box center [538, 333] width 393 height 58
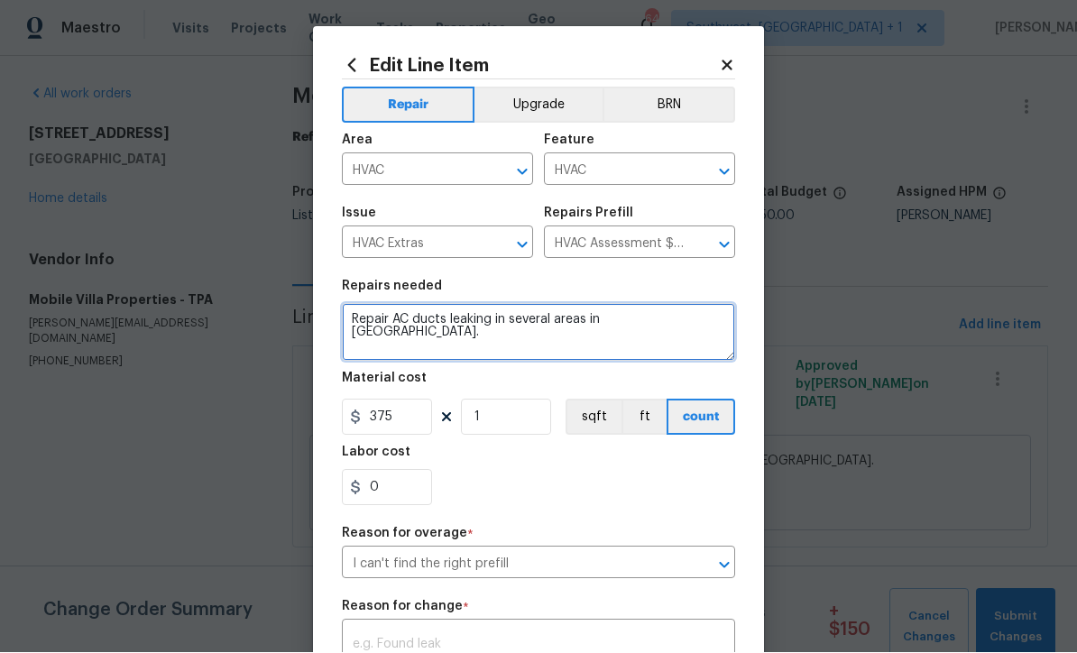
type textarea "Repair AC ducts leaking in several areas in attic."
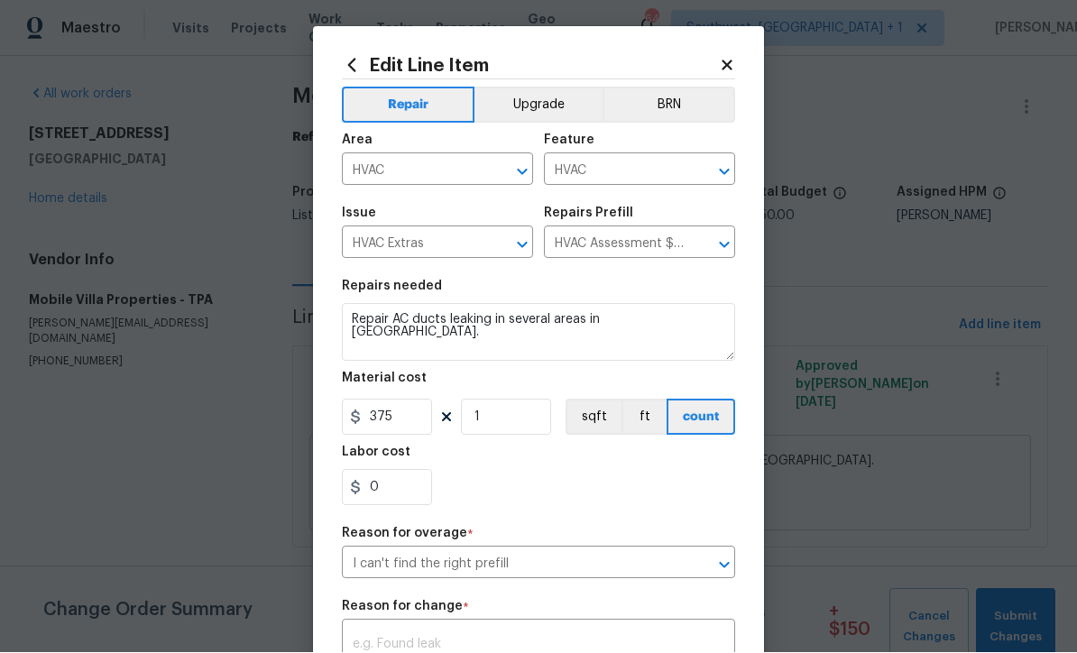
click at [731, 61] on icon at bounding box center [727, 65] width 10 height 10
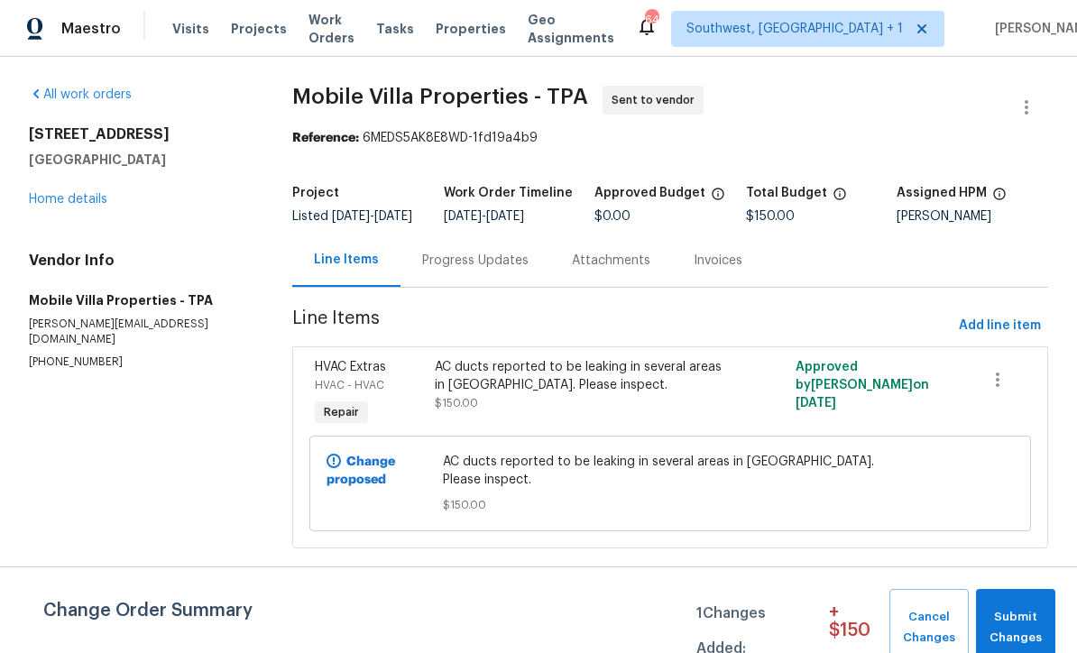
click at [61, 179] on div "790 Harvard St Englewood, FL 34223 Home details" at bounding box center [139, 166] width 220 height 83
click at [111, 254] on h4 "Vendor Info" at bounding box center [139, 261] width 220 height 18
click at [55, 199] on link "Home details" at bounding box center [68, 199] width 78 height 13
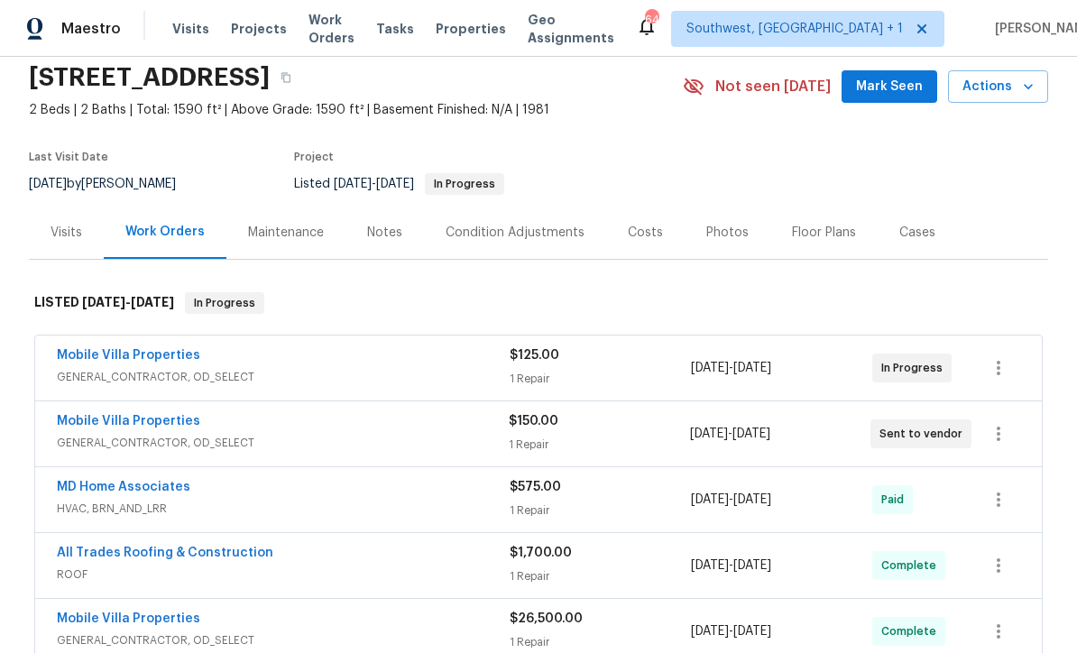
scroll to position [78, 0]
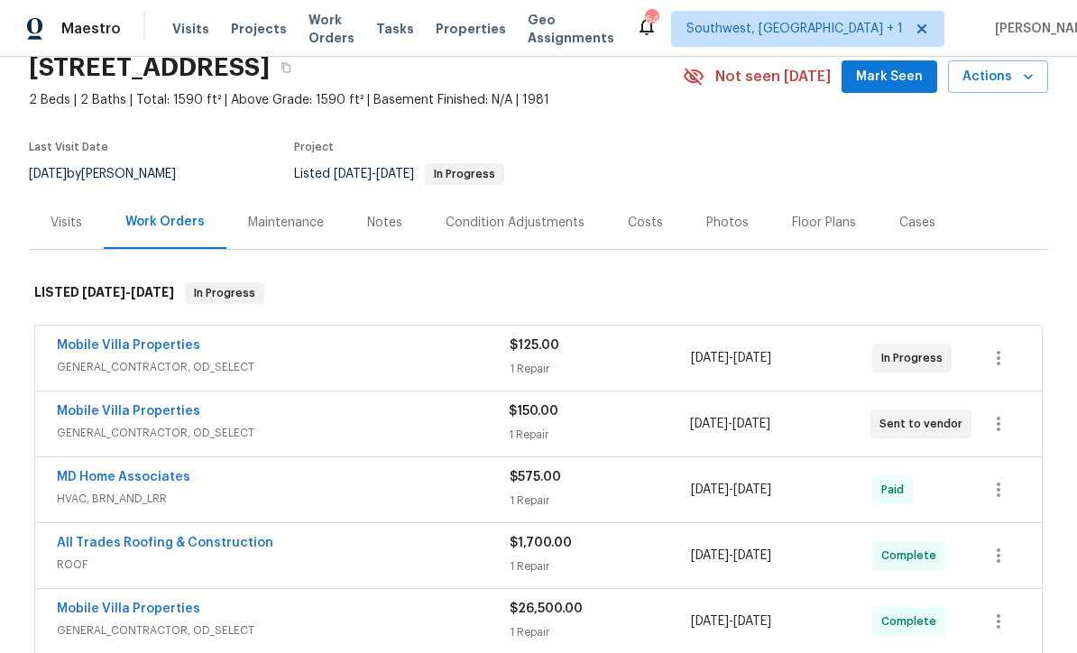
click at [94, 339] on link "Mobile Villa Properties" at bounding box center [128, 345] width 143 height 13
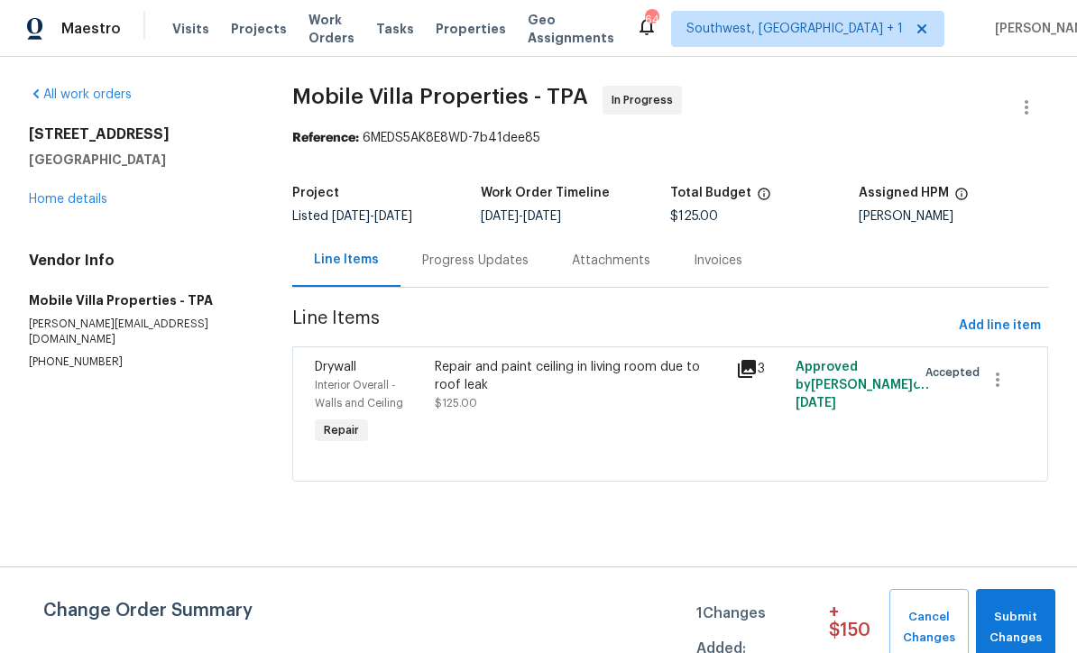
click at [506, 271] on div "Progress Updates" at bounding box center [475, 260] width 150 height 53
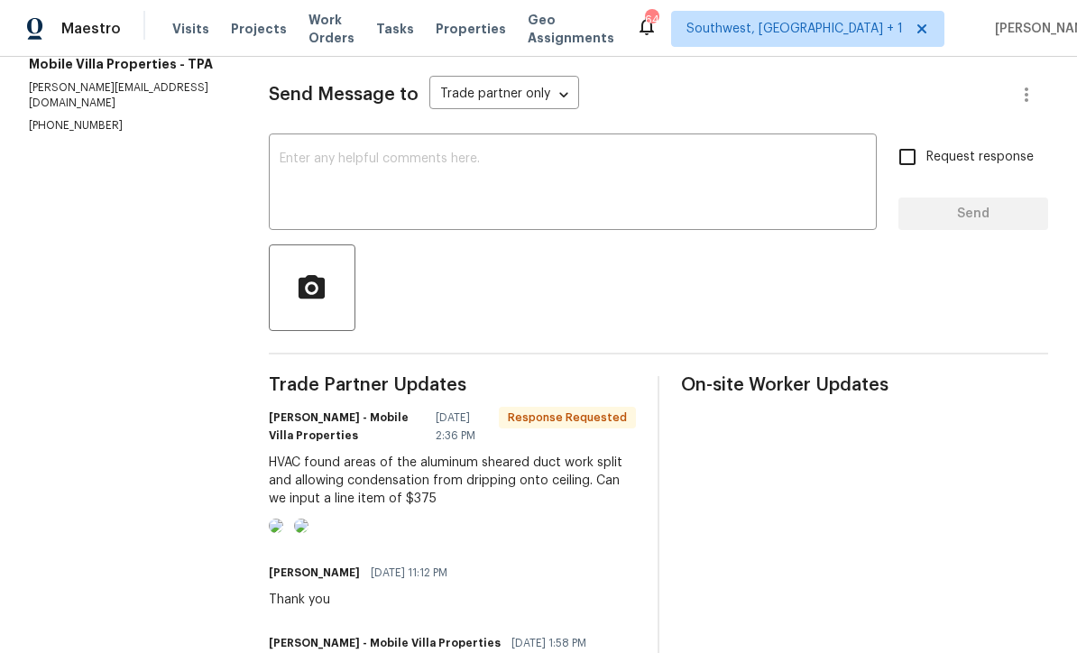
scroll to position [243, 0]
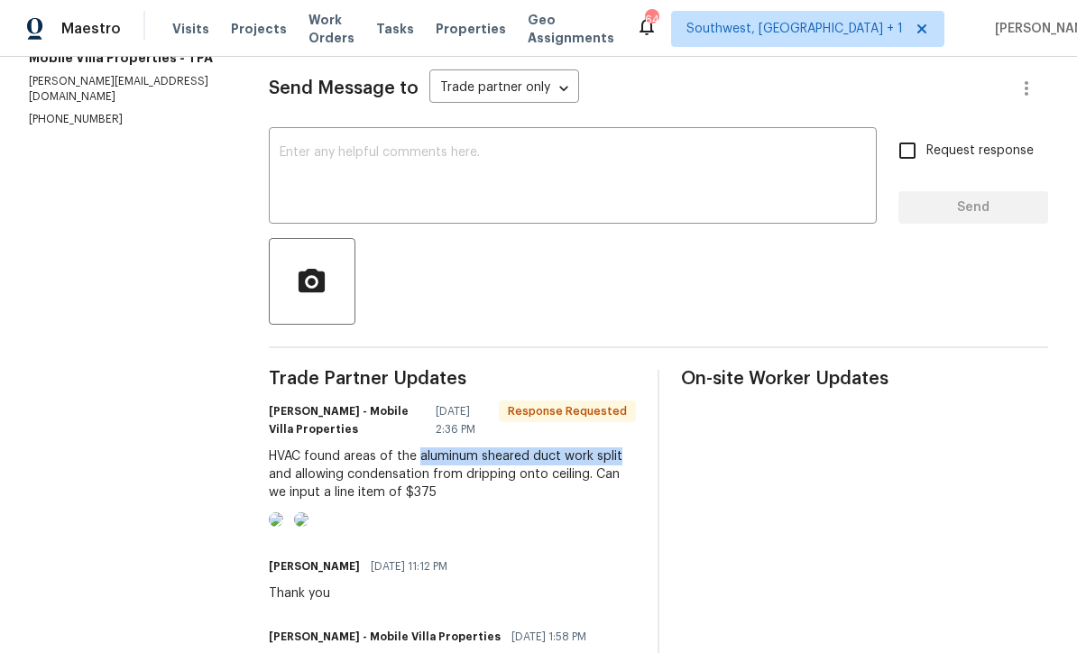
copy div "aluminum sheared duct work split"
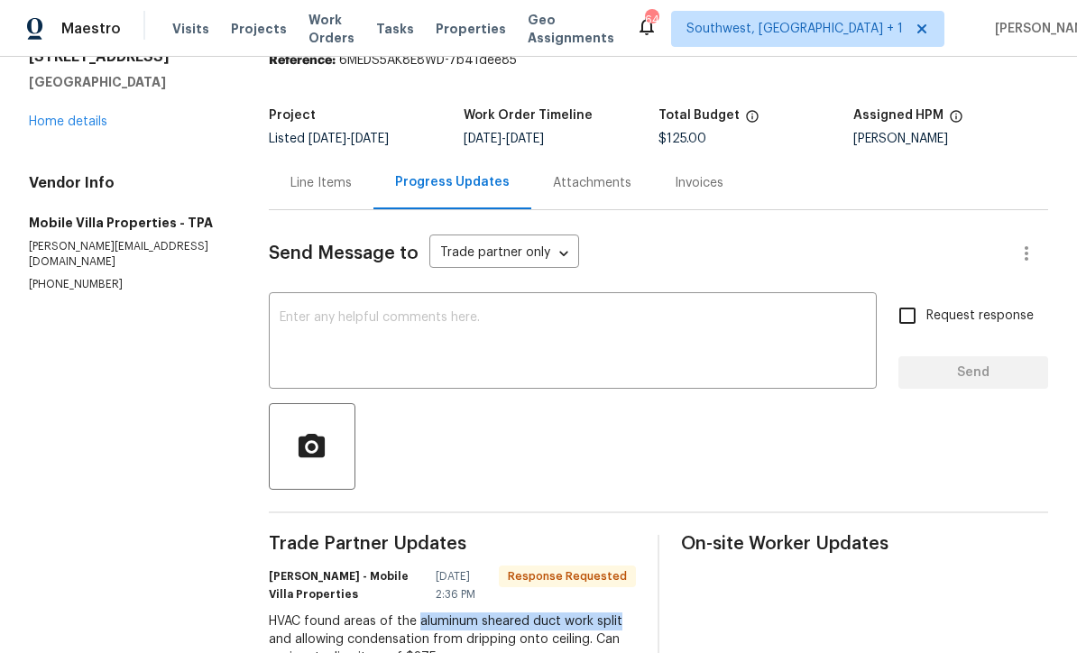
scroll to position [66, 0]
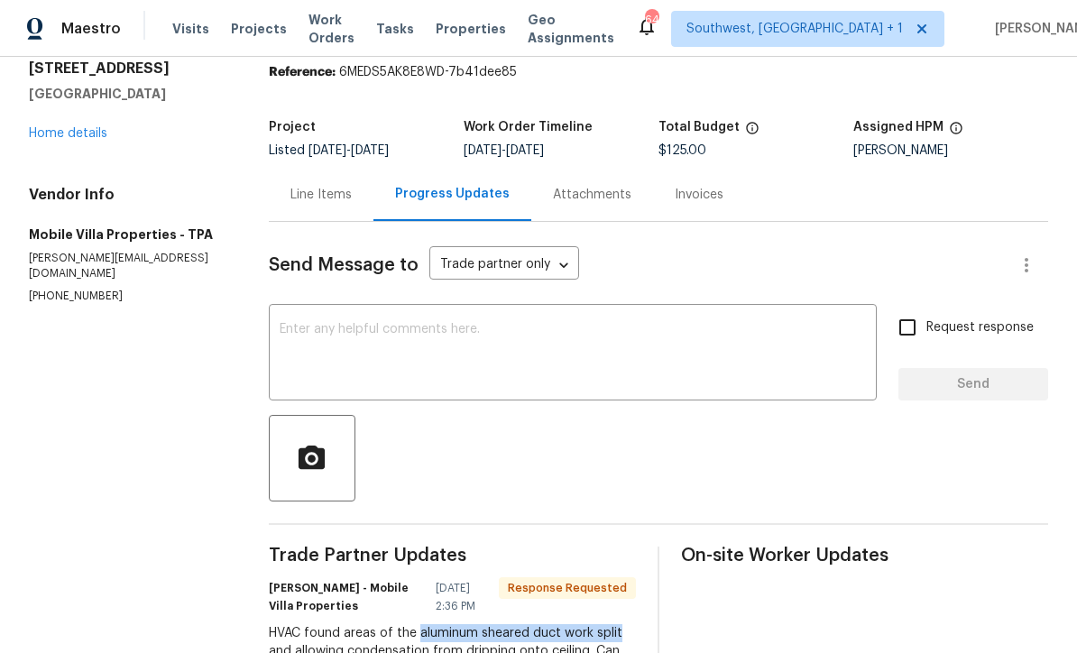
click at [308, 198] on div "Line Items" at bounding box center [320, 195] width 61 height 18
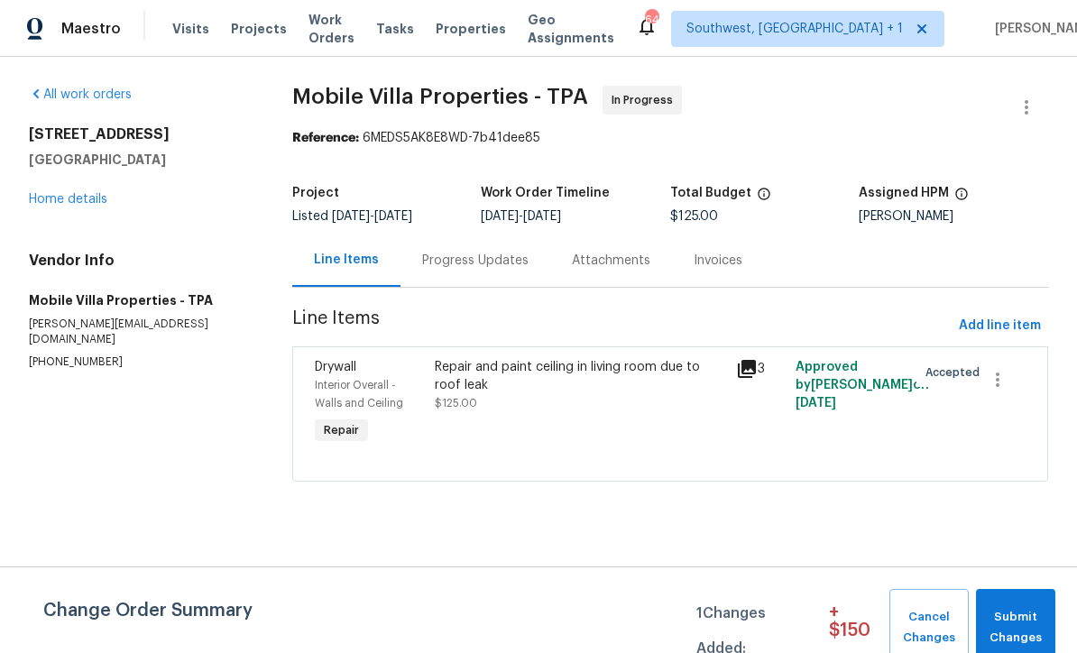
click at [60, 205] on link "Home details" at bounding box center [68, 199] width 78 height 13
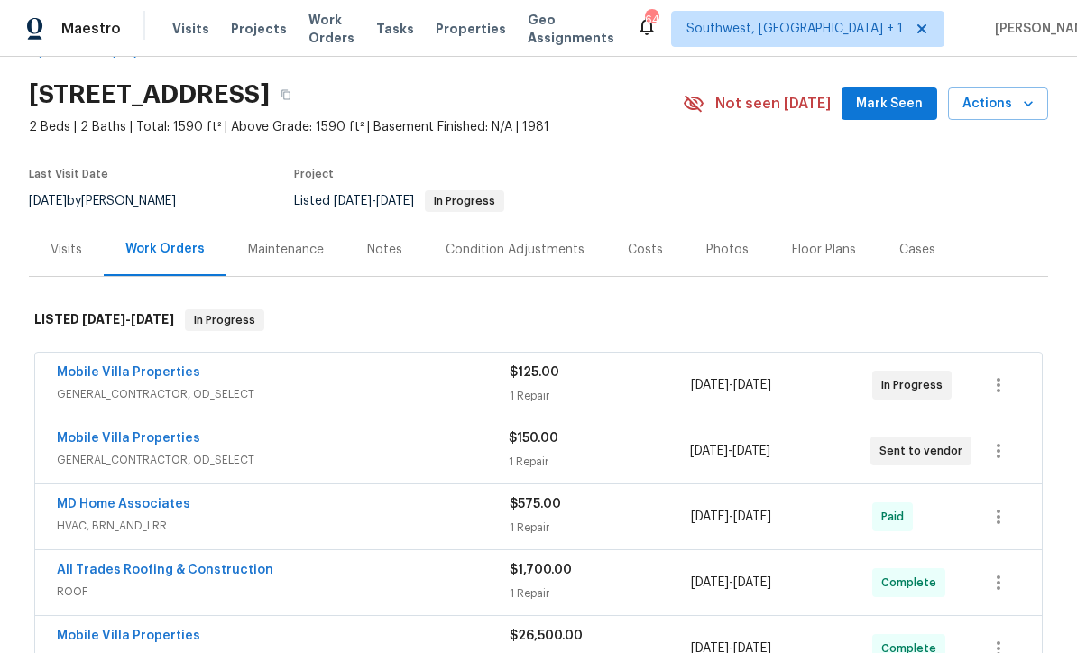
scroll to position [83, 0]
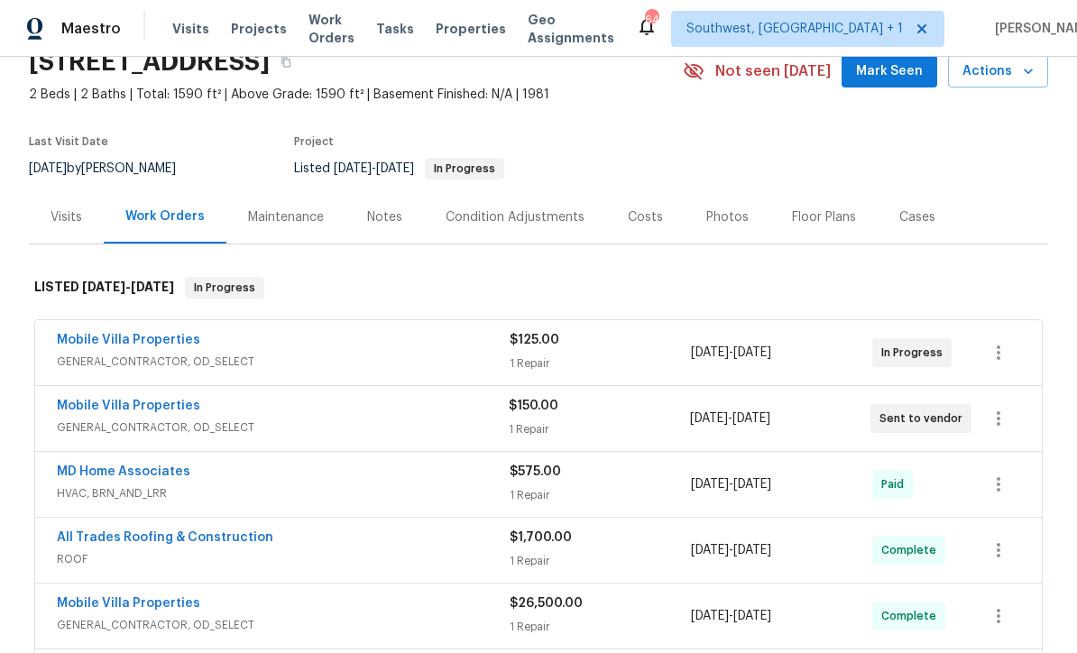
click at [81, 402] on link "Mobile Villa Properties" at bounding box center [128, 406] width 143 height 13
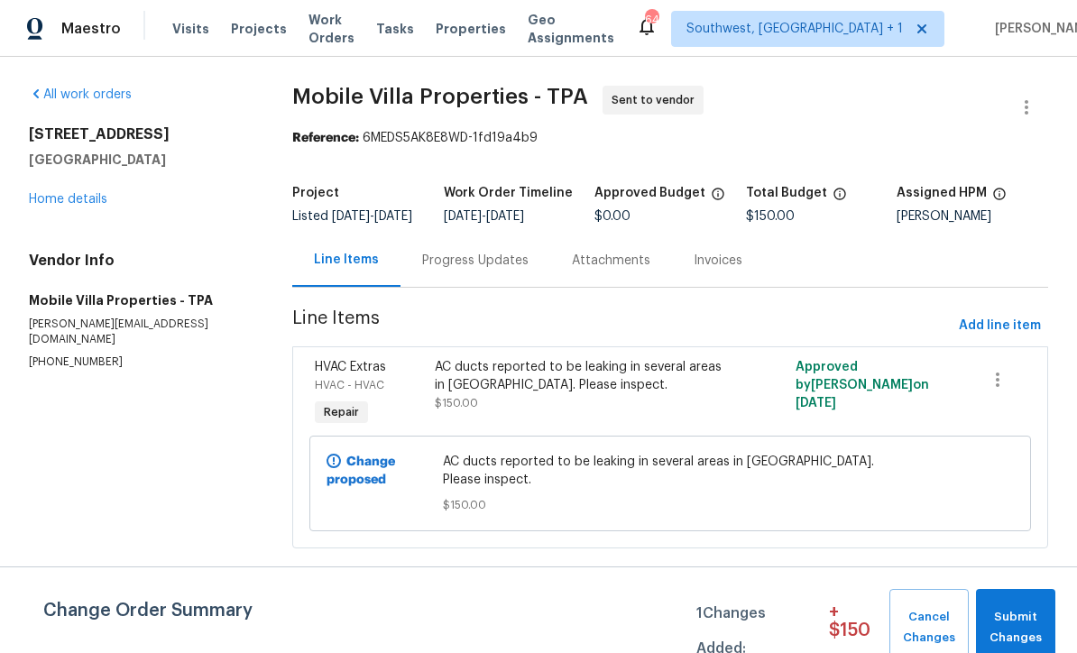
click at [663, 410] on div "AC ducts reported to be leaking in several areas in attic. Please inspect. $150…" at bounding box center [580, 385] width 290 height 54
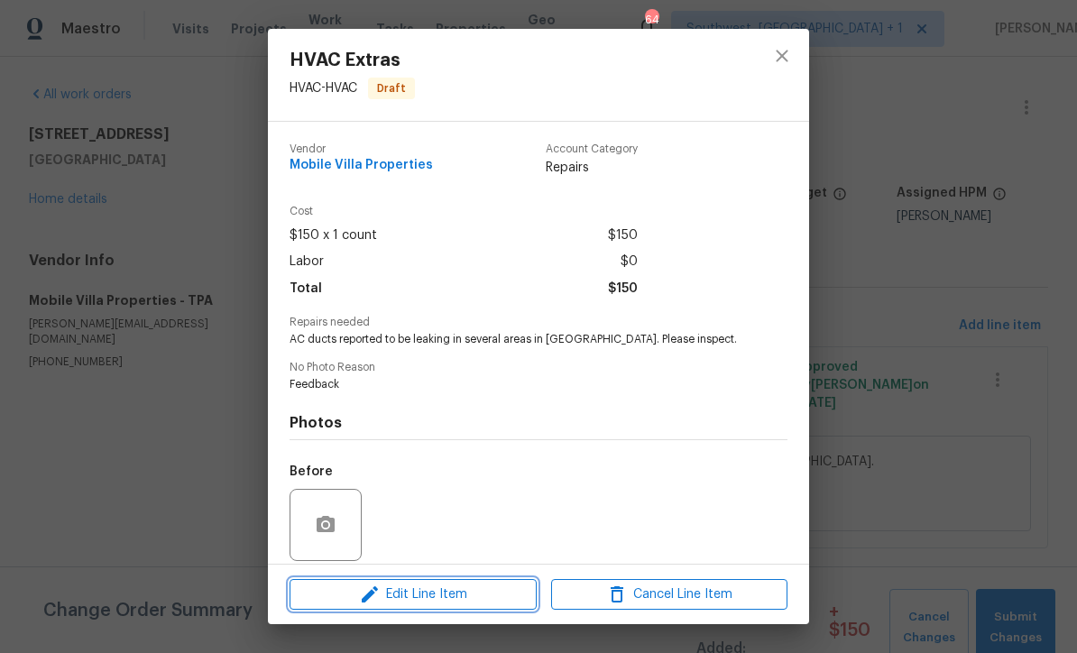
click at [505, 607] on button "Edit Line Item" at bounding box center [413, 595] width 247 height 32
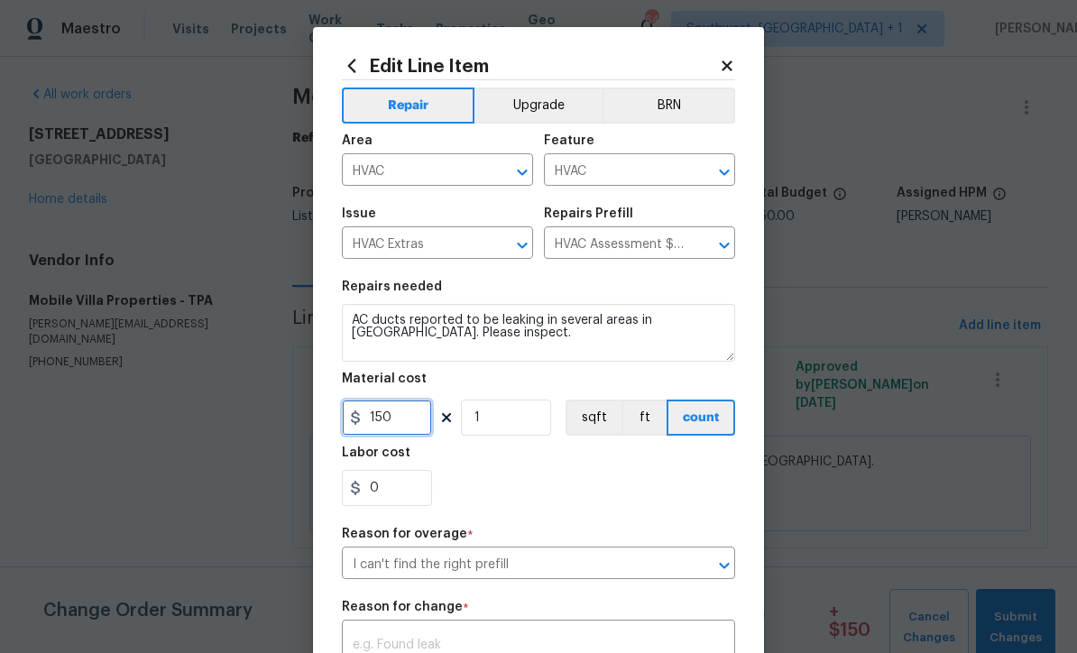
click at [431, 430] on input "150" at bounding box center [387, 418] width 90 height 36
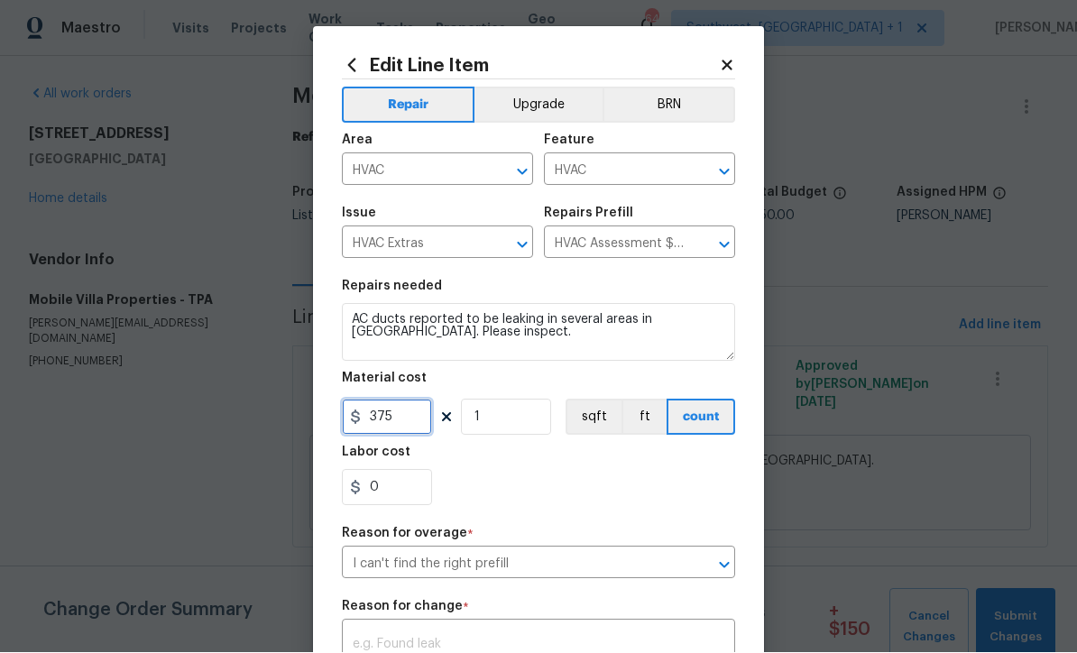
type input "375"
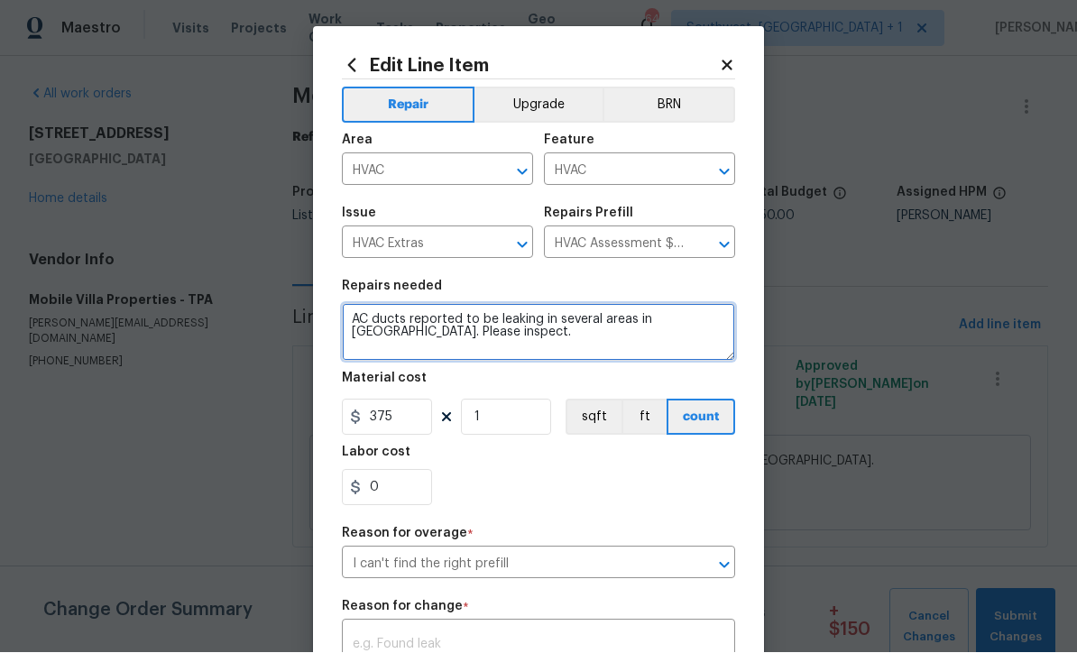
click at [409, 326] on textarea "AC ducts reported to be leaking in several areas in attic. Please inspect." at bounding box center [538, 333] width 393 height 58
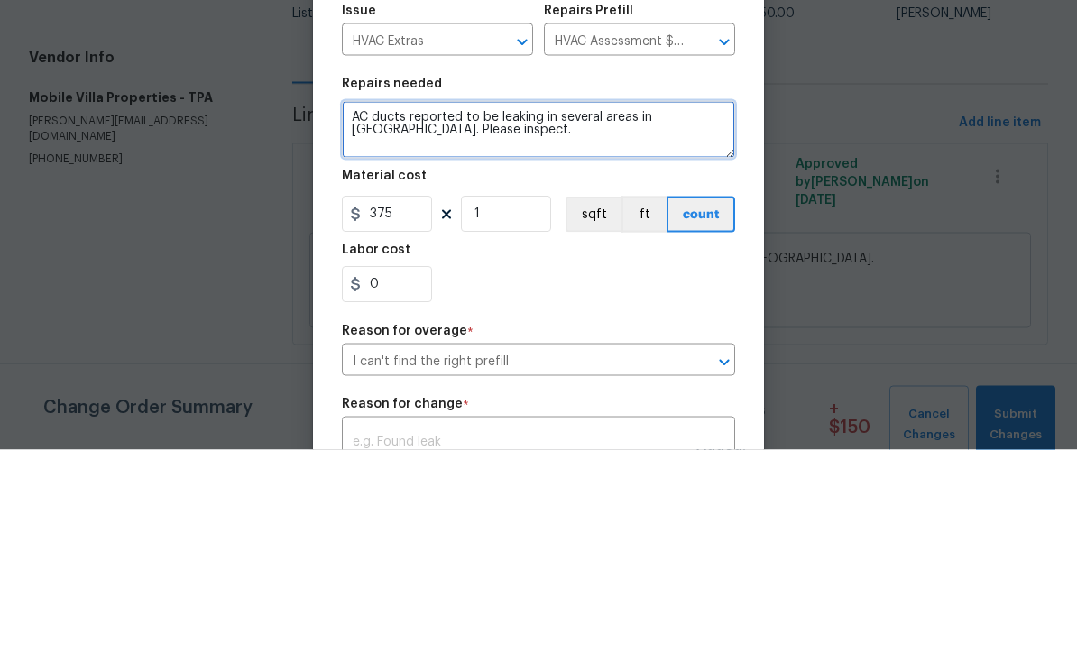
click at [457, 304] on textarea "AC ducts reported to be leaking in several areas in attic. Please inspect." at bounding box center [538, 333] width 393 height 58
click at [342, 304] on textarea "to be leaking in several areas in attic. Please inspect." at bounding box center [538, 333] width 393 height 58
click at [350, 304] on textarea "to be leaking in several areas in attic. Please inspect." at bounding box center [538, 333] width 393 height 58
paste textarea "aluminum sheared duct work split"
click at [344, 304] on textarea "aluminum sheared duct work split to be leaking in several areas in attic. Pleas…" at bounding box center [538, 333] width 393 height 58
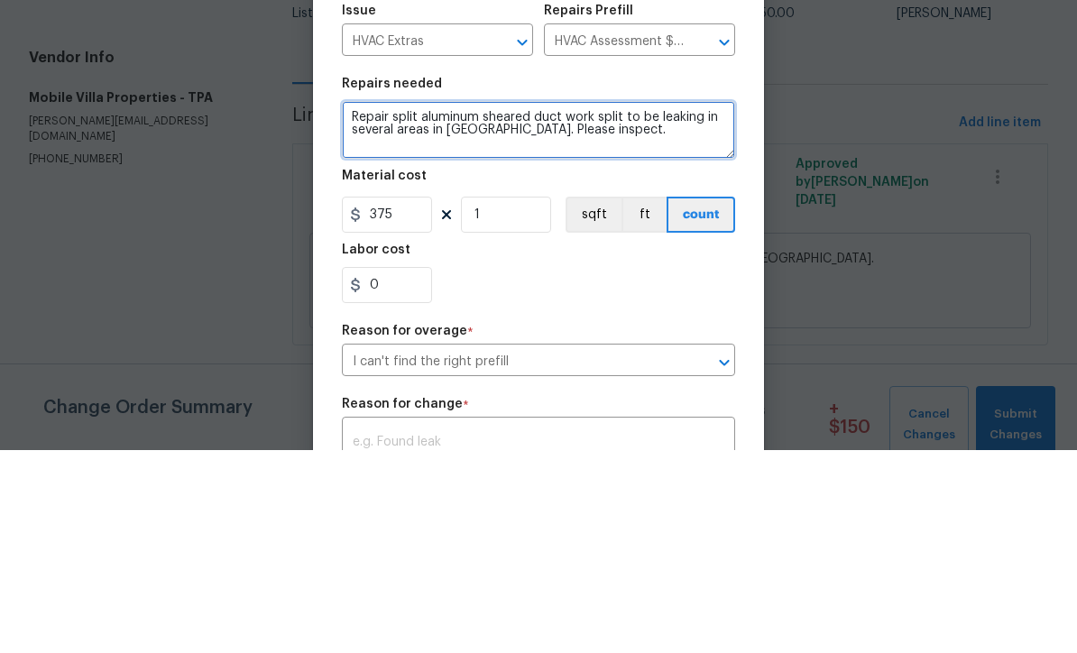
click at [588, 304] on textarea "Repair split aluminum sheared duct work split to be leaking in several areas in…" at bounding box center [538, 333] width 393 height 58
click at [412, 304] on textarea "Repair split aluminum sh" at bounding box center [538, 333] width 393 height 58
click at [584, 304] on textarea "Repair damaged aluminum sh" at bounding box center [538, 333] width 393 height 58
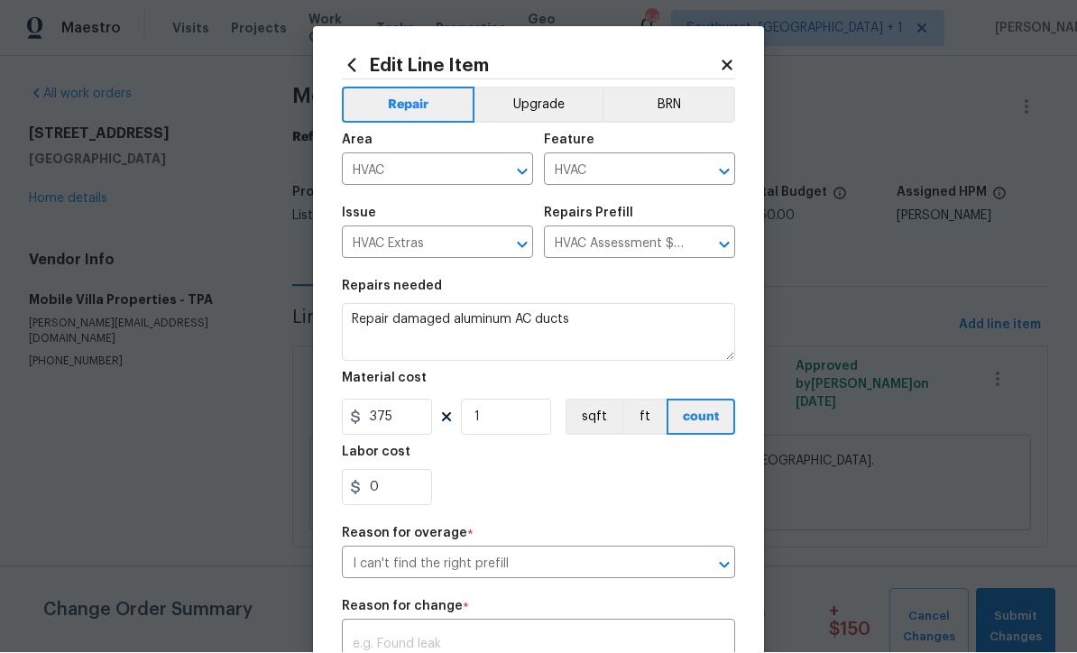
scroll to position [41, 0]
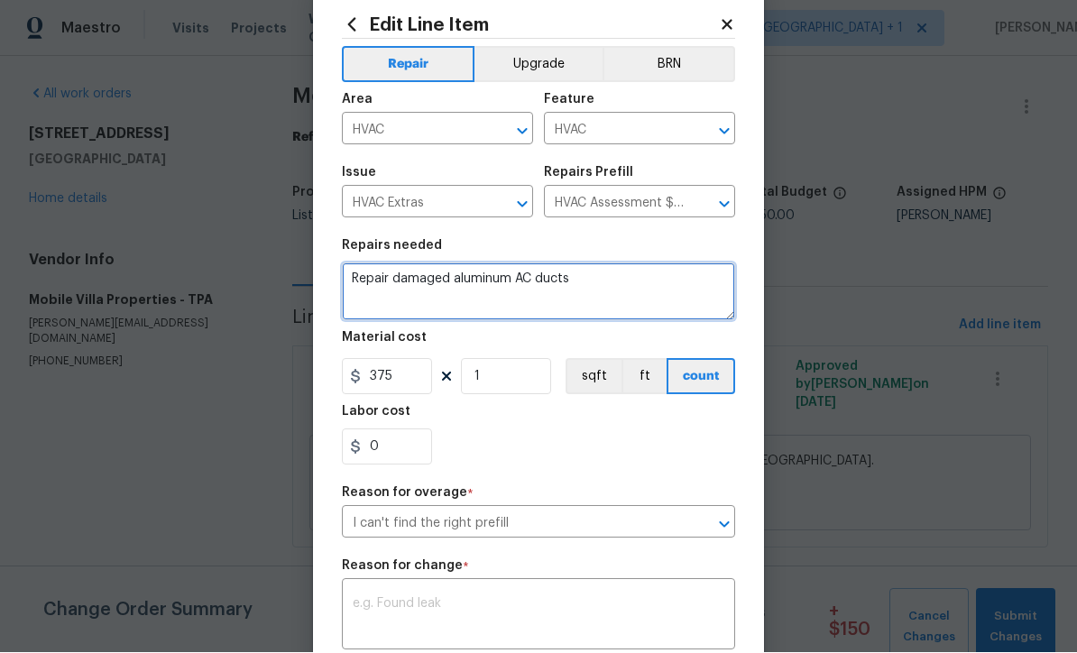
click at [506, 277] on textarea "Repair damaged aluminum AC ducts" at bounding box center [538, 292] width 393 height 58
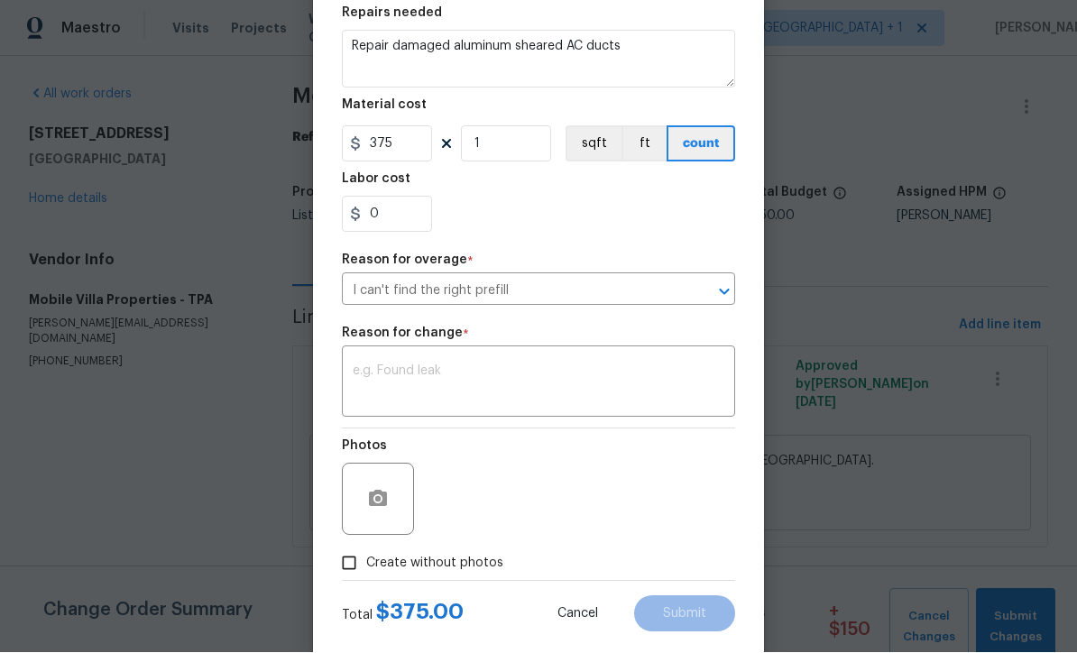
scroll to position [276, 0]
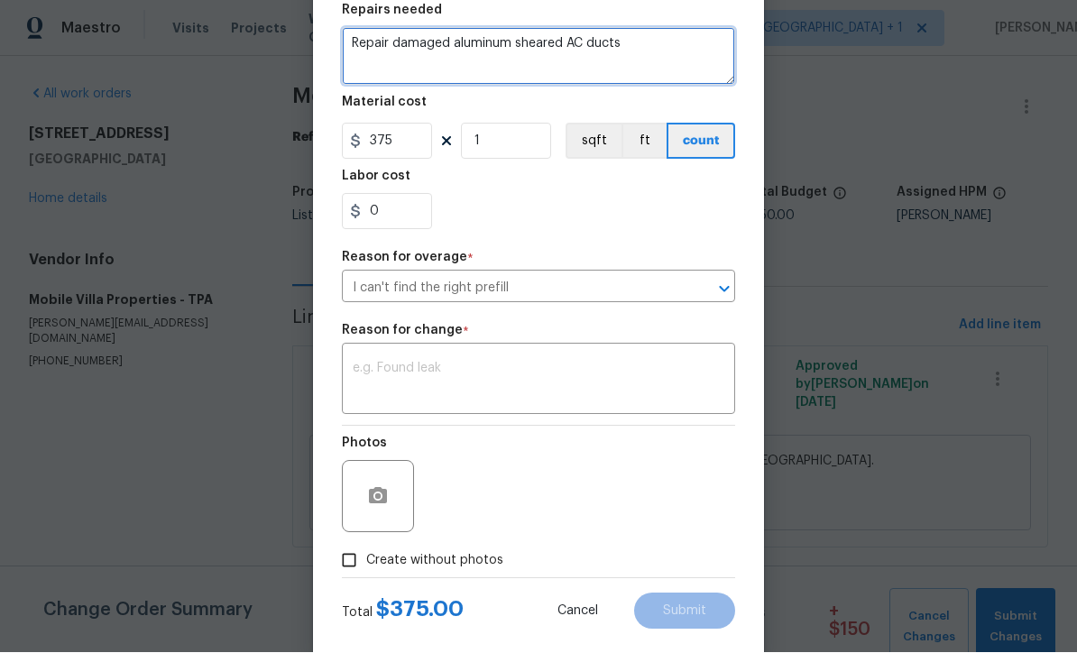
type textarea "Repair damaged aluminum sheared AC ducts"
click at [504, 376] on textarea at bounding box center [539, 382] width 372 height 38
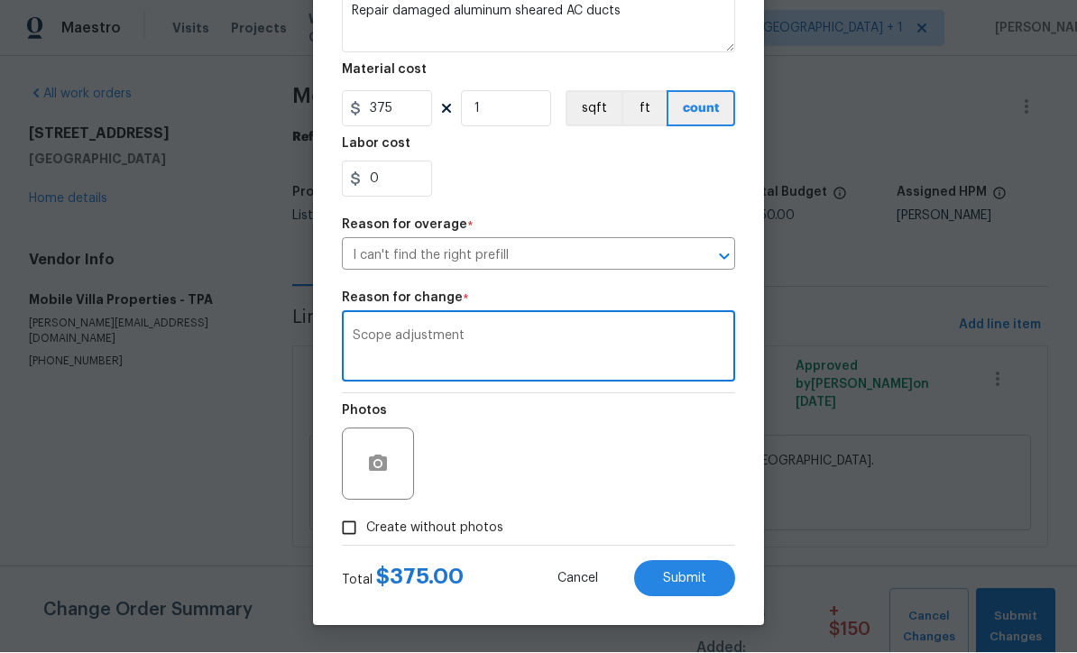
scroll to position [314, 0]
type textarea "Scope adjustment"
click at [698, 584] on span "Submit" at bounding box center [684, 580] width 43 height 14
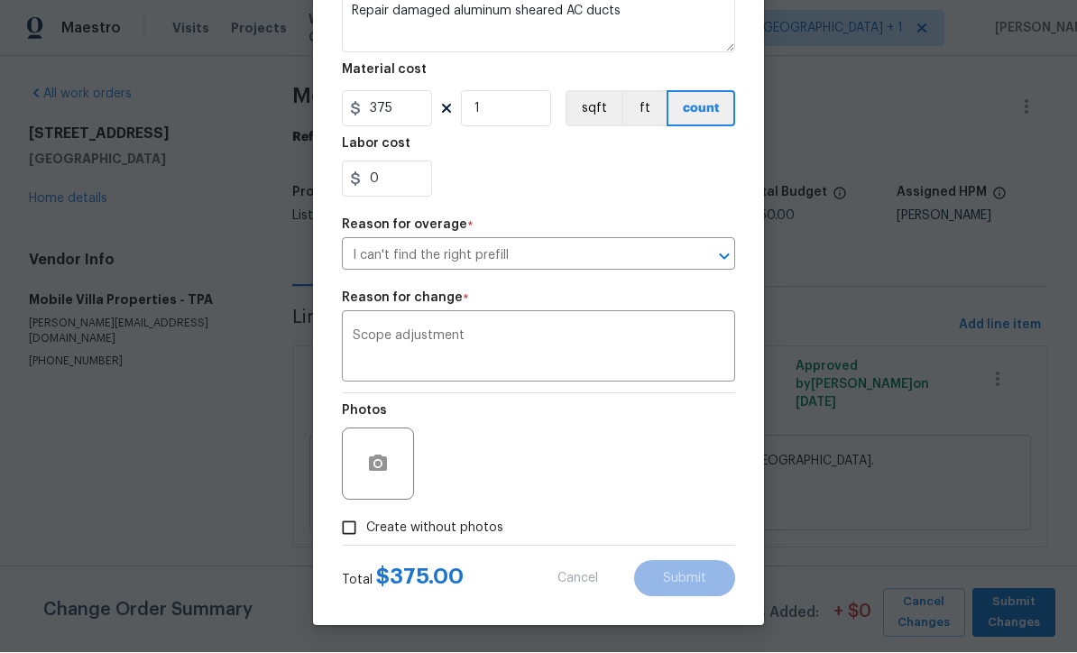
type textarea "AC ducts reported to be leaking in several areas in attic. Please inspect."
type input "150"
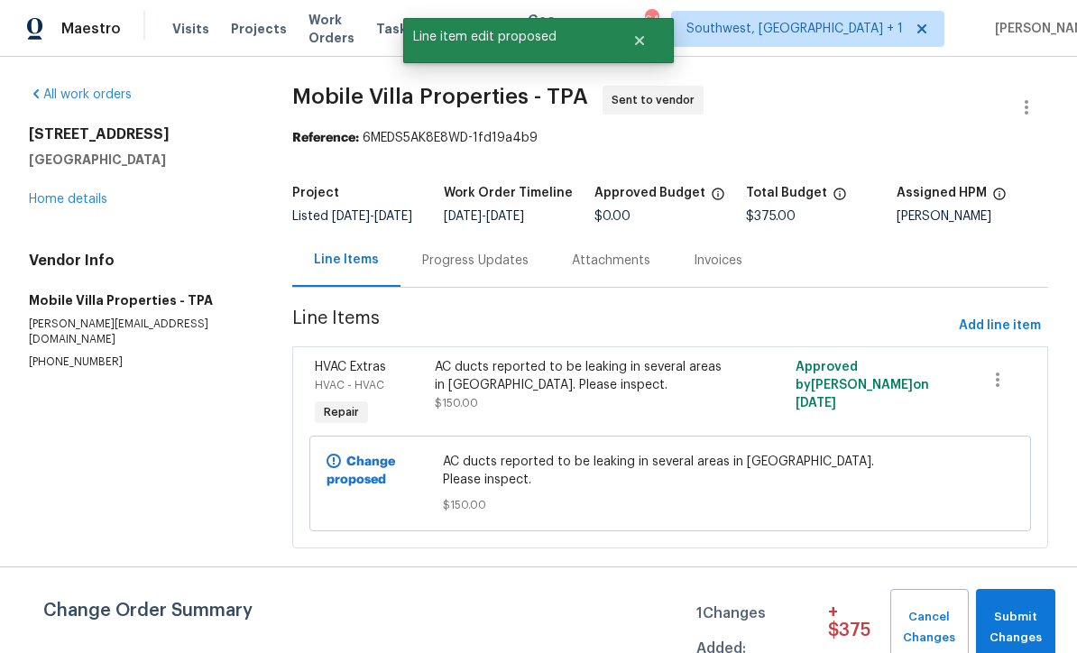
scroll to position [0, 0]
click at [1016, 624] on span "Submit Changes" at bounding box center [1015, 627] width 61 height 41
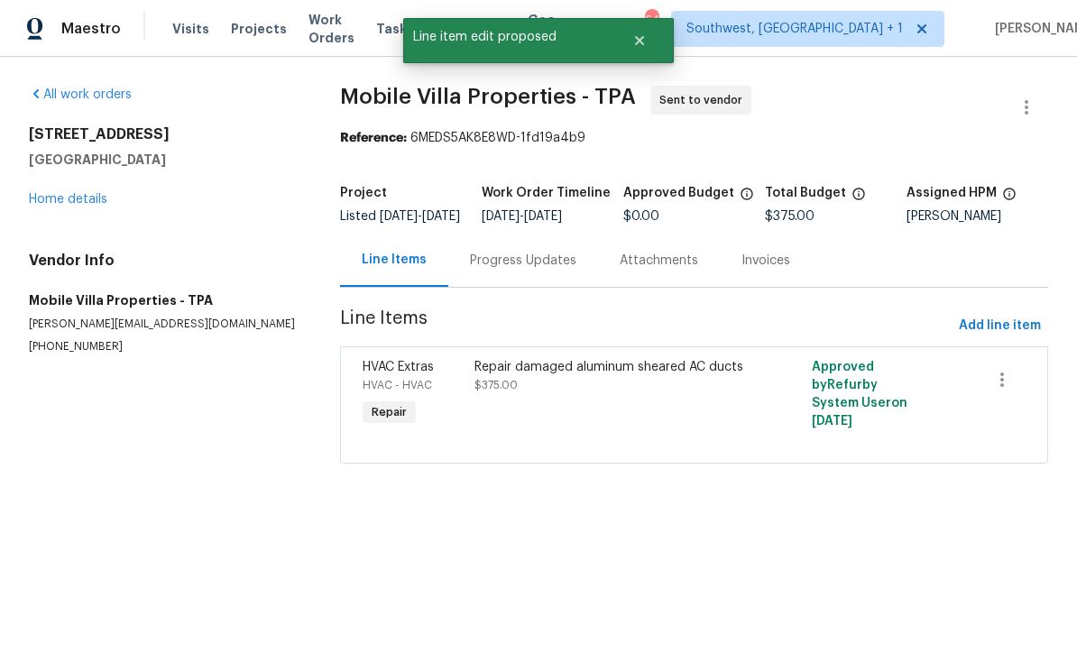
click at [47, 203] on link "Home details" at bounding box center [68, 199] width 78 height 13
